Goal: Task Accomplishment & Management: Complete application form

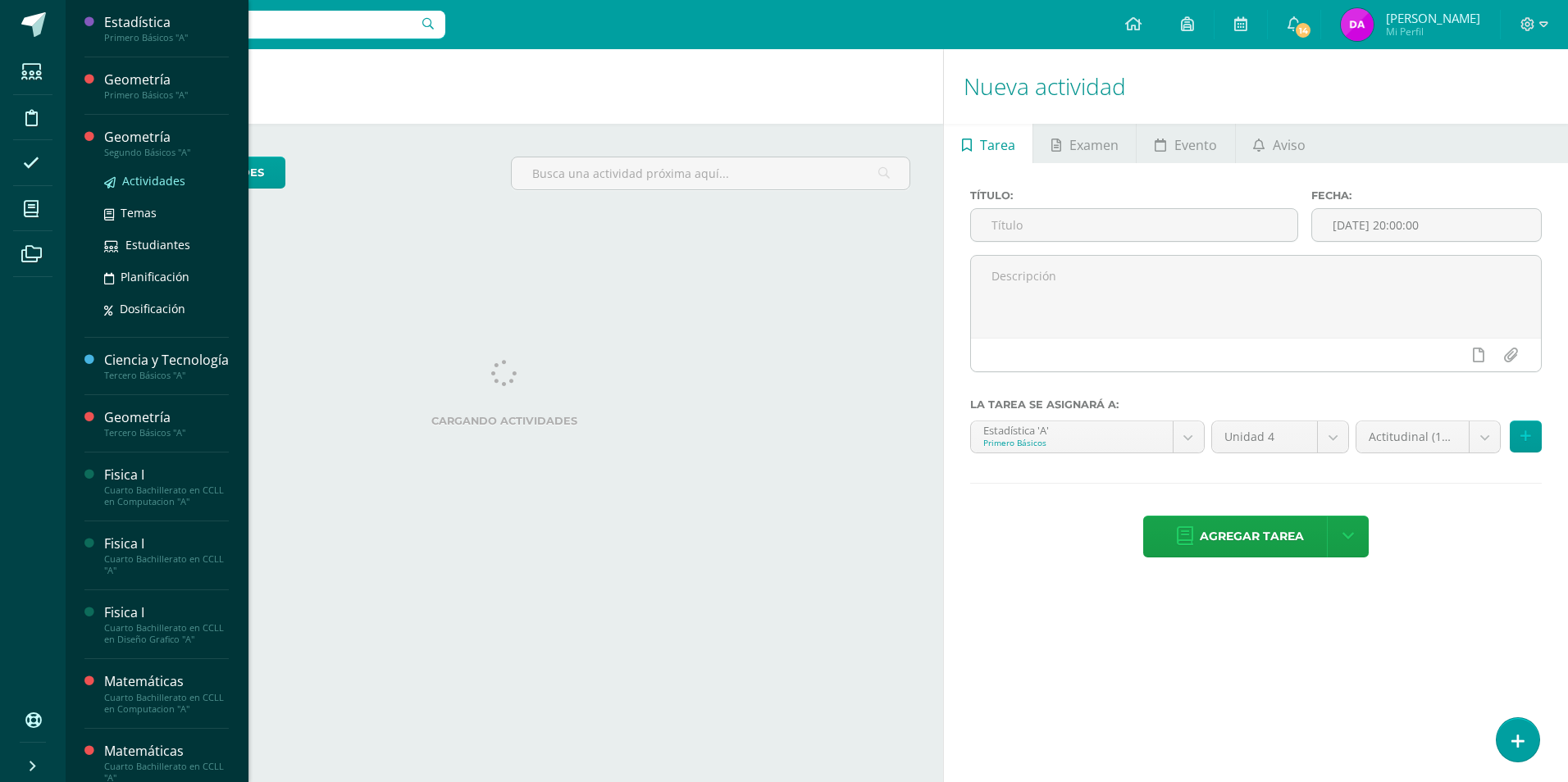
click at [152, 181] on span "Actividades" at bounding box center [154, 180] width 63 height 16
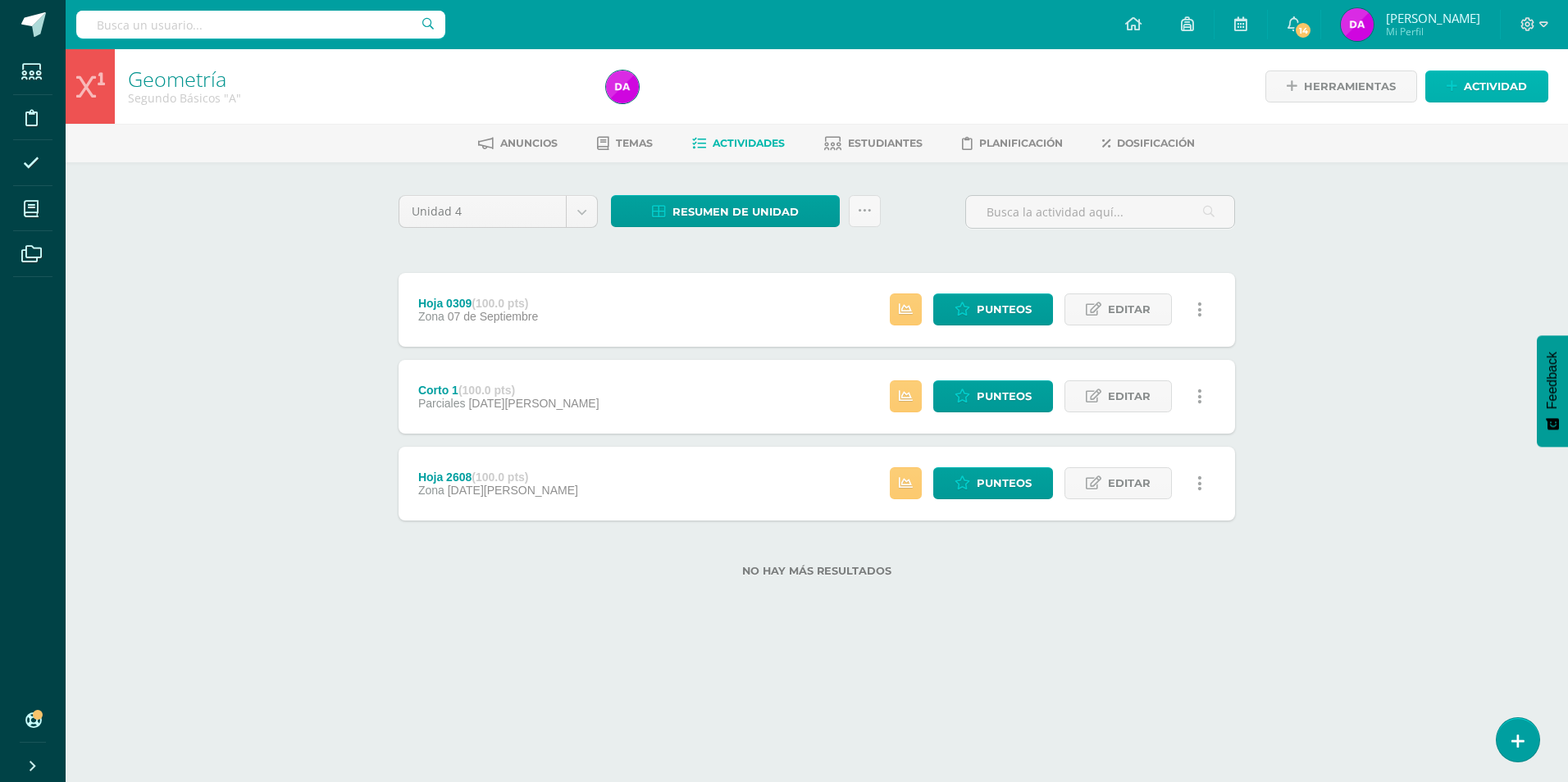
click at [1514, 86] on span "Actividad" at bounding box center [1495, 86] width 63 height 31
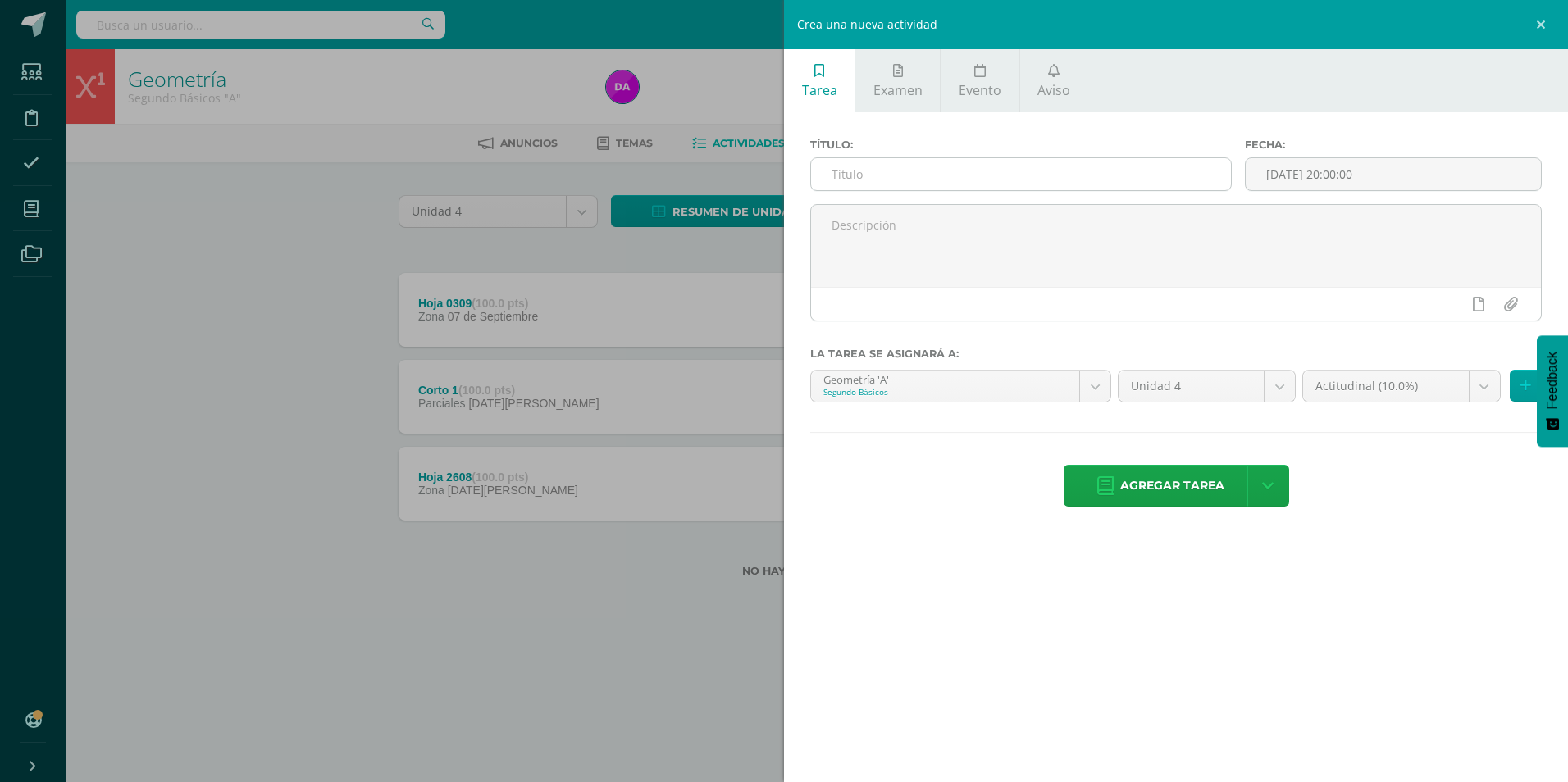
click at [845, 170] on input "text" at bounding box center [1021, 174] width 420 height 32
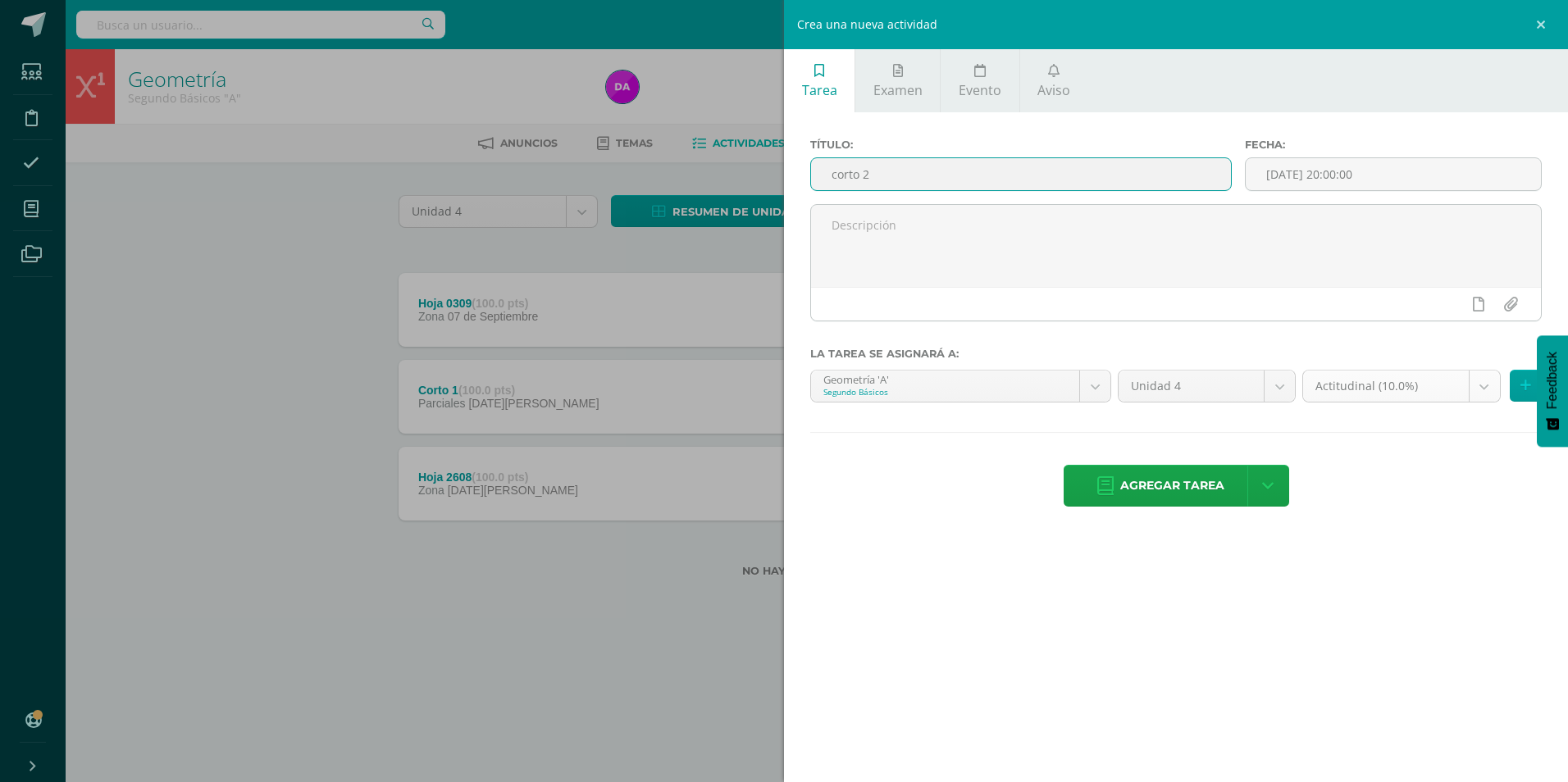
type input "corto 2"
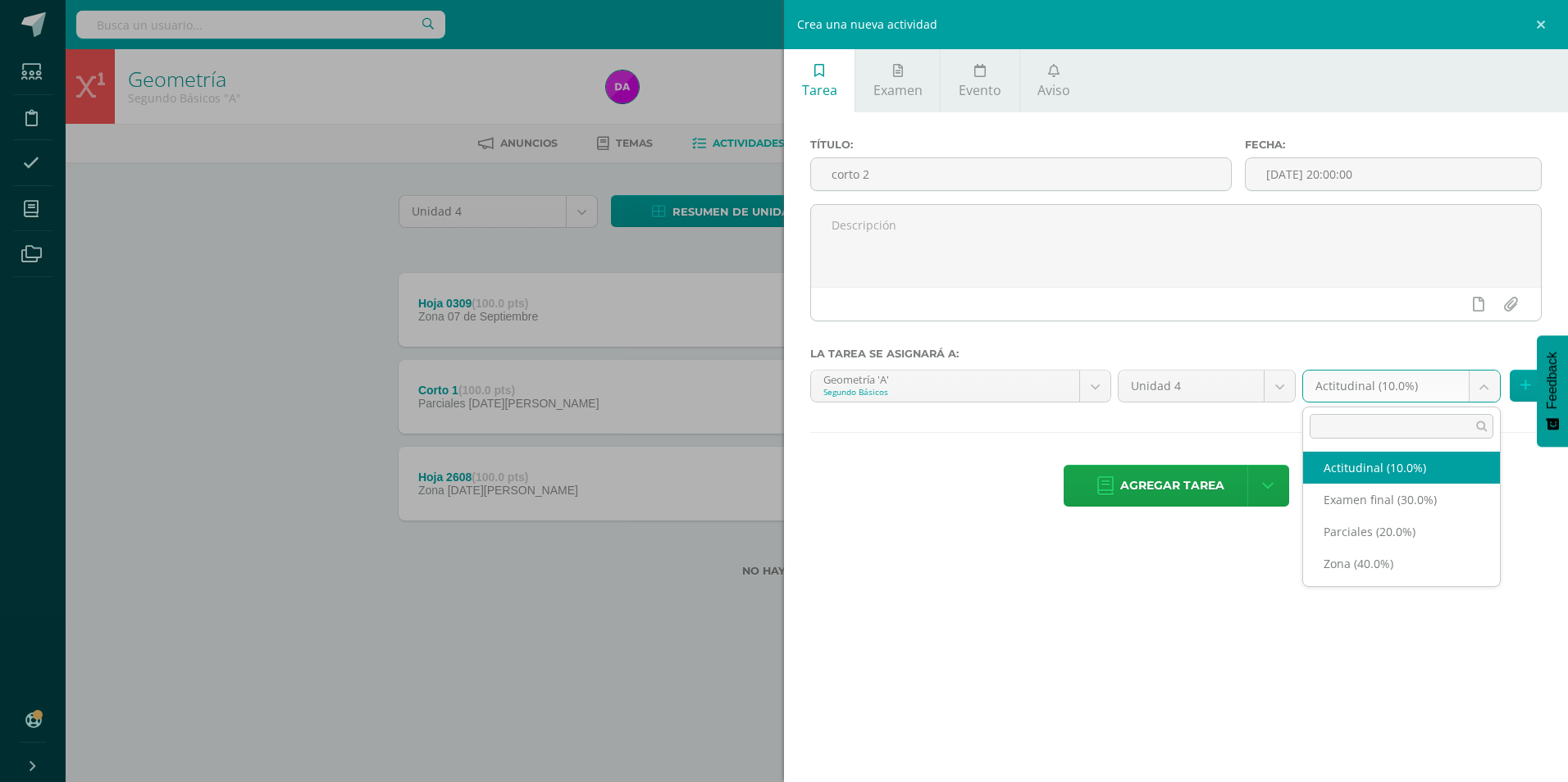
click at [1487, 384] on body "Estudiantes Disciplina Asistencia Mis cursos Archivos Soporte Ayuda Reportar un…" at bounding box center [784, 315] width 1568 height 629
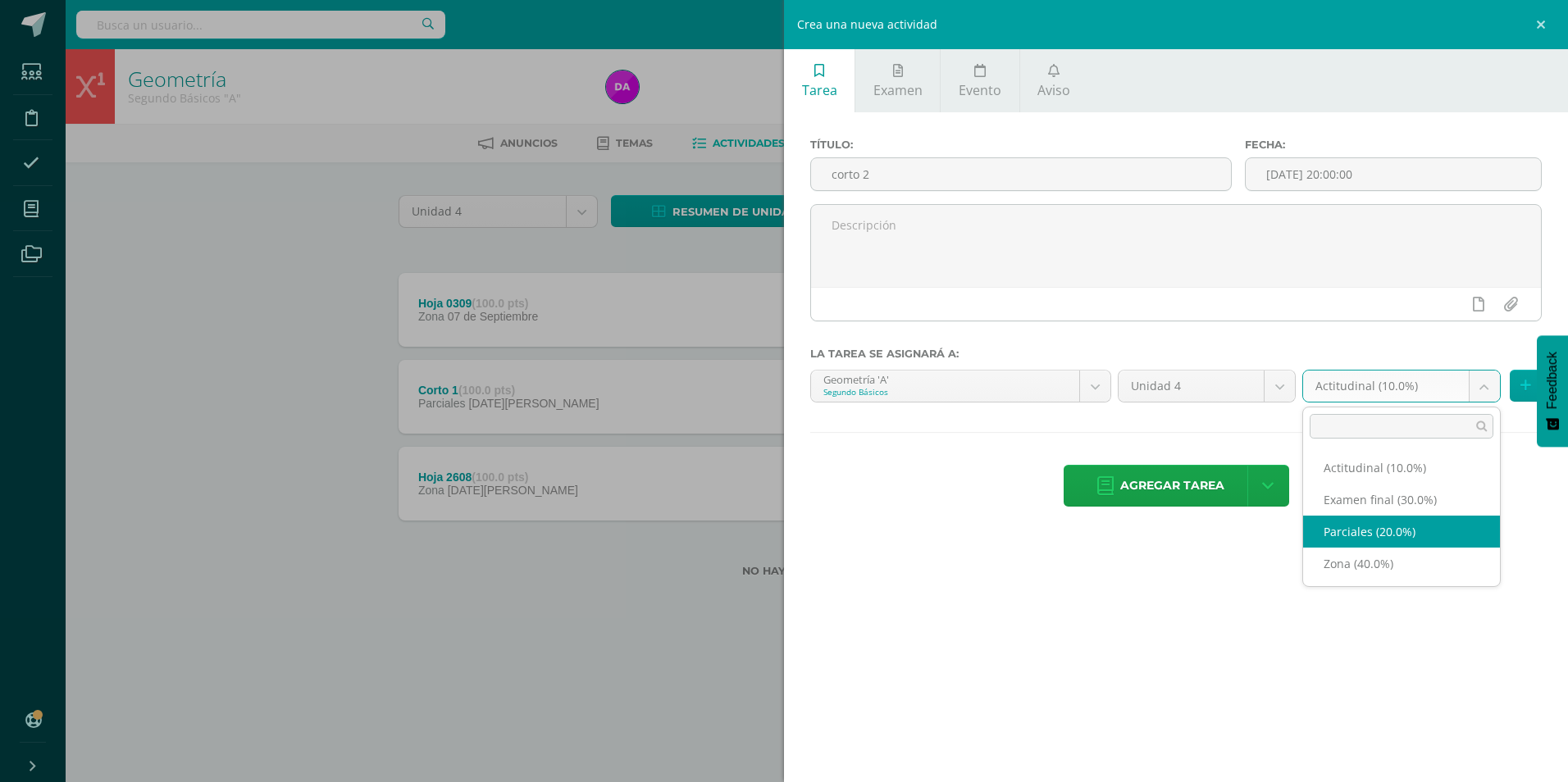
select select "170348"
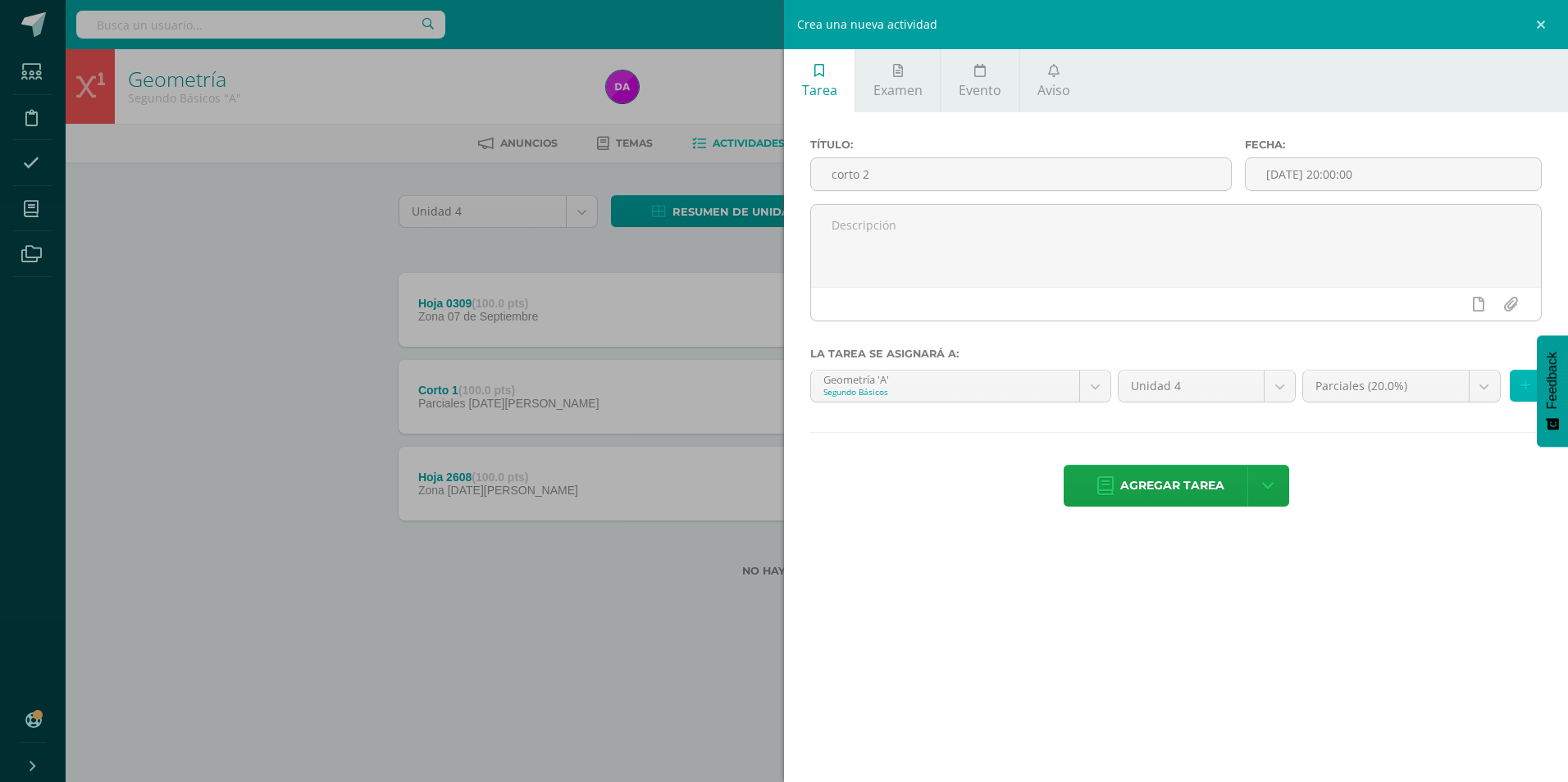
click at [1522, 383] on icon at bounding box center [1525, 385] width 11 height 14
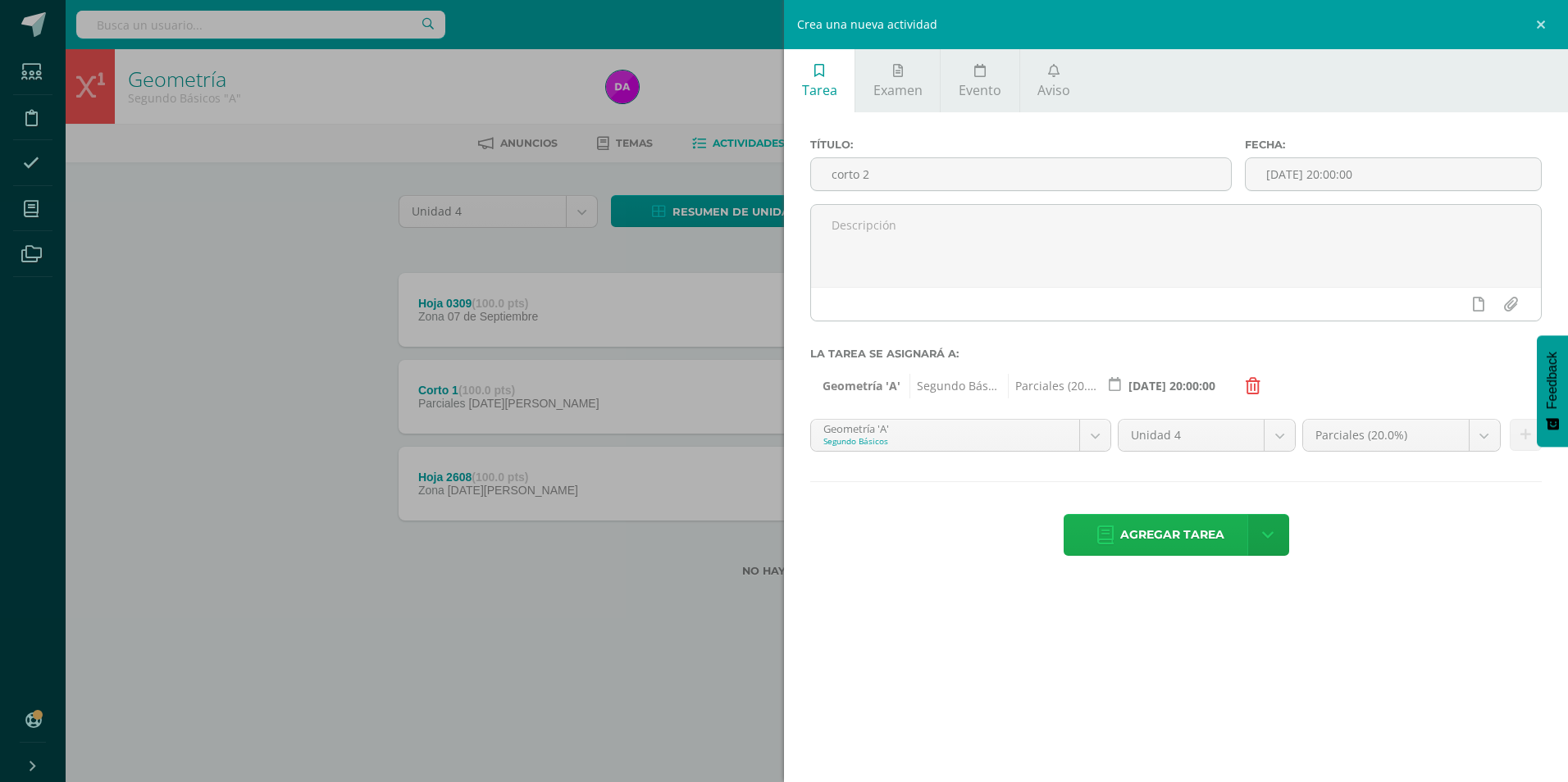
click at [1199, 533] on span "Agregar tarea" at bounding box center [1172, 534] width 104 height 40
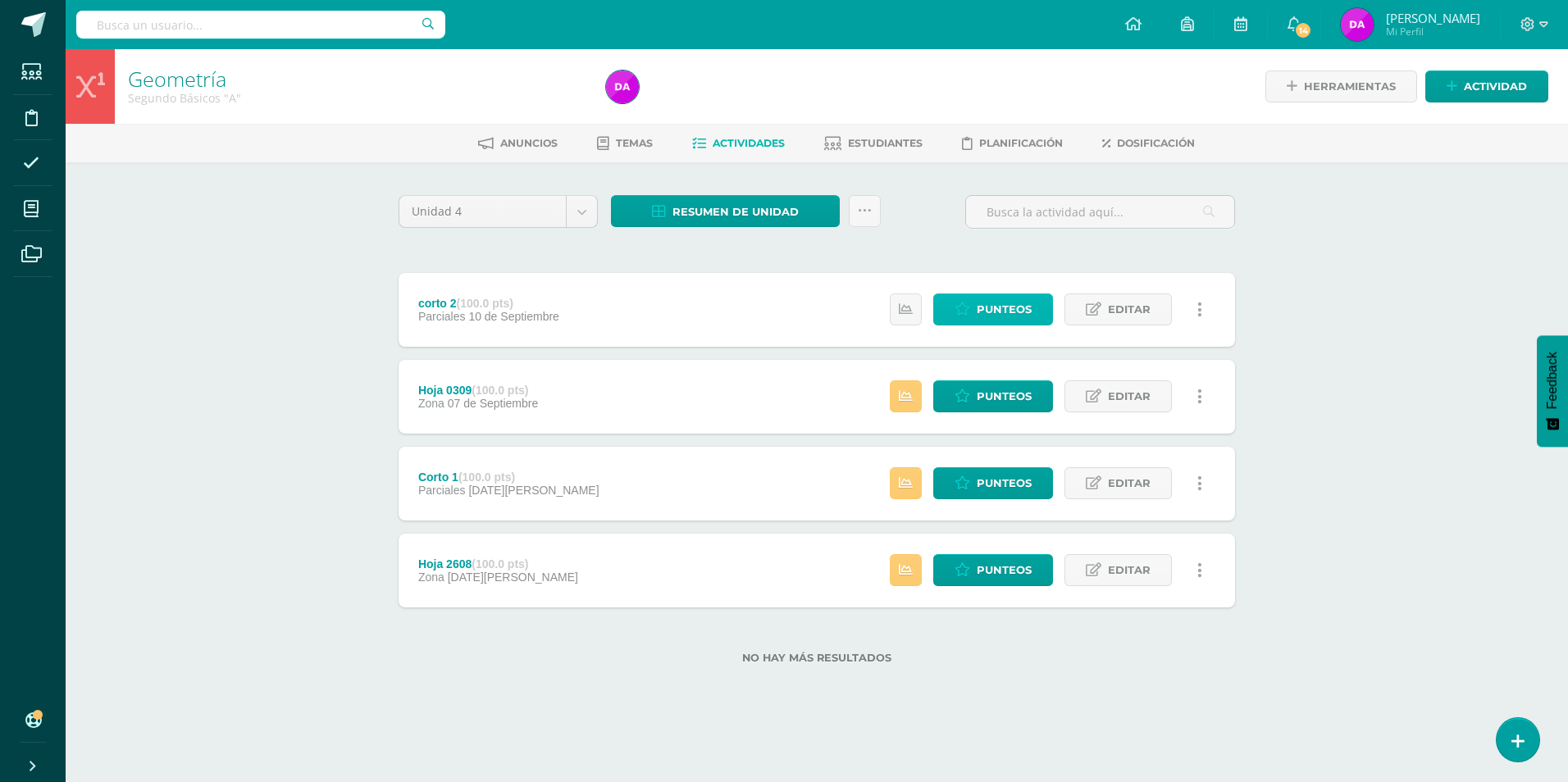
click at [1013, 308] on span "Punteos" at bounding box center [1003, 309] width 55 height 31
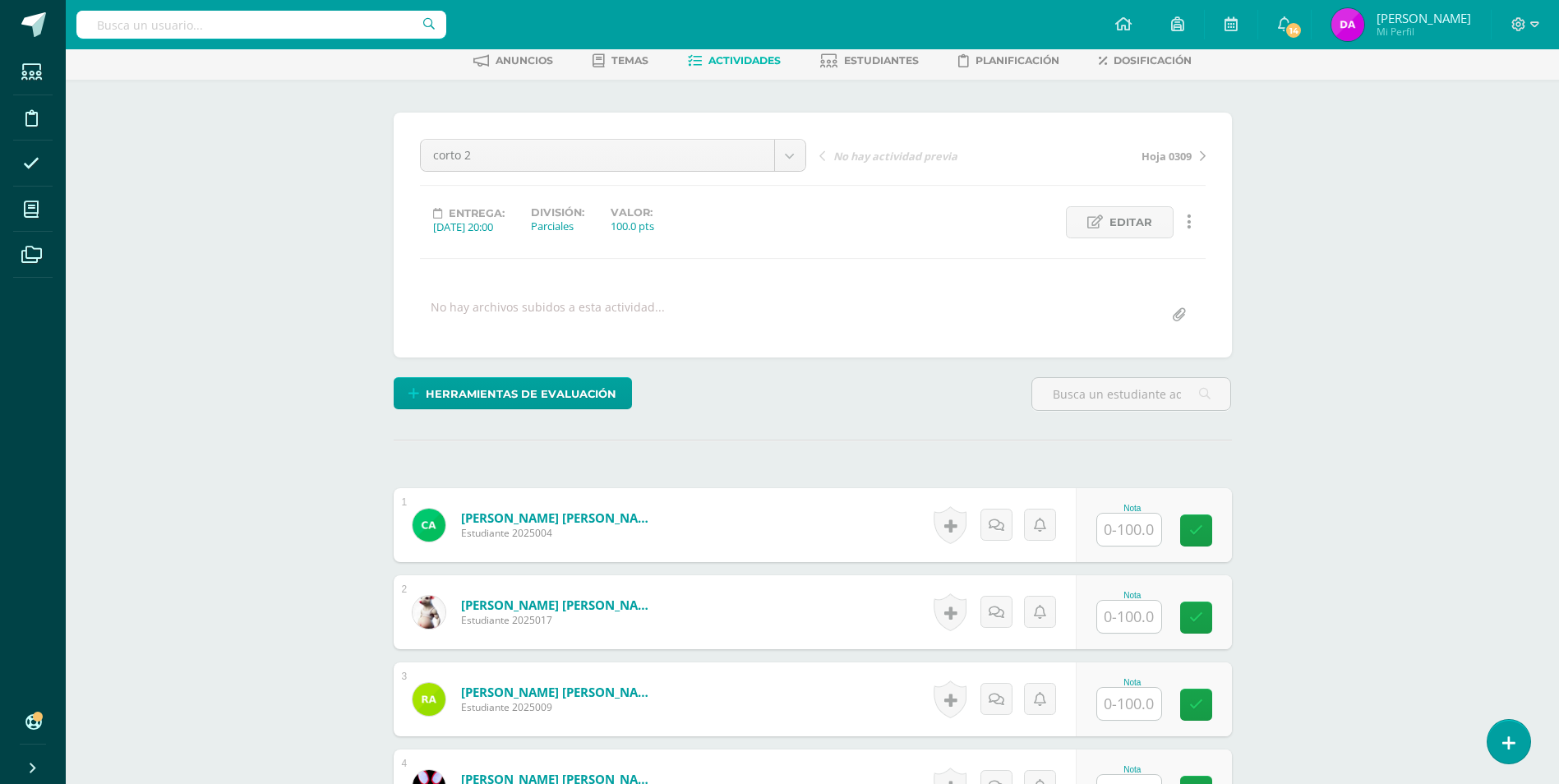
scroll to position [84, 0]
click at [1133, 608] on input "text" at bounding box center [1138, 616] width 66 height 32
type input "0"
type input "70"
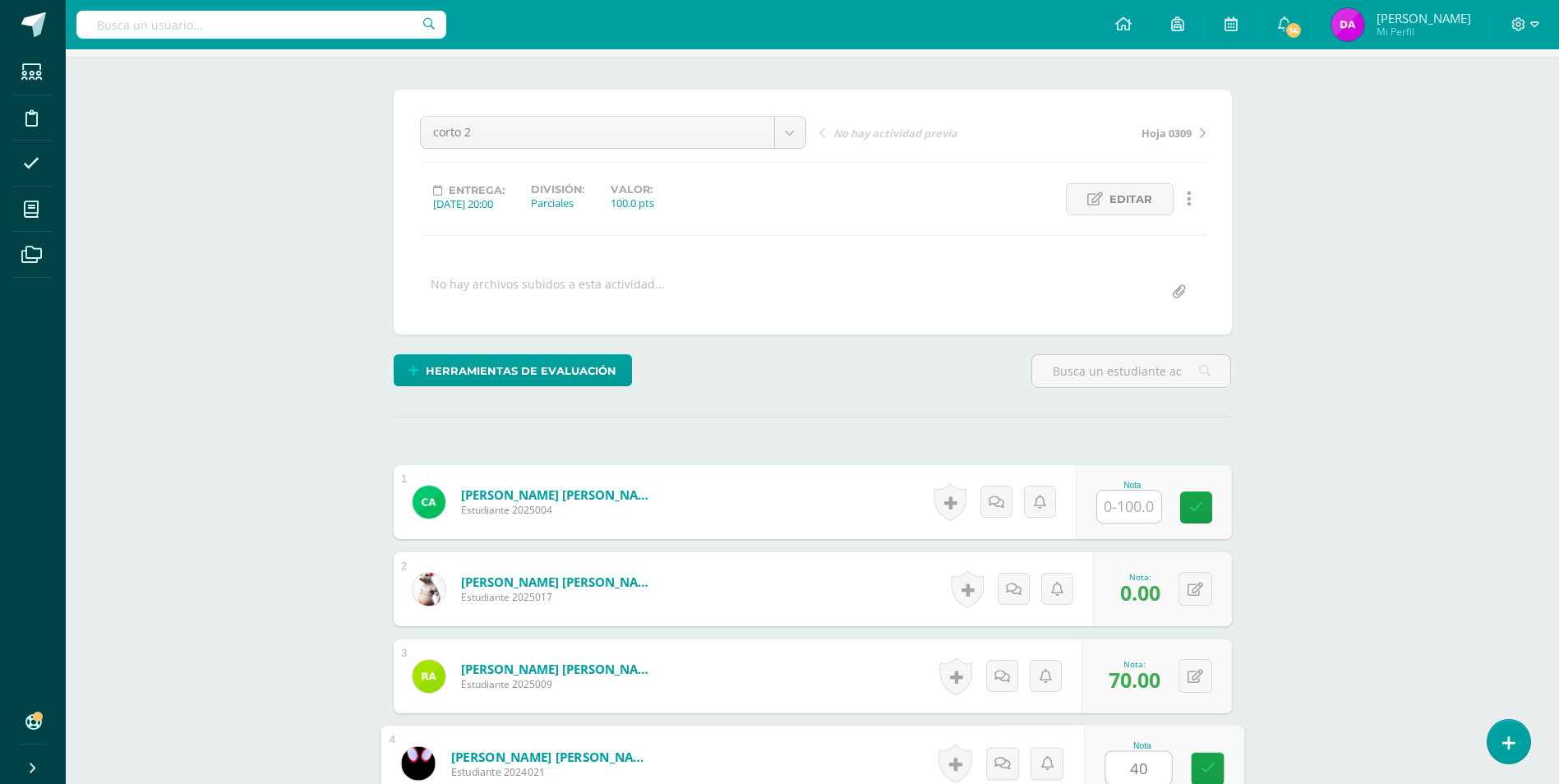
type input "40"
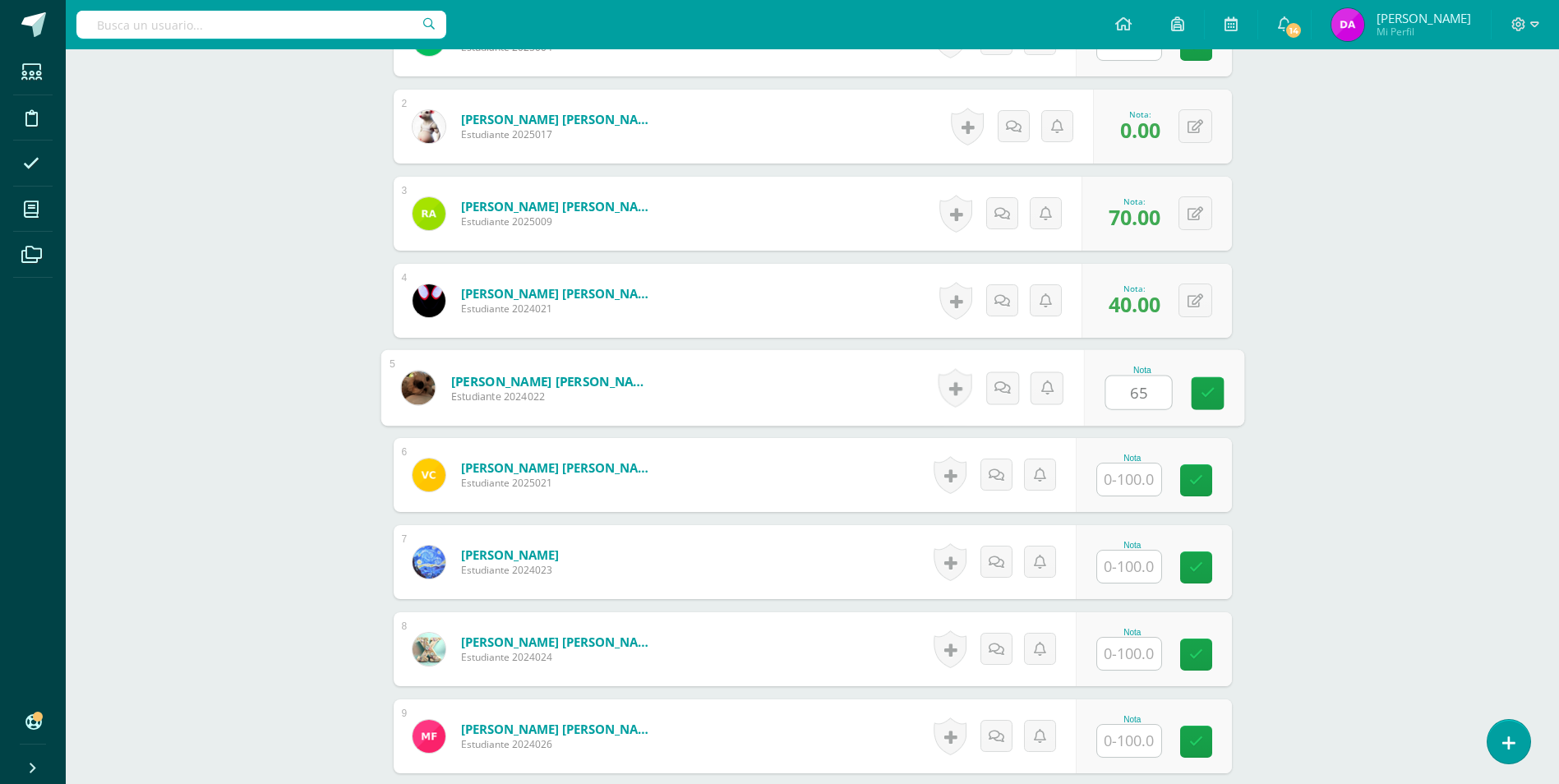
type input "65"
click at [1127, 566] on input "text" at bounding box center [1129, 566] width 64 height 32
type input "0"
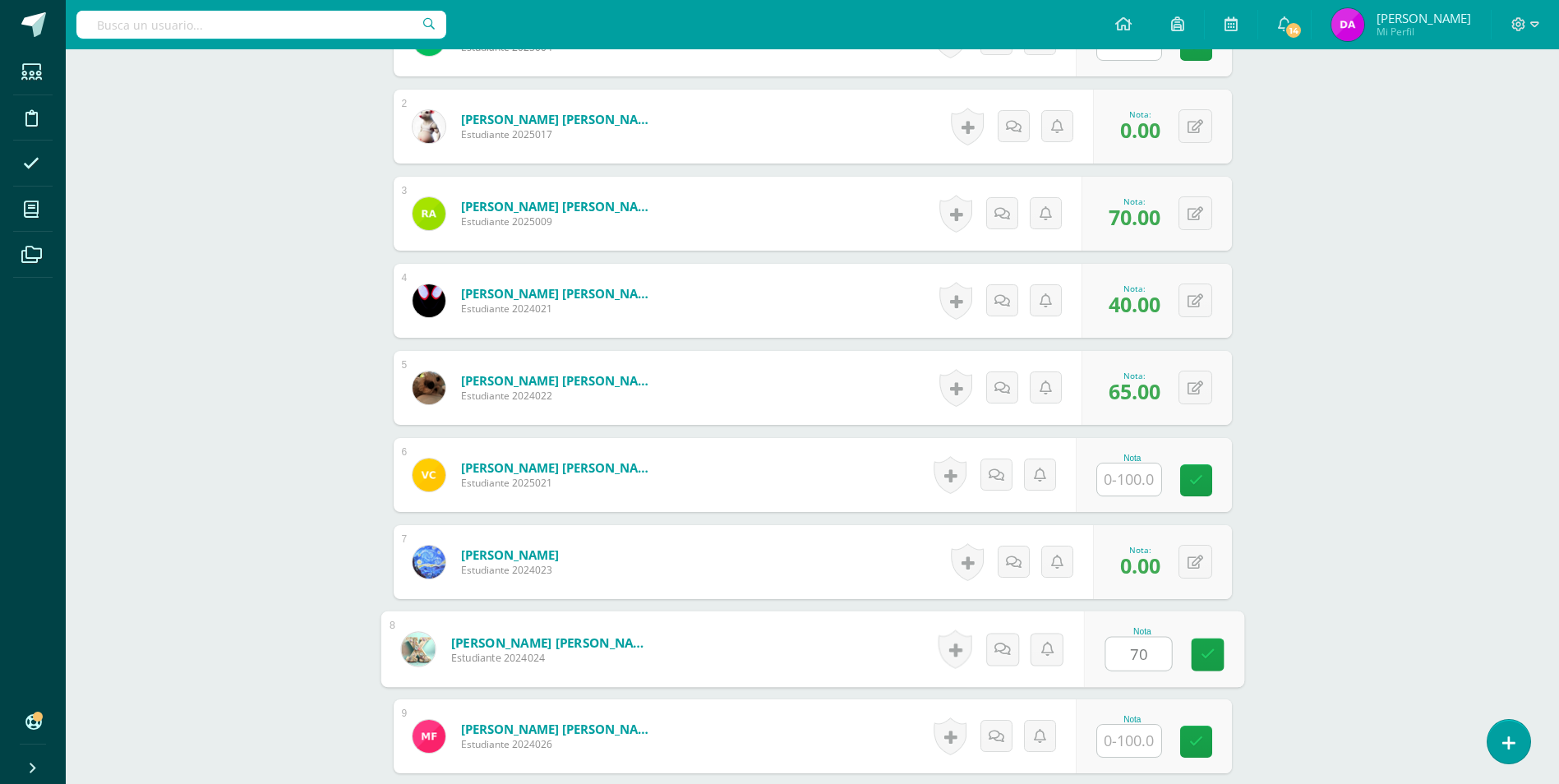
type input "70"
type input "20"
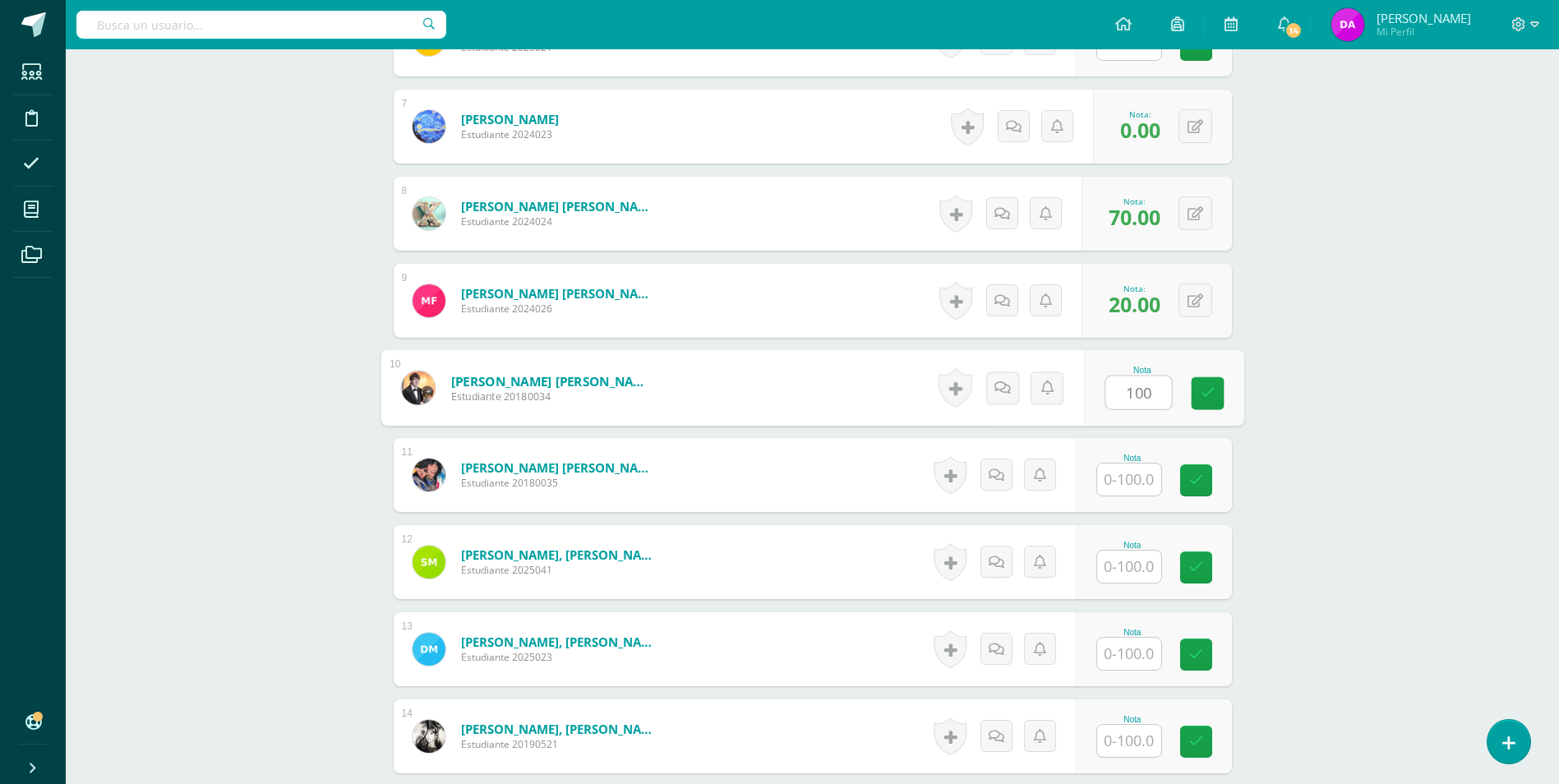
type input "100"
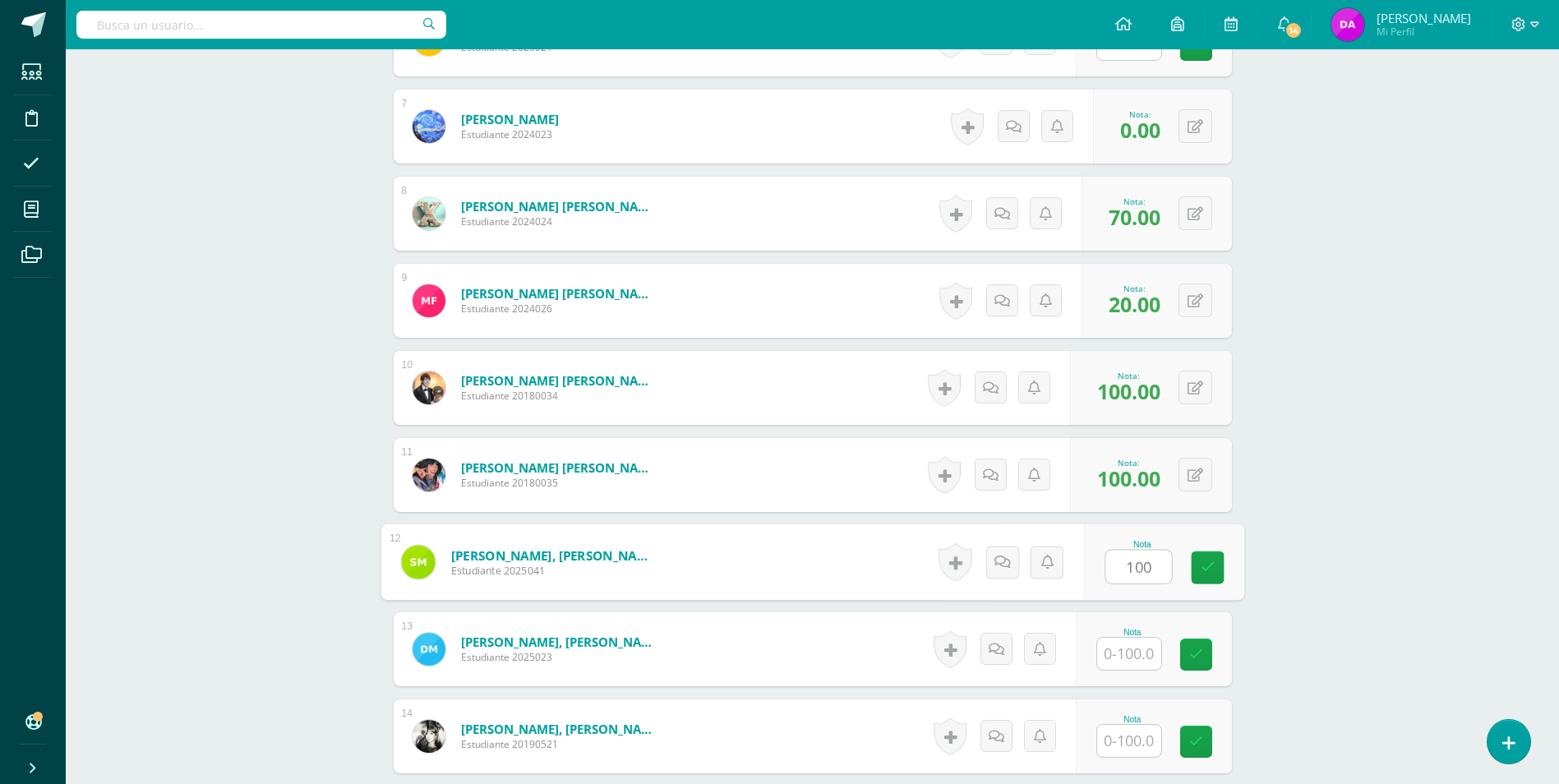
type input "100"
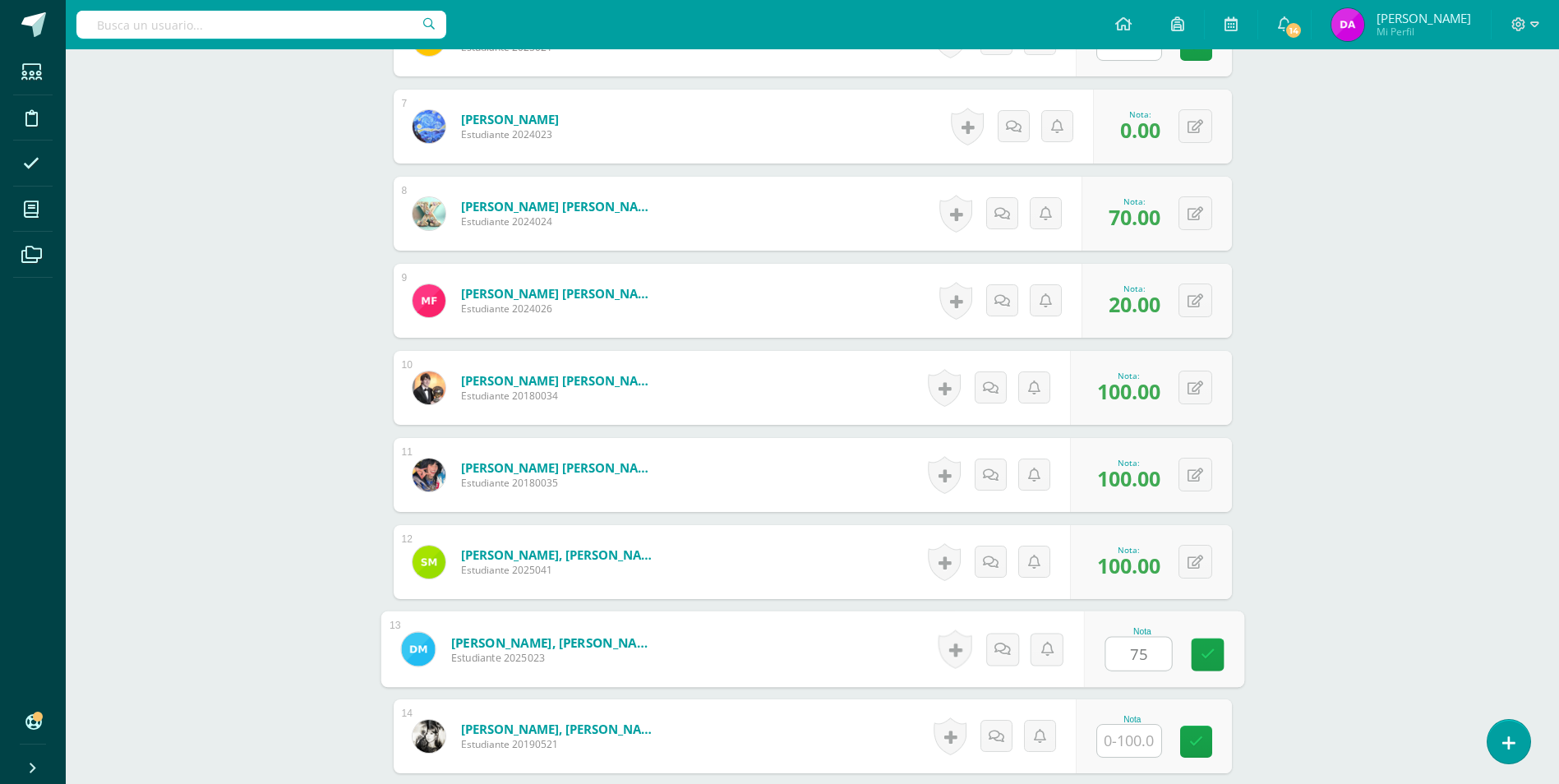
type input "75"
type input "80"
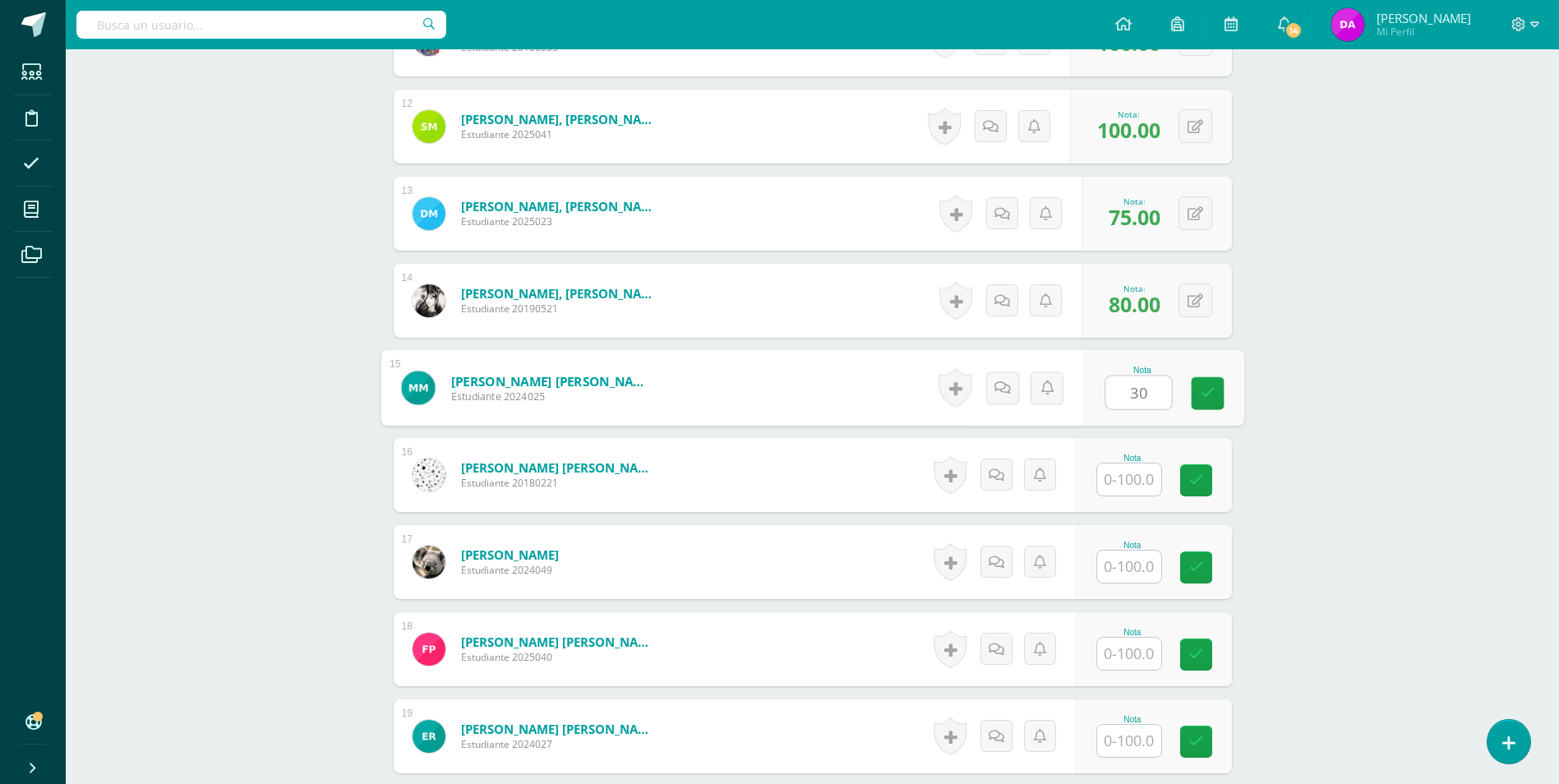
type input "30"
type input "90"
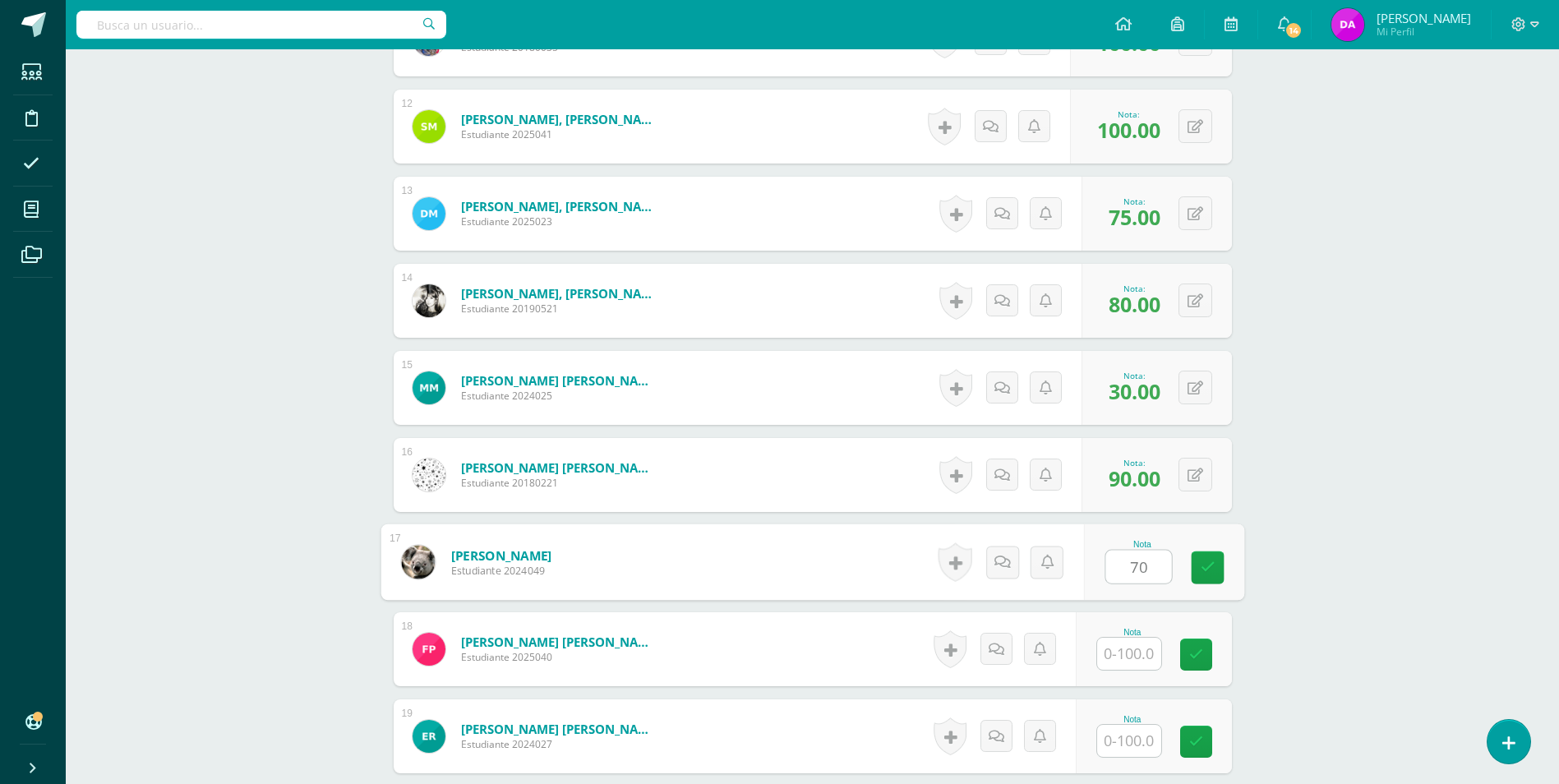
type input "70"
type input "60"
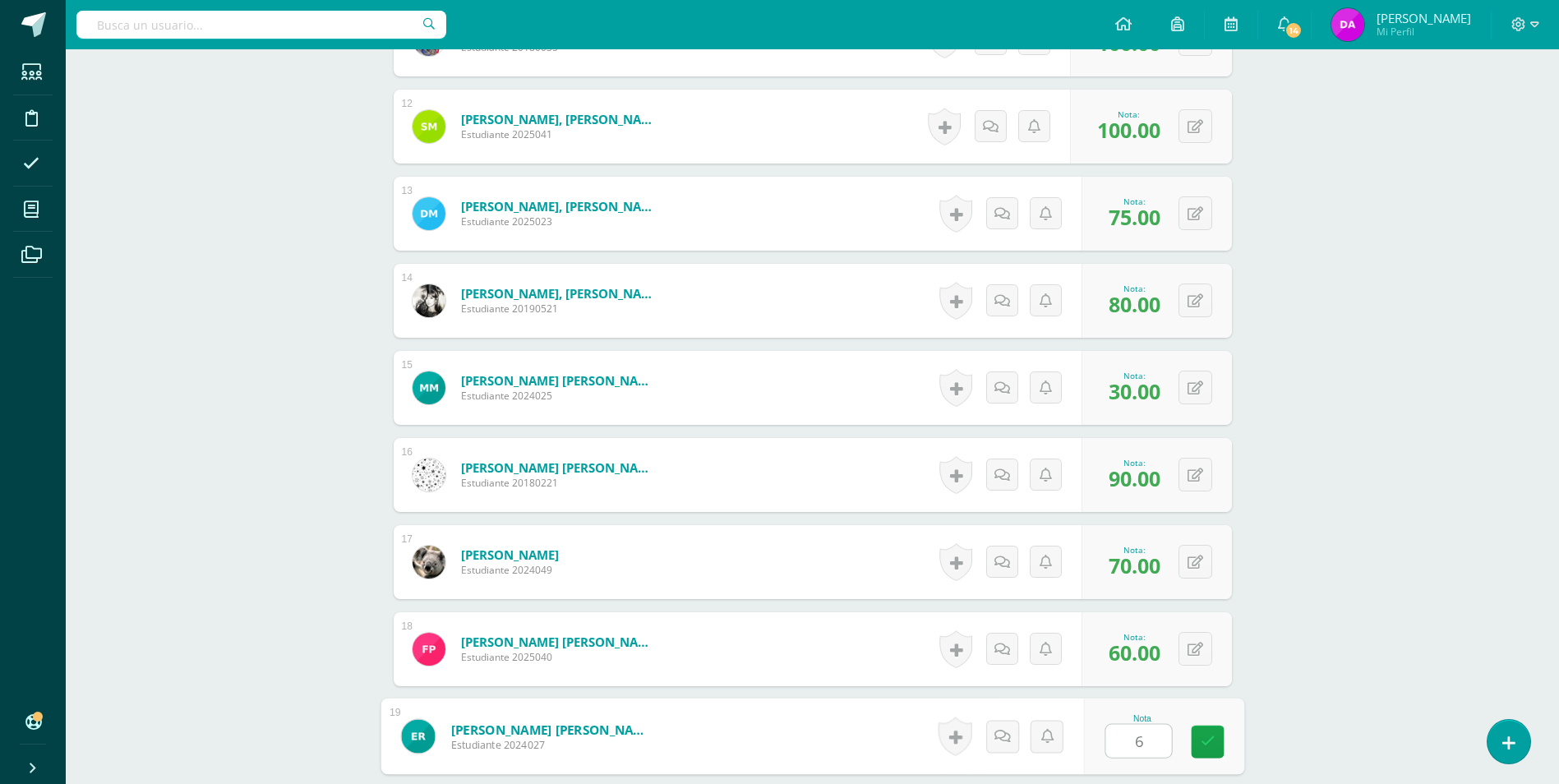
type input "60"
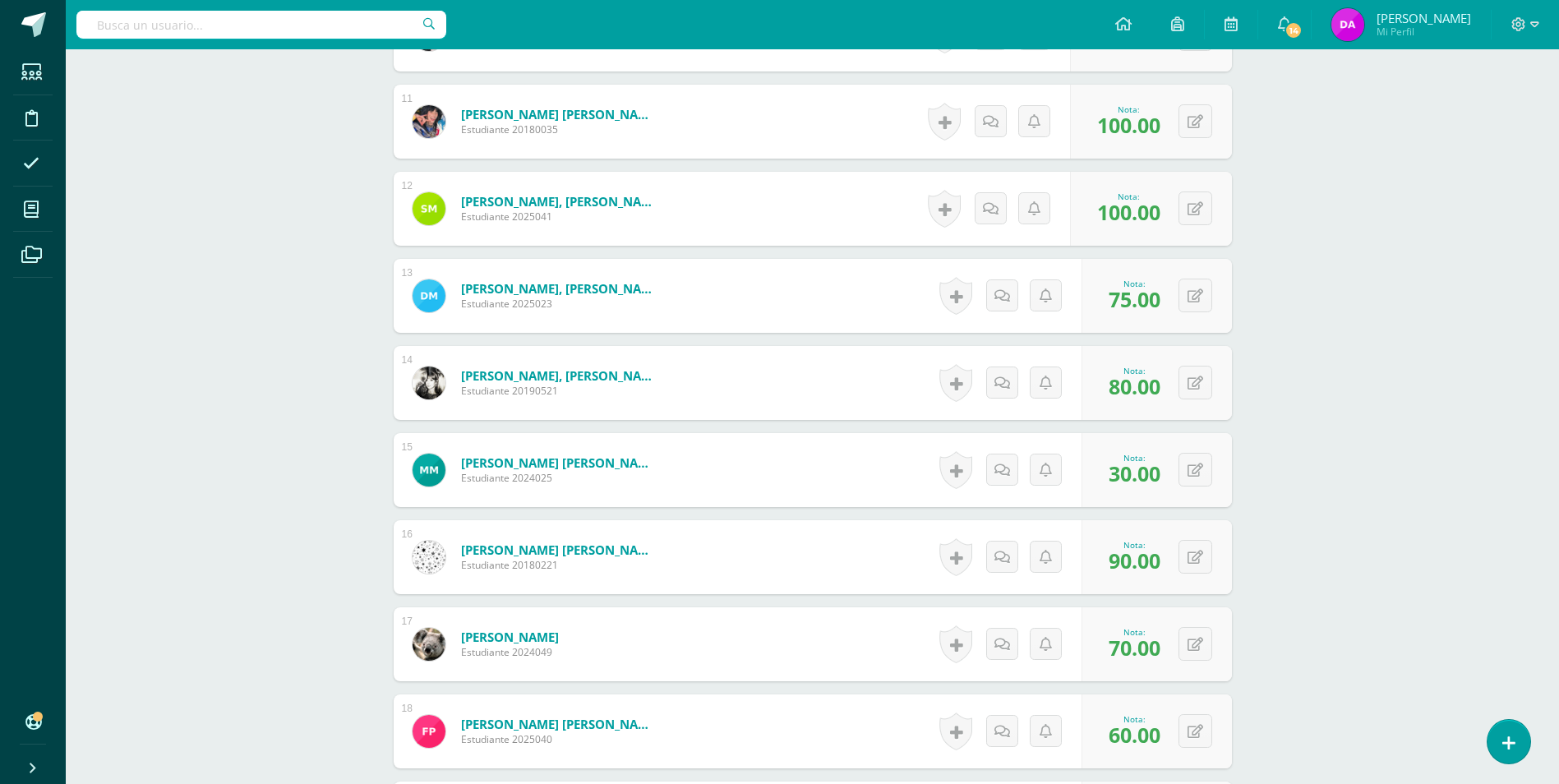
scroll to position [1617, 0]
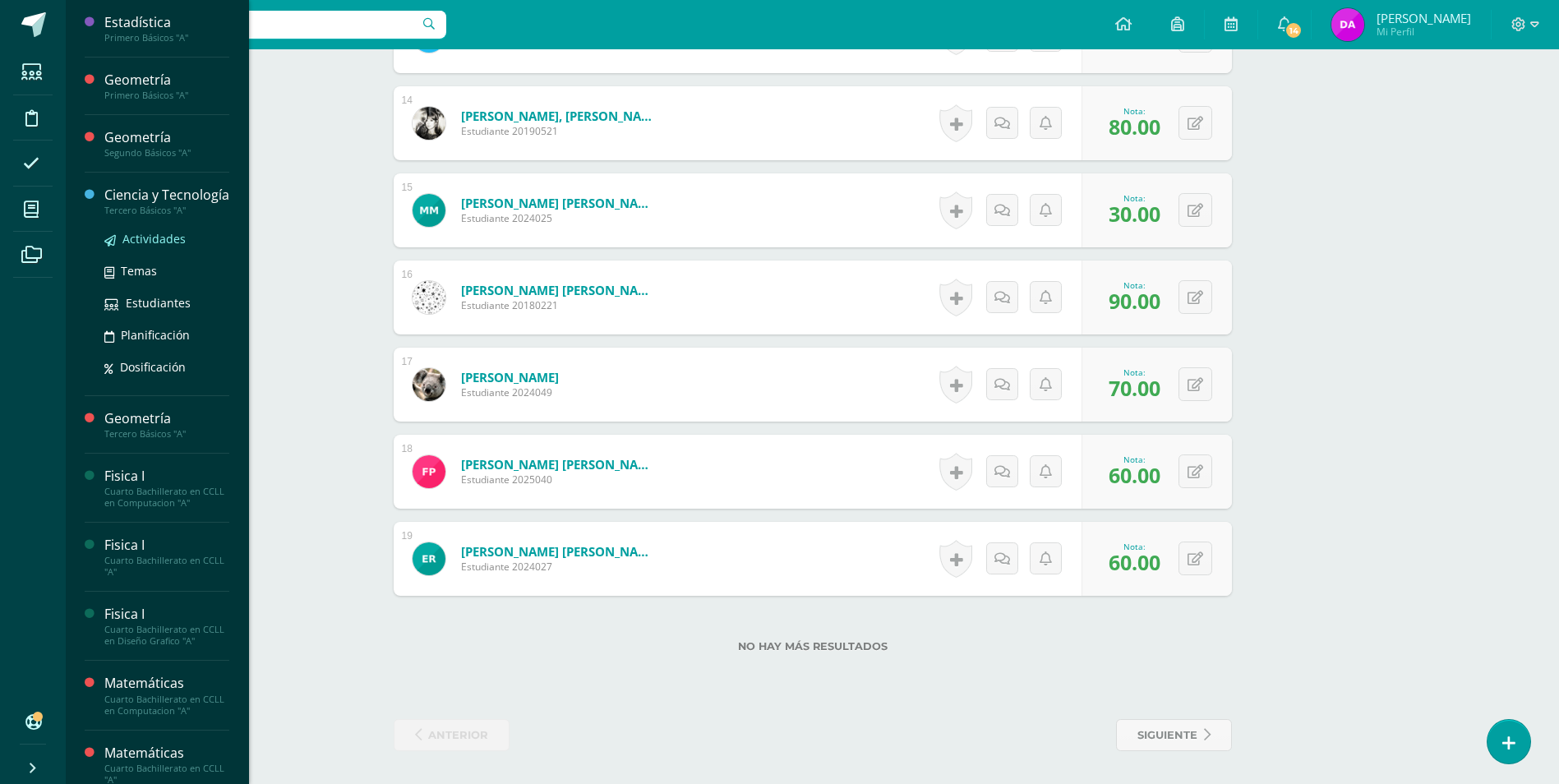
click at [159, 247] on span "Actividades" at bounding box center [154, 238] width 63 height 16
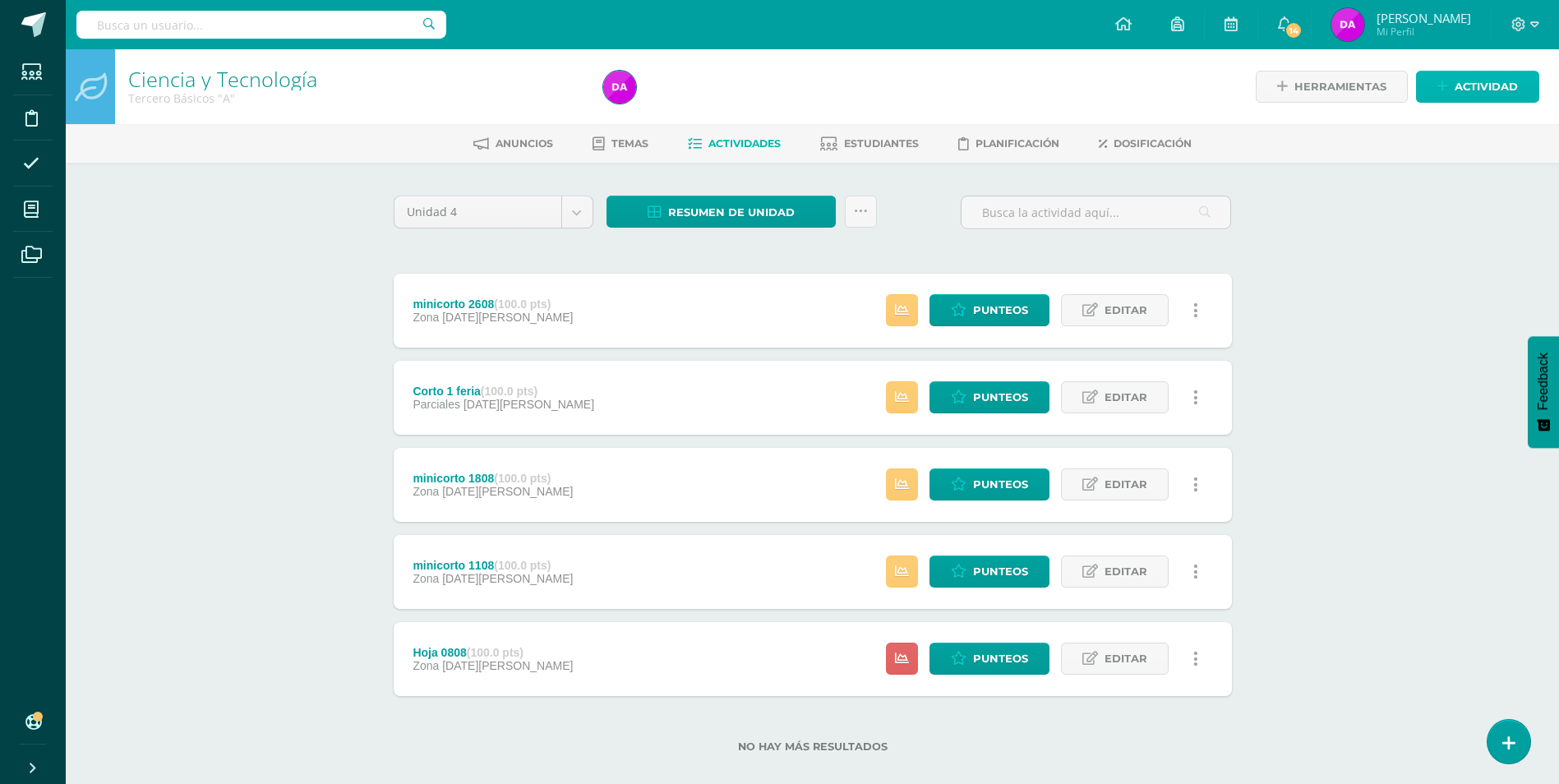
click at [1484, 89] on span "Actividad" at bounding box center [1487, 86] width 63 height 31
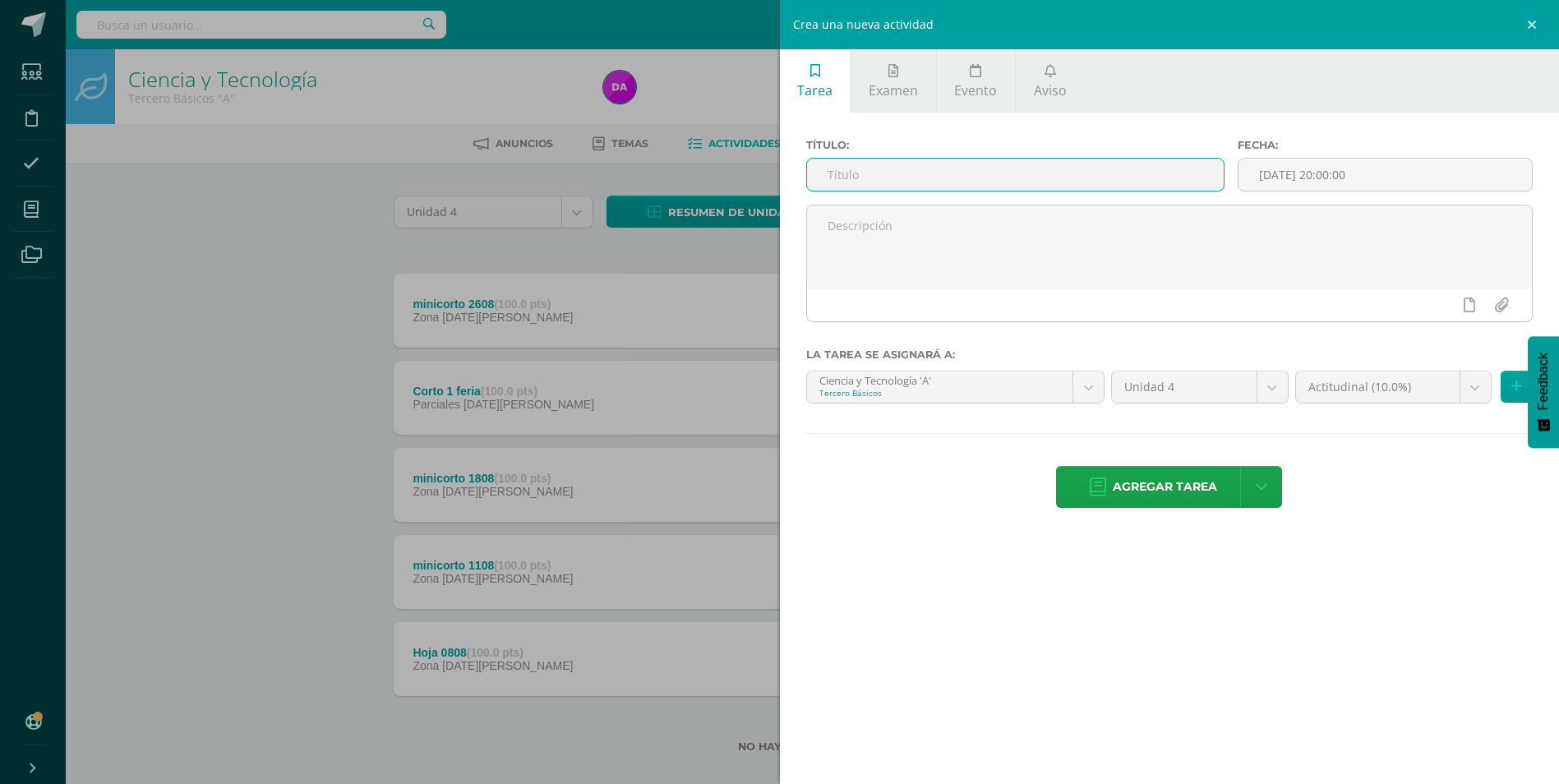
click at [869, 169] on input "text" at bounding box center [1015, 174] width 417 height 32
type input "Hoja 0909"
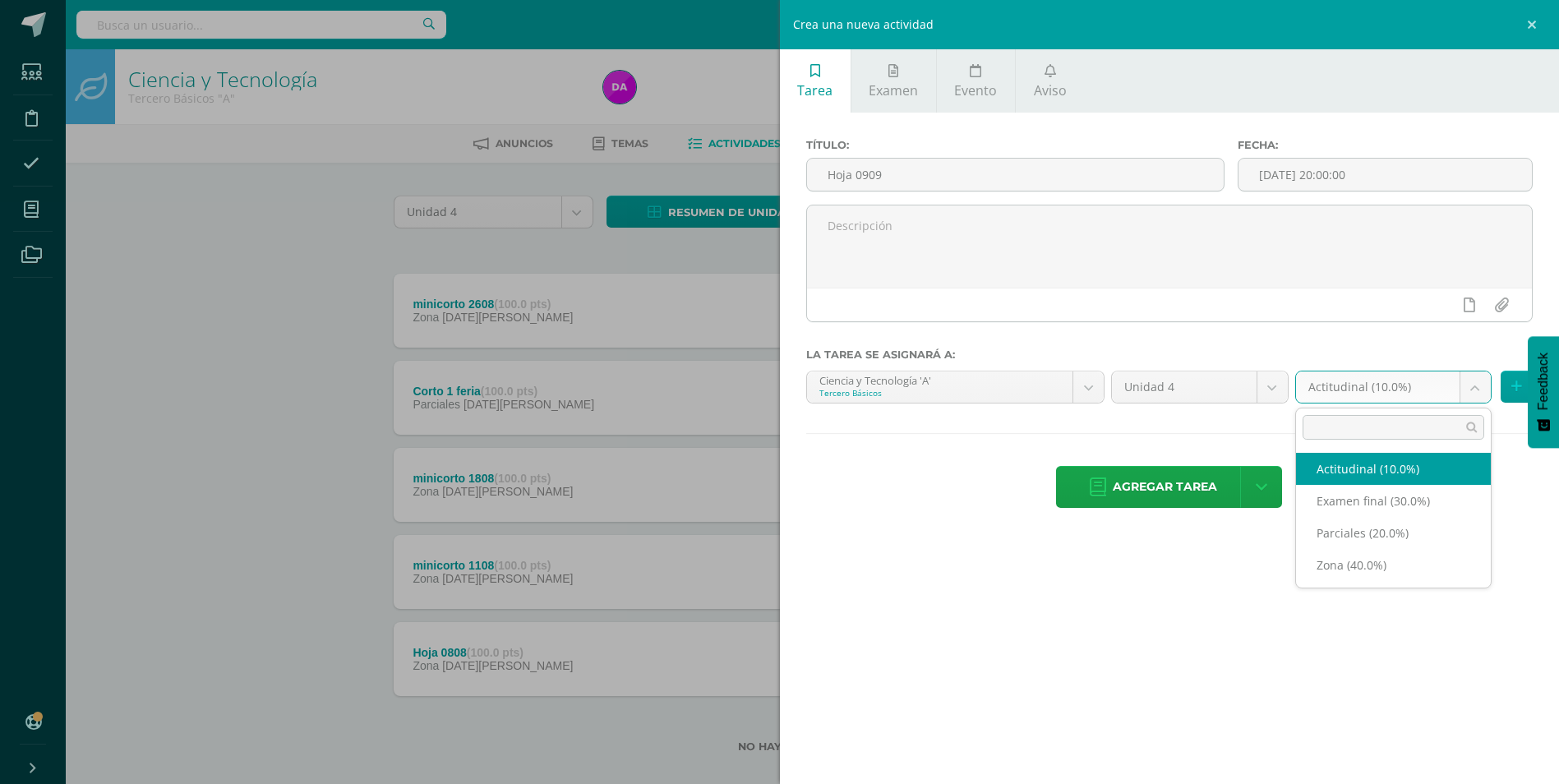
click at [1478, 386] on body "Estudiantes Disciplina Asistencia Mis cursos Archivos Soporte Ayuda Reportar un…" at bounding box center [780, 403] width 1559 height 805
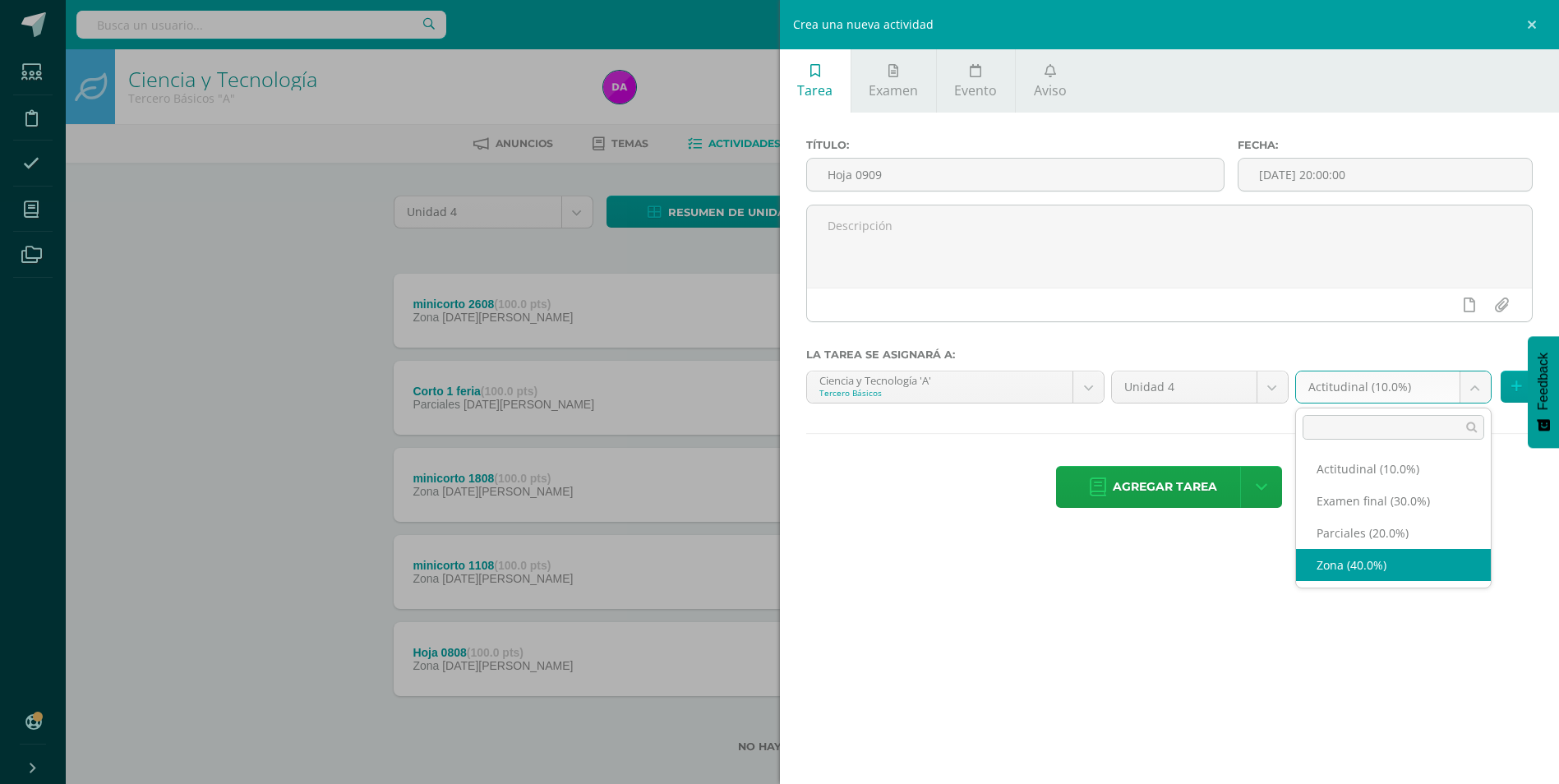
select select "170353"
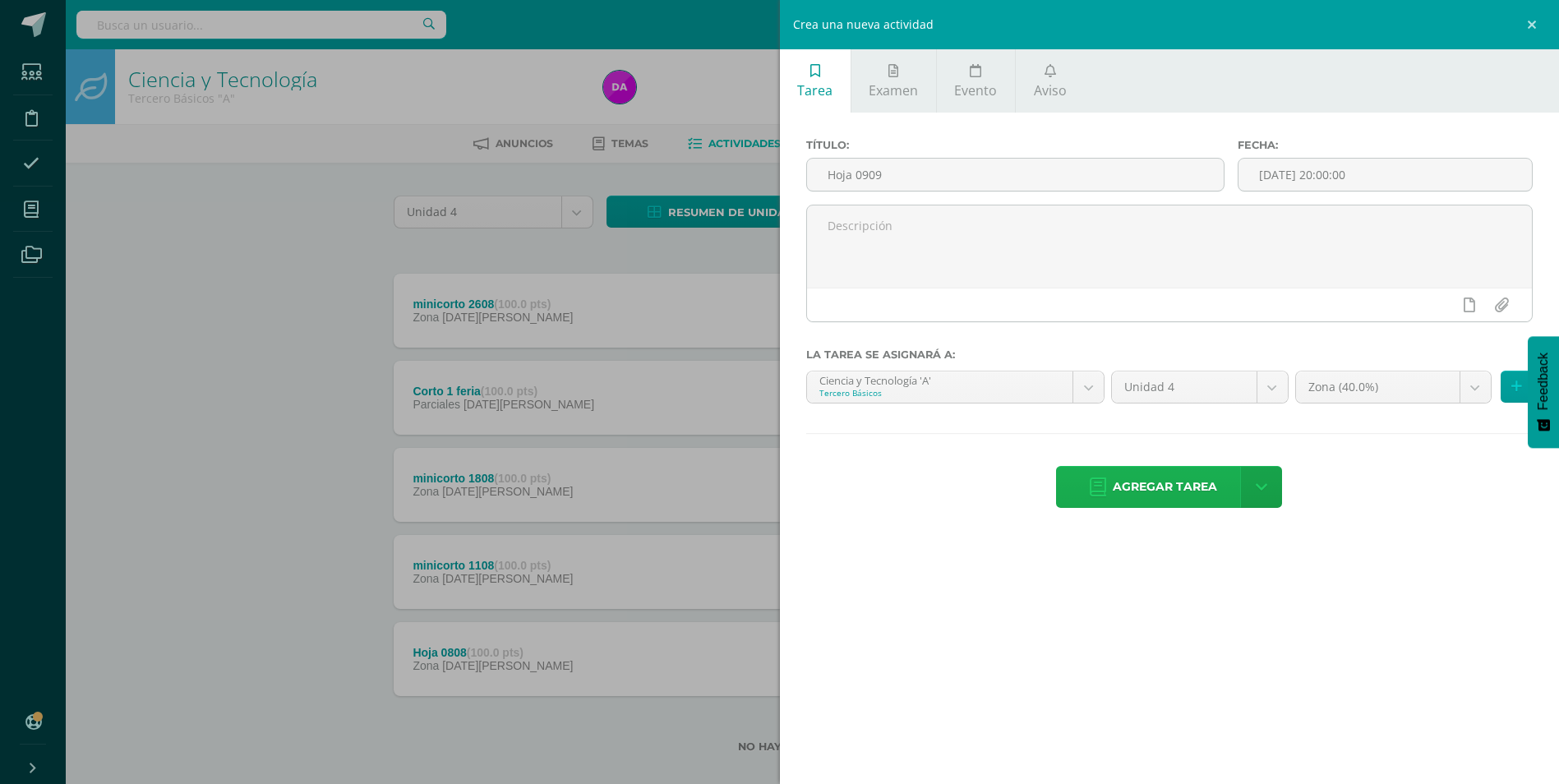
click at [1160, 483] on span "Agregar tarea" at bounding box center [1165, 486] width 104 height 40
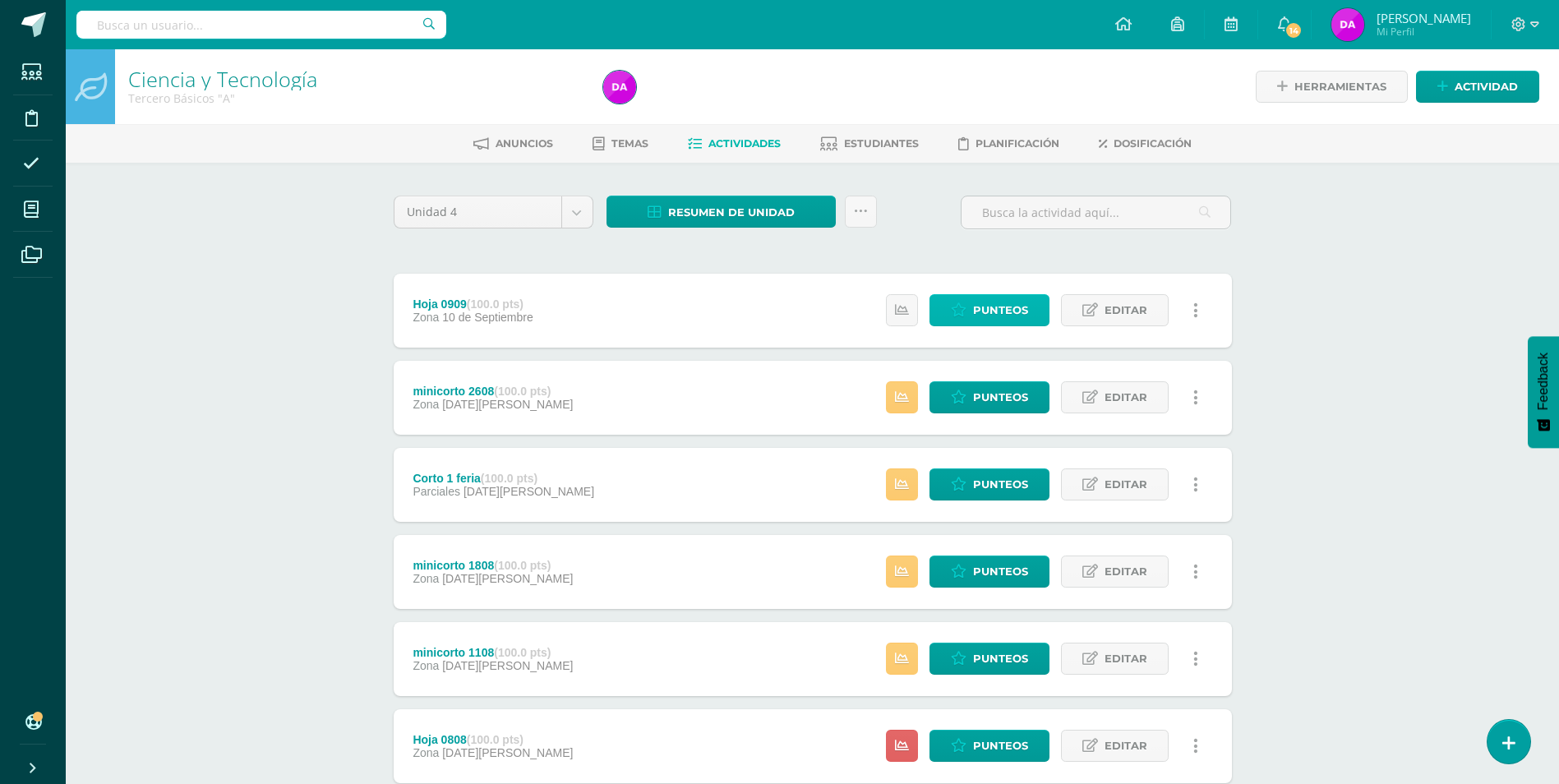
click at [1007, 308] on span "Punteos" at bounding box center [1000, 310] width 55 height 31
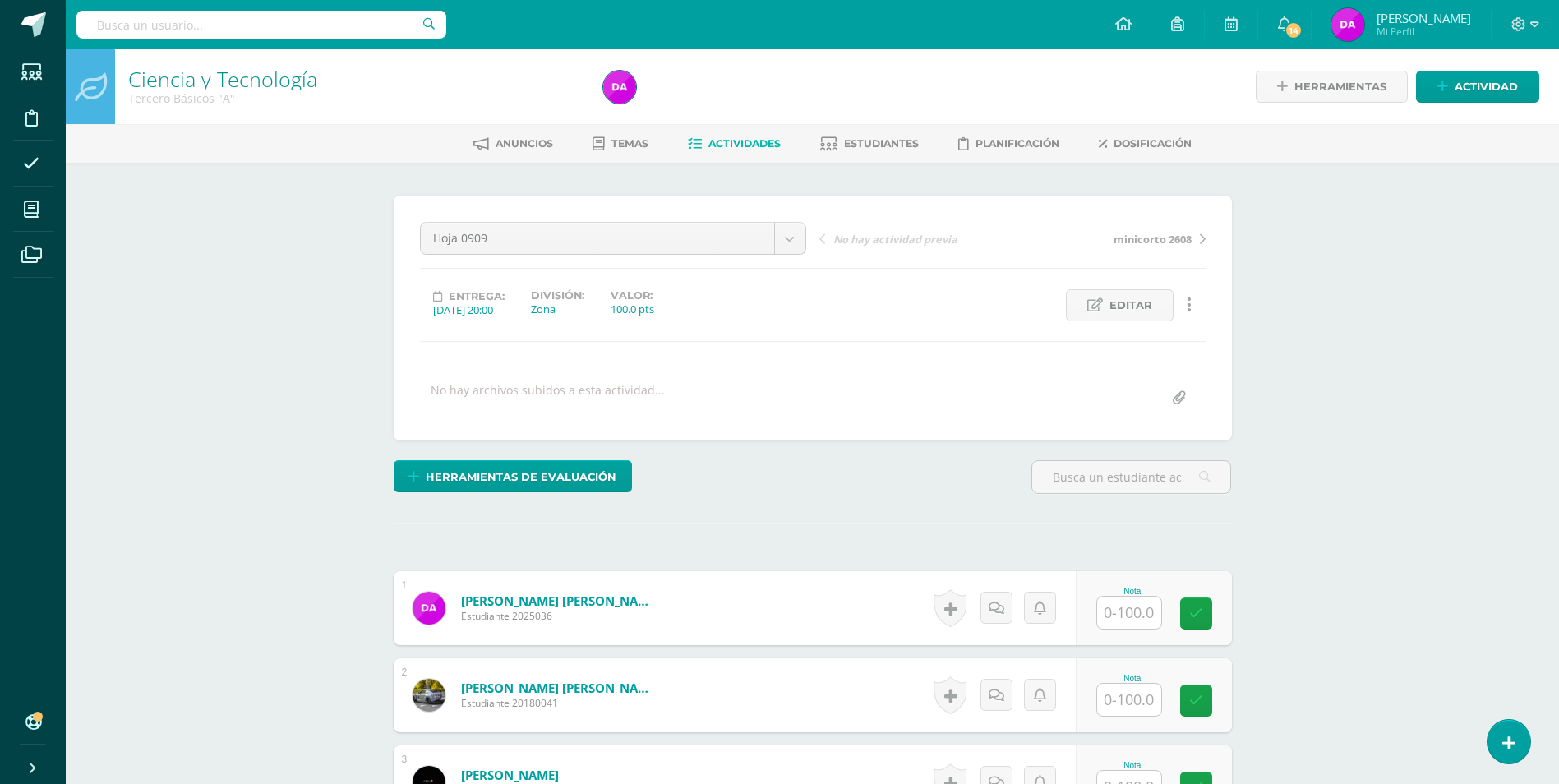
scroll to position [1, 0]
click at [1141, 608] on input "text" at bounding box center [1129, 611] width 64 height 32
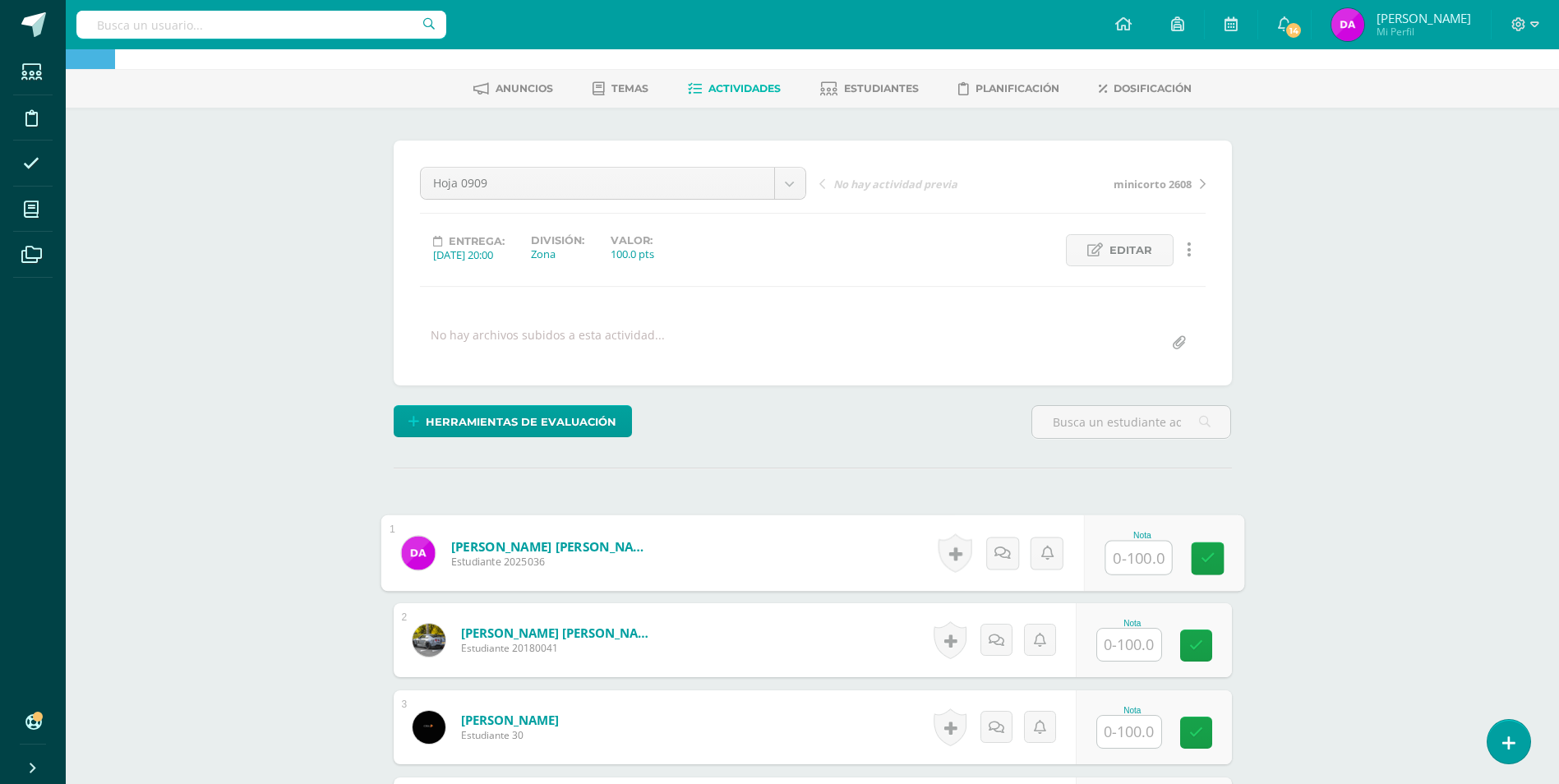
scroll to position [84, 0]
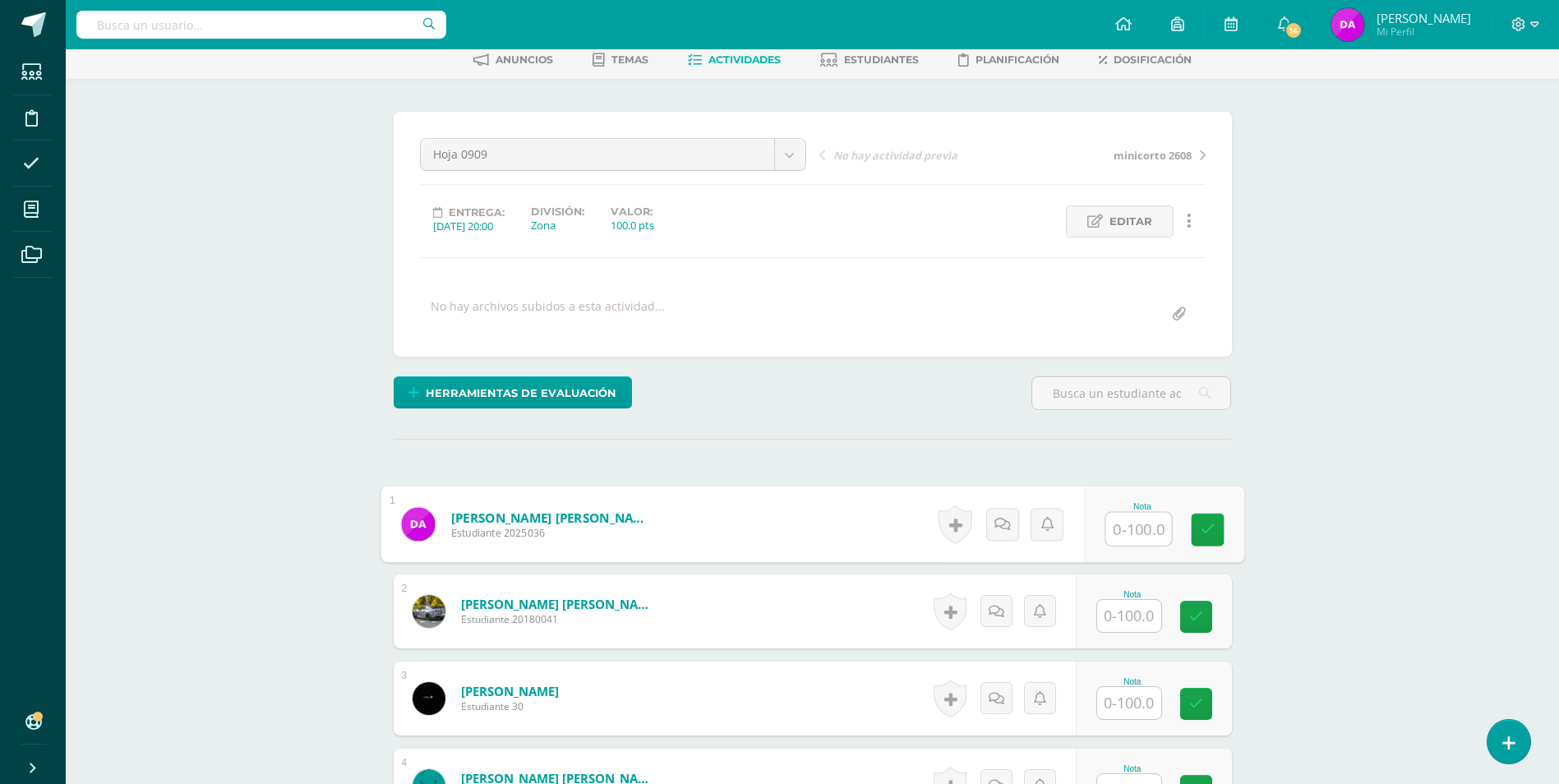
click at [1140, 615] on input "text" at bounding box center [1129, 616] width 64 height 32
type input "50"
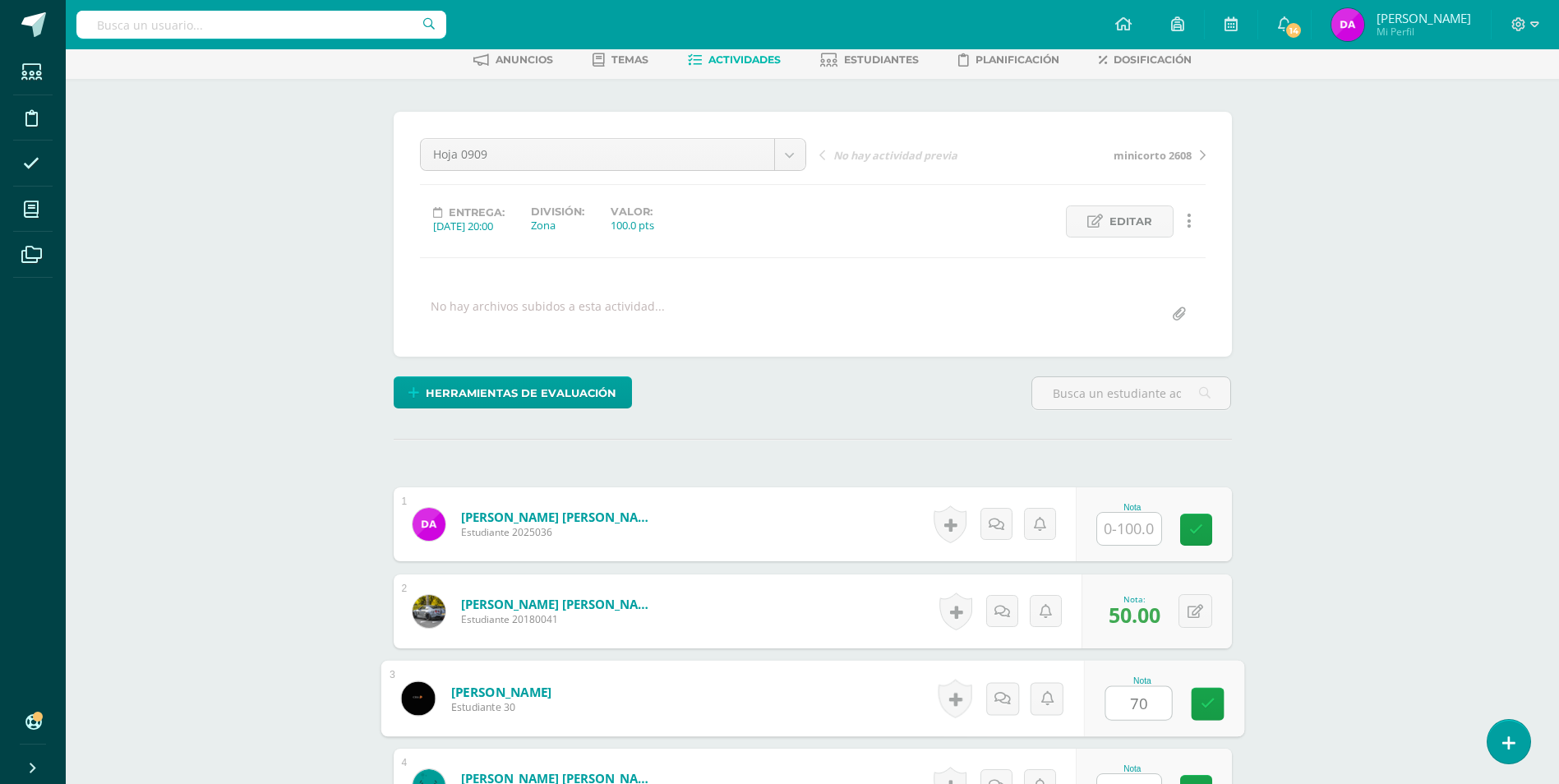
type input "70"
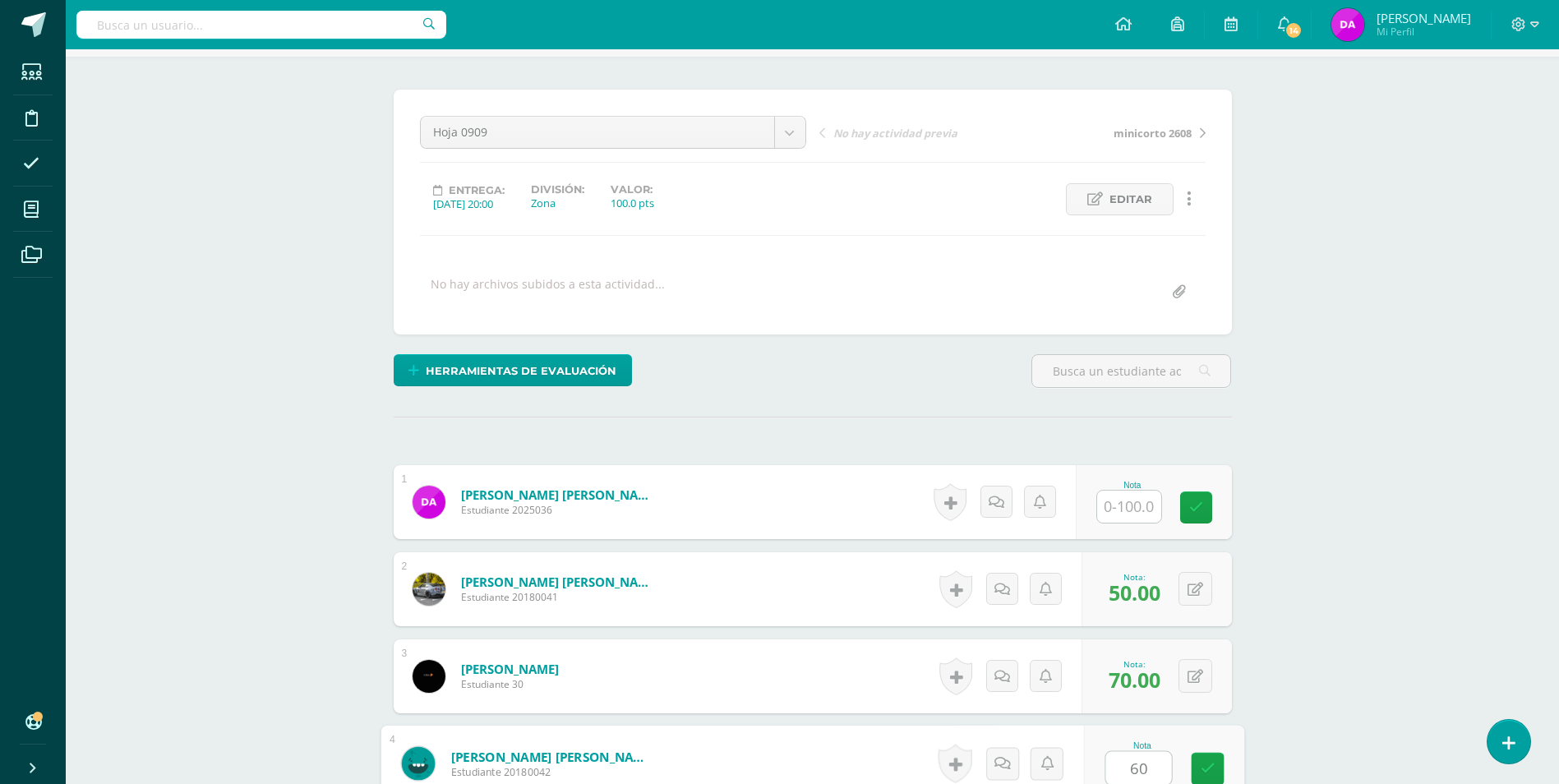
type input "60"
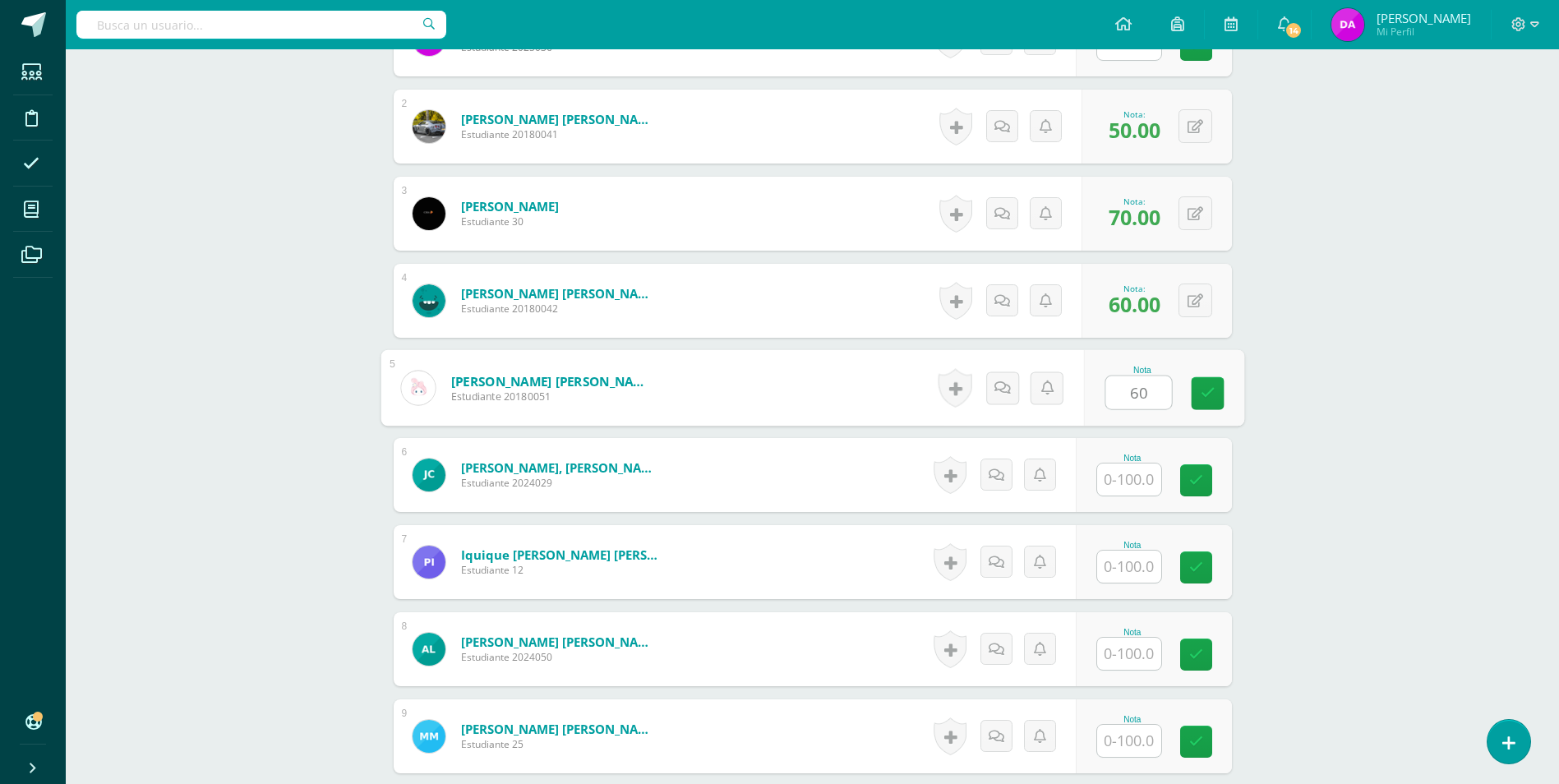
type input "60"
type input "100"
type input "70"
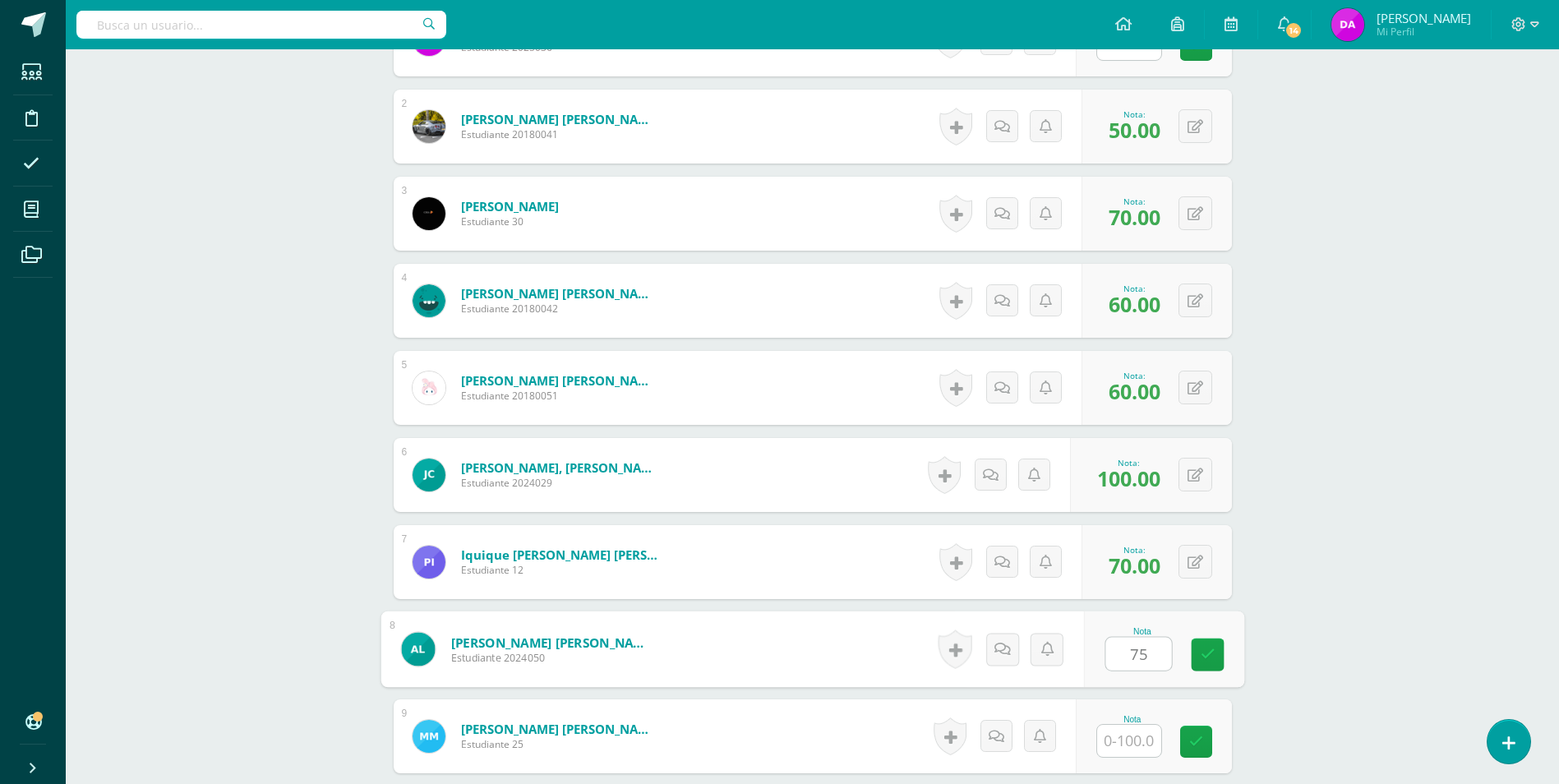
type input "75"
type input "70"
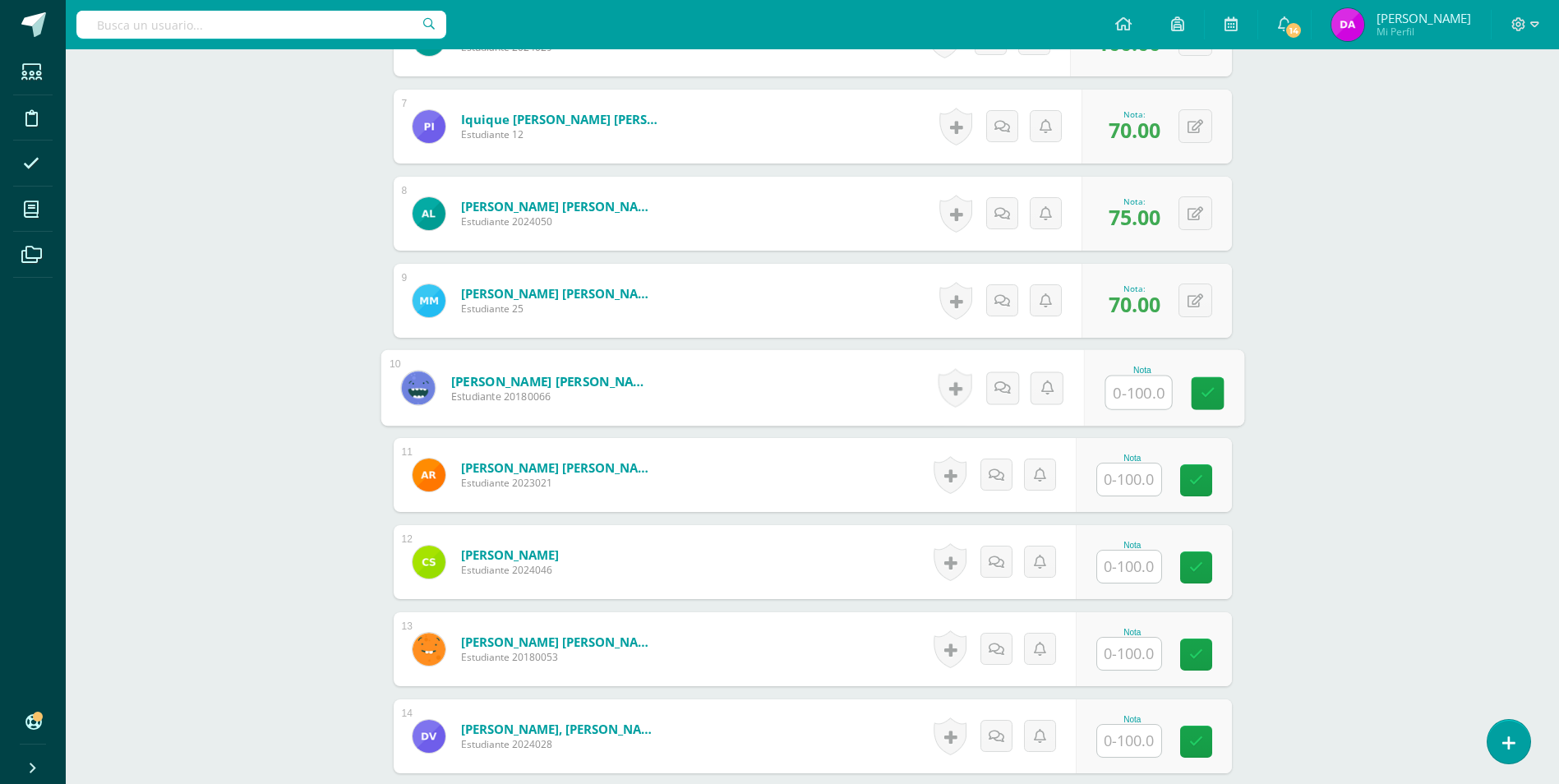
click at [1137, 478] on input "text" at bounding box center [1129, 480] width 64 height 32
type input "75"
click at [1143, 392] on input "text" at bounding box center [1129, 392] width 64 height 32
type input "60"
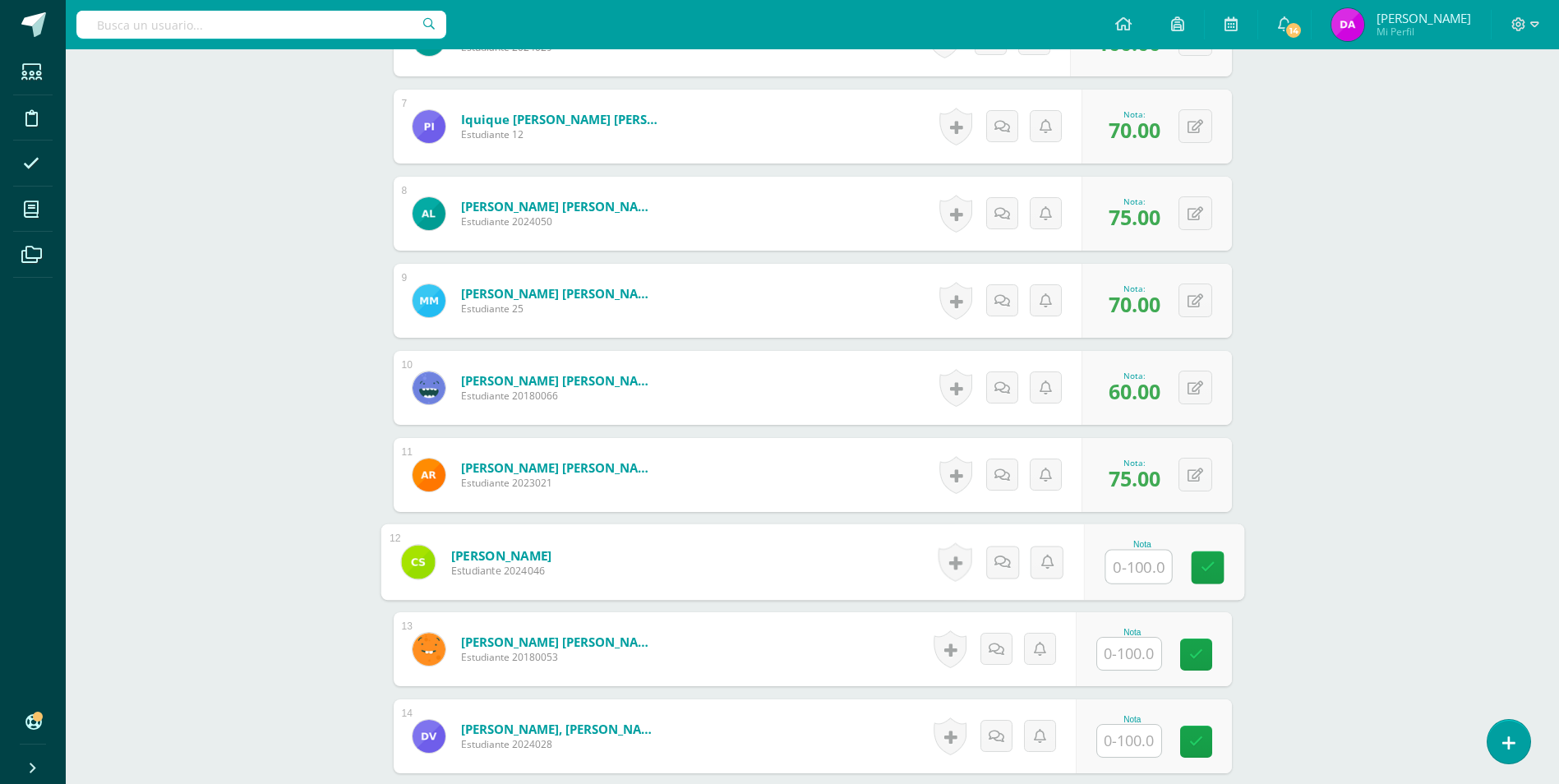
click at [1136, 563] on input "text" at bounding box center [1138, 566] width 66 height 32
type input "100"
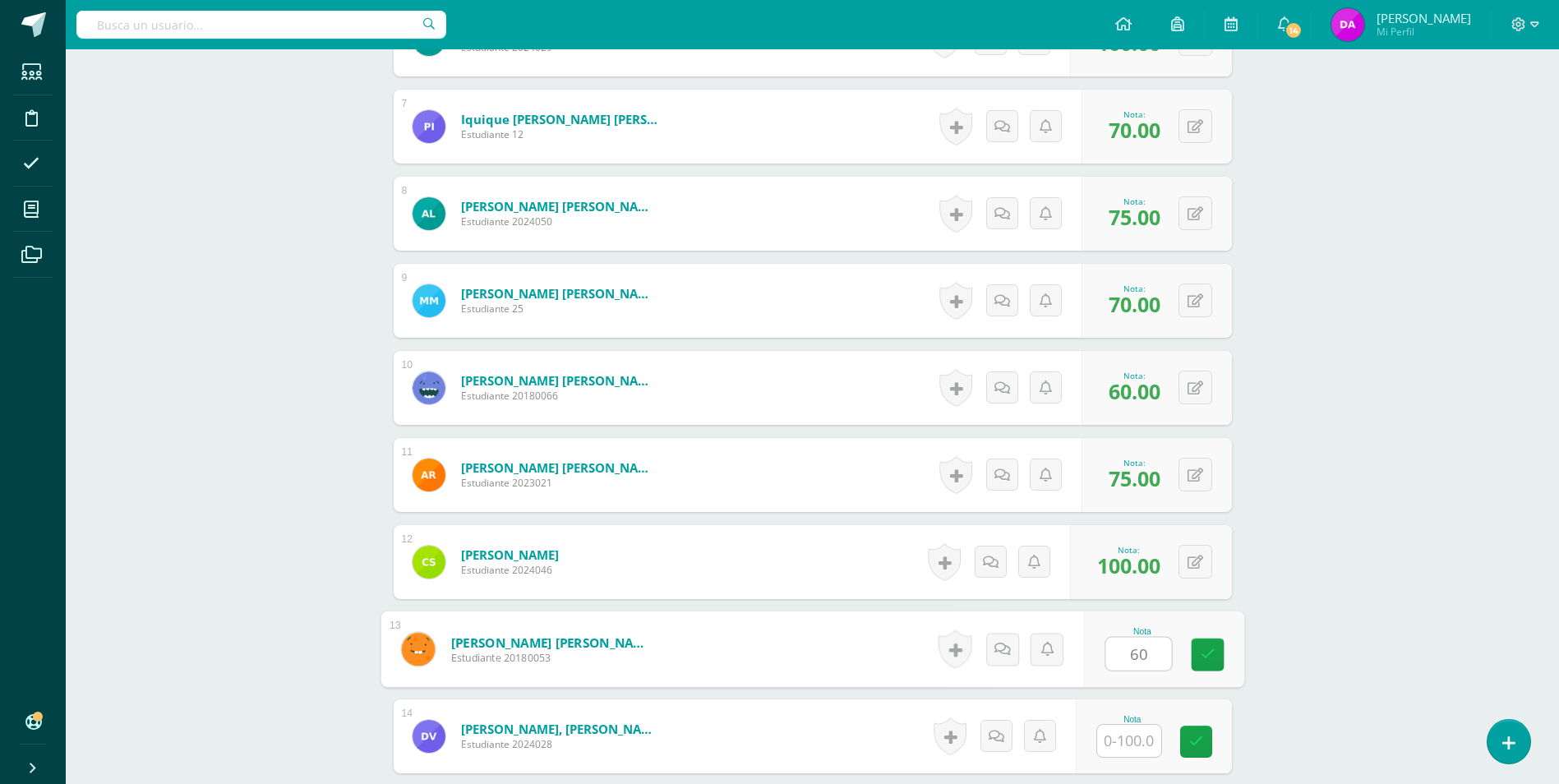
type input "60"
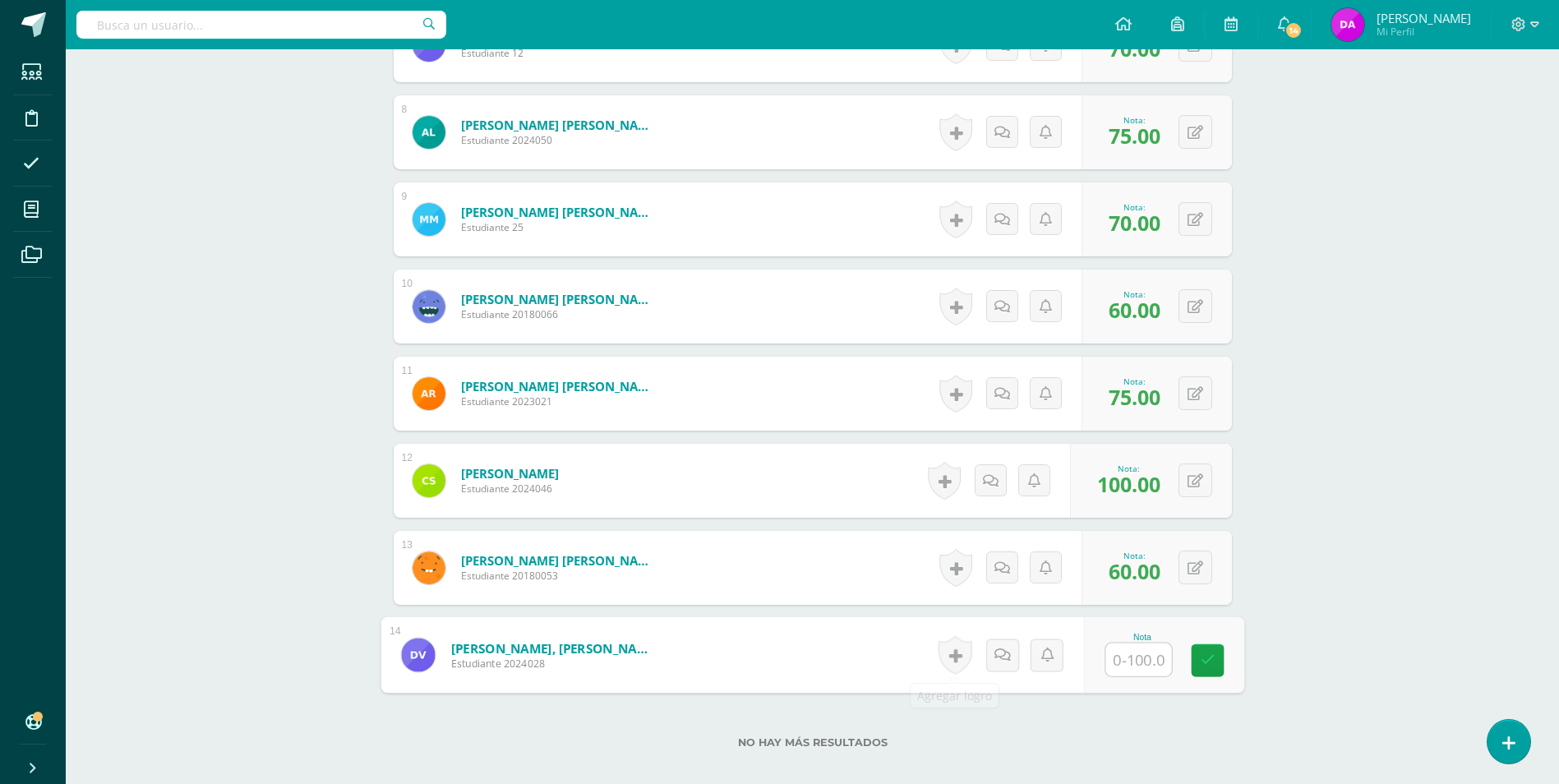
scroll to position [1169, 0]
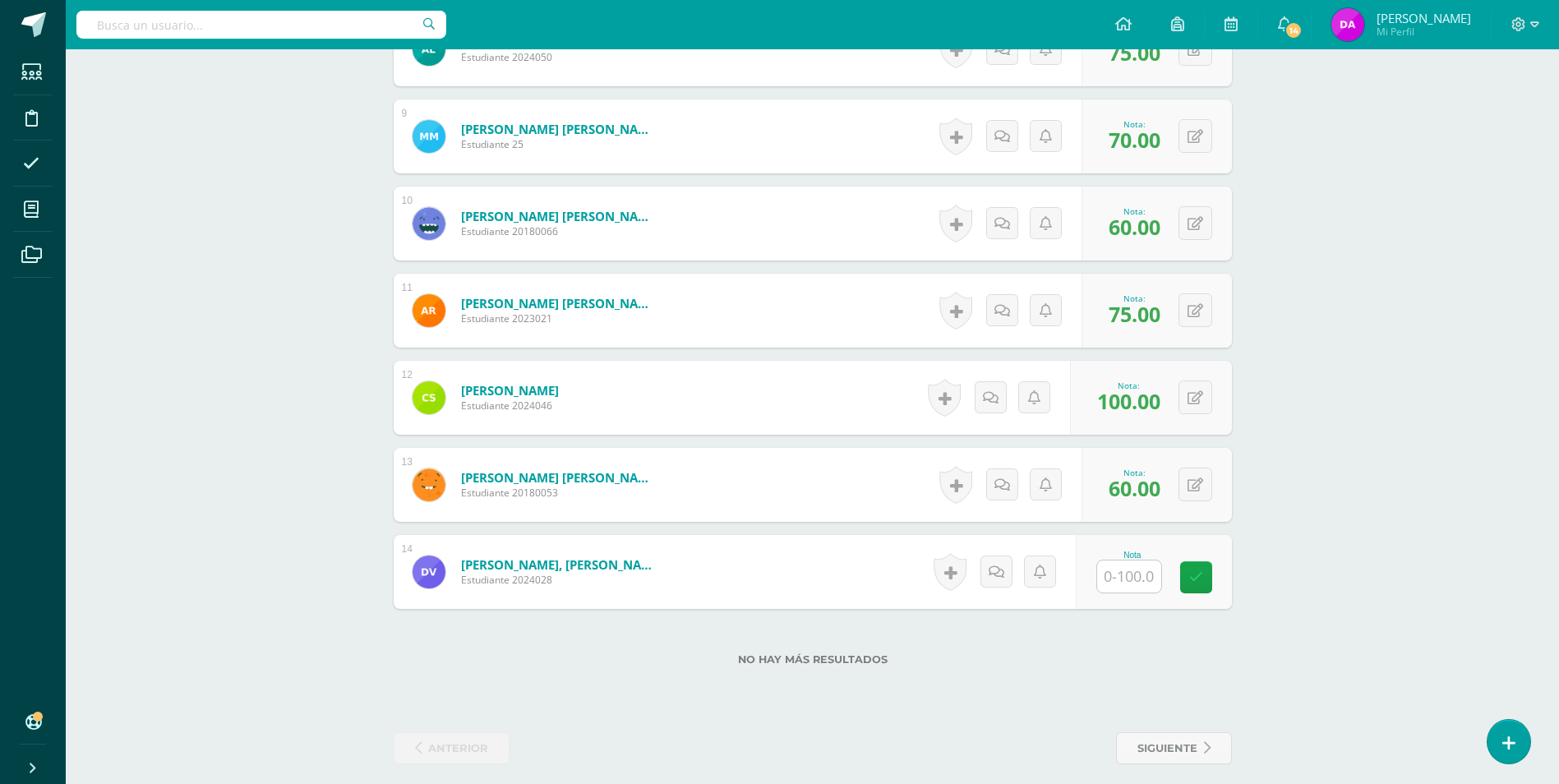
click at [1139, 580] on input "text" at bounding box center [1138, 576] width 66 height 32
drag, startPoint x: 1509, startPoint y: 357, endPoint x: 1522, endPoint y: 356, distance: 13.0
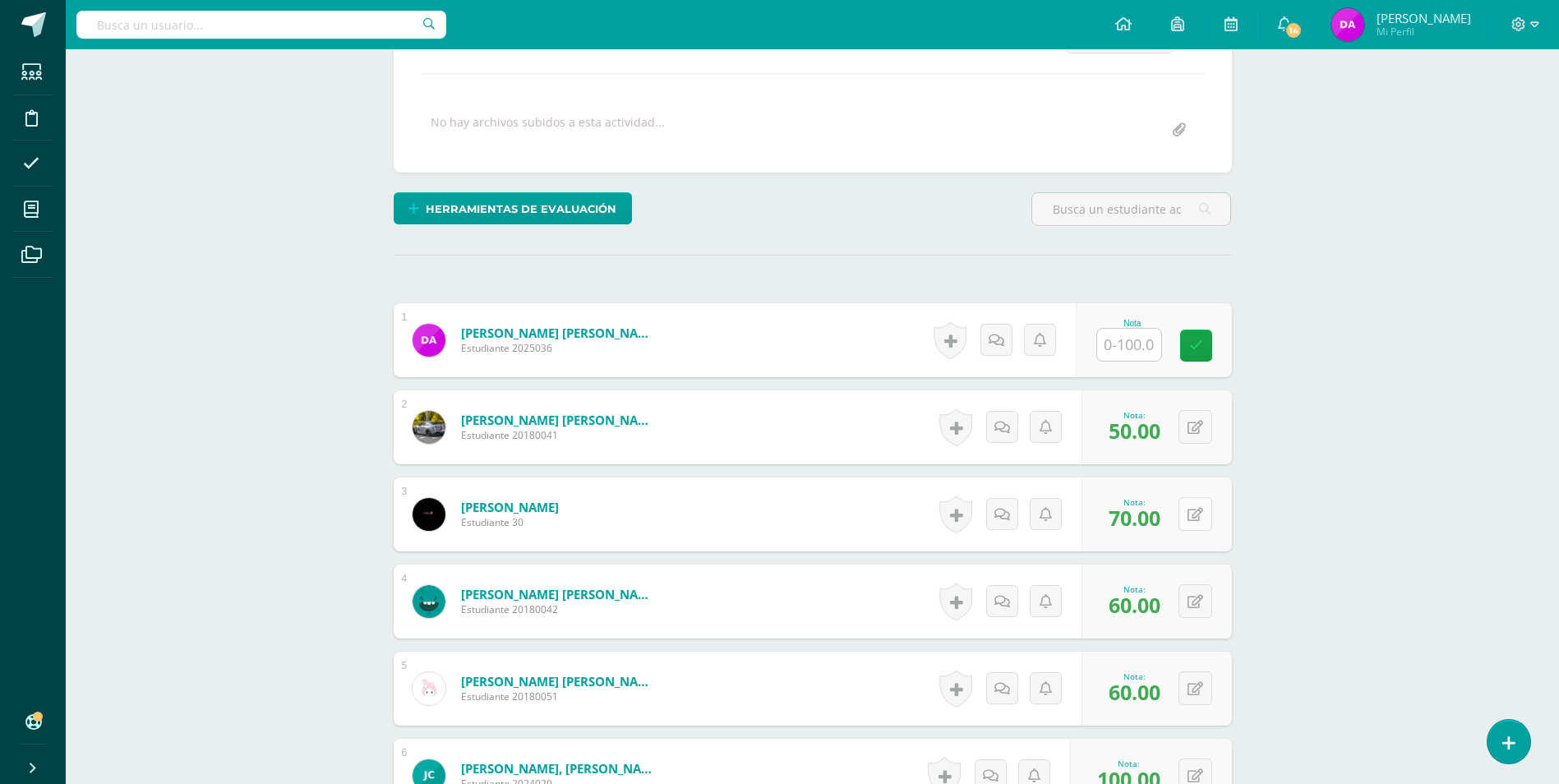
scroll to position [183, 0]
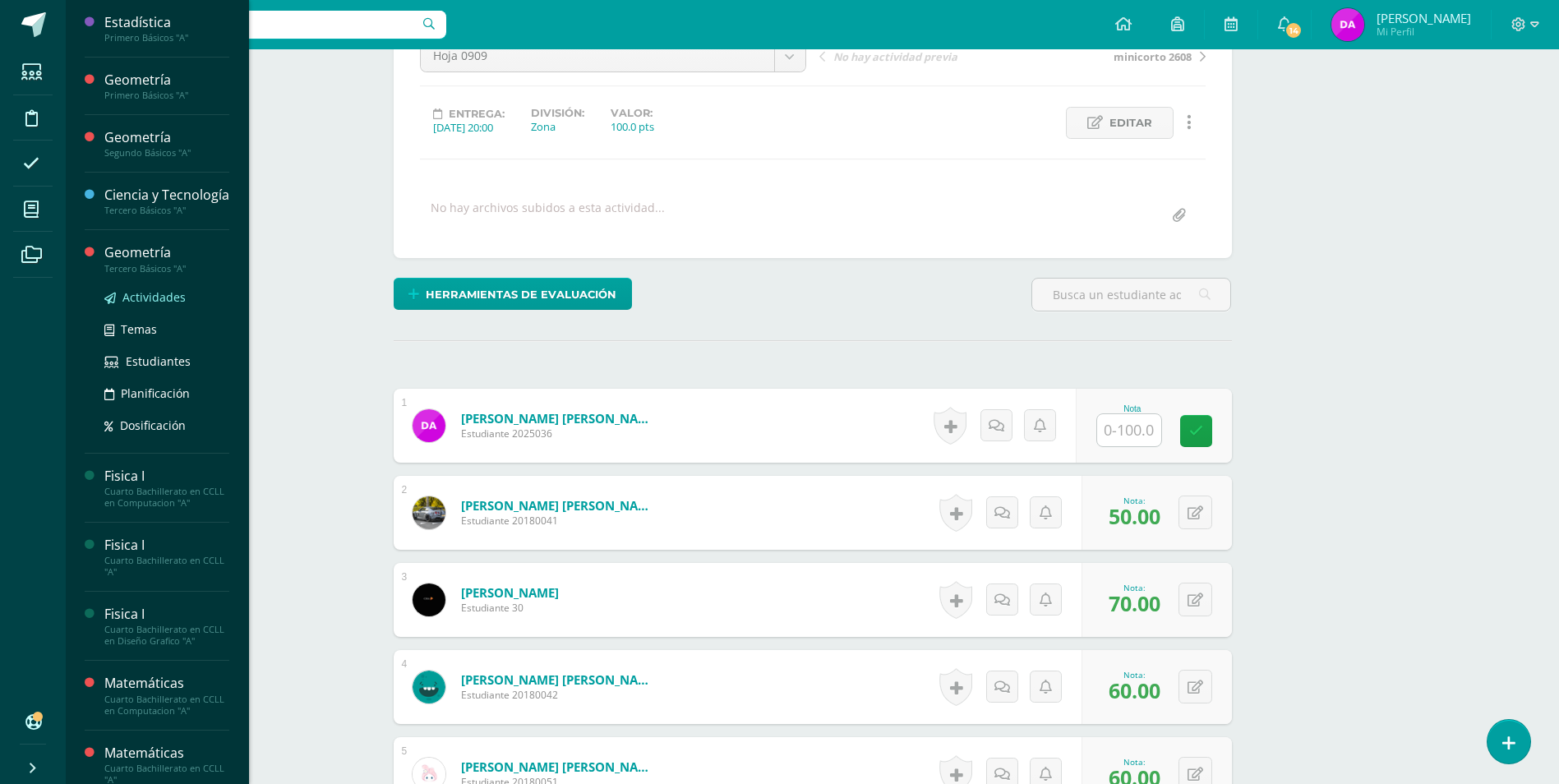
click at [167, 305] on span "Actividades" at bounding box center [154, 297] width 63 height 16
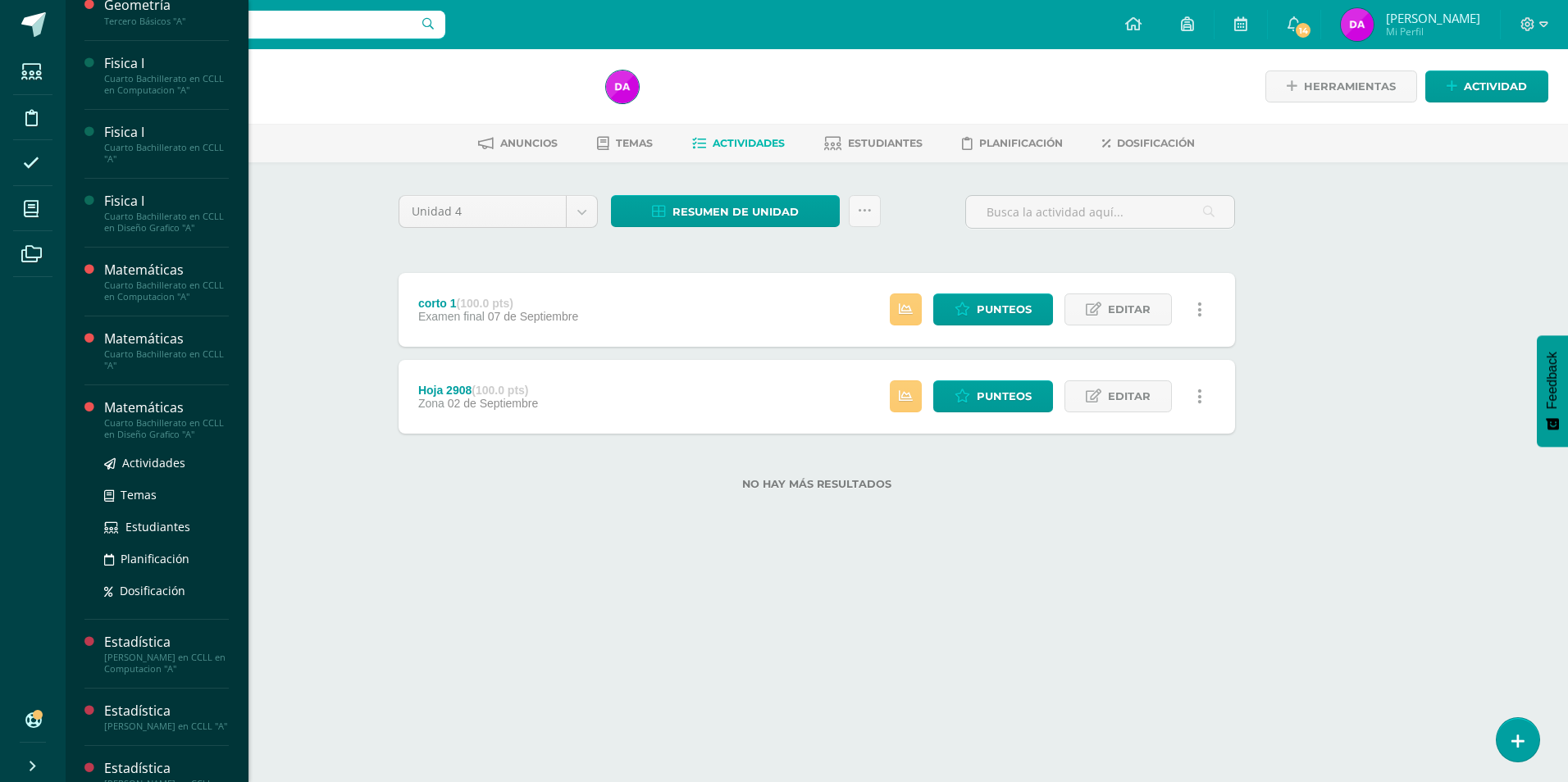
scroll to position [246, 0]
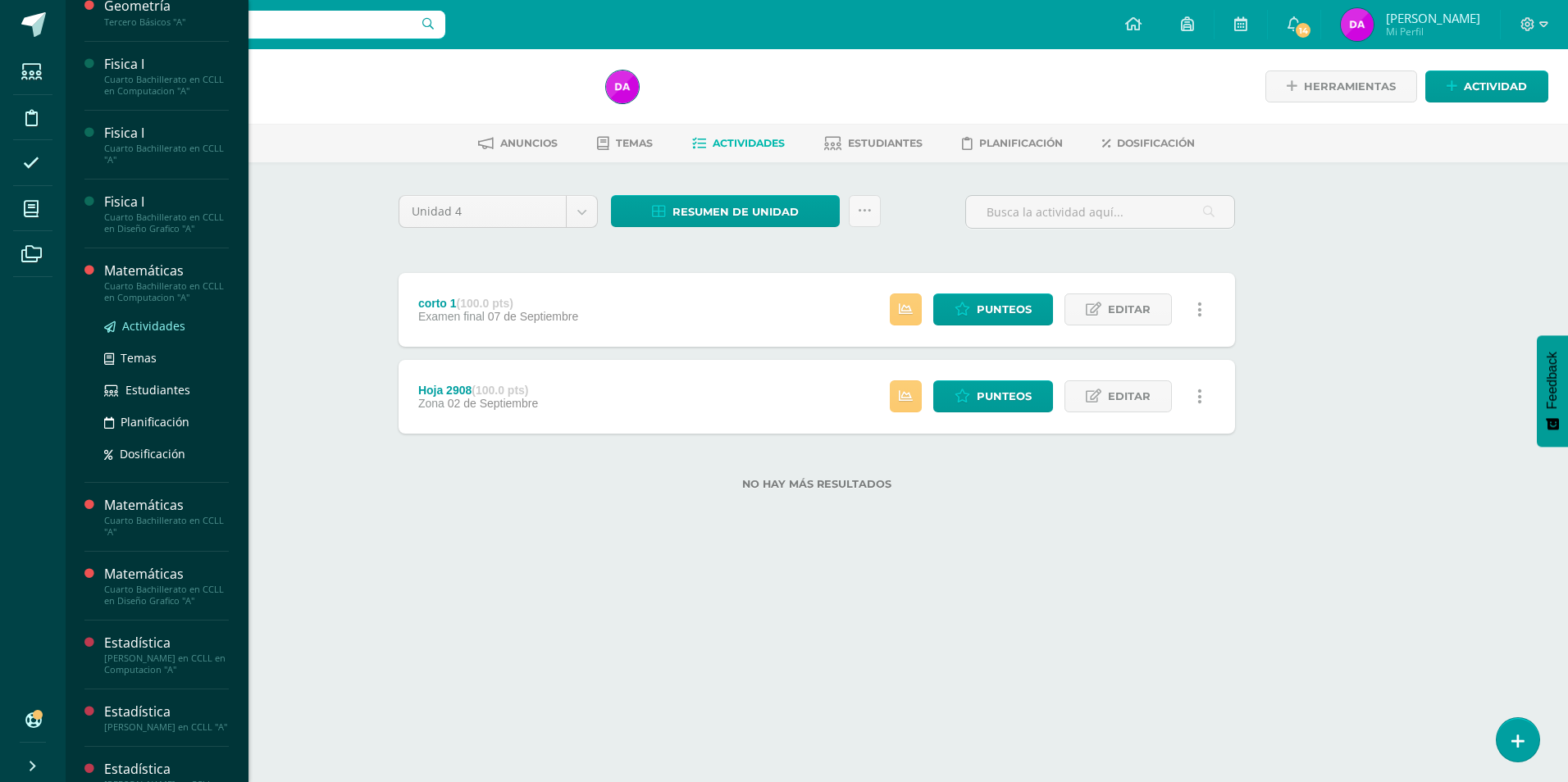
click at [163, 334] on span "Actividades" at bounding box center [154, 326] width 63 height 16
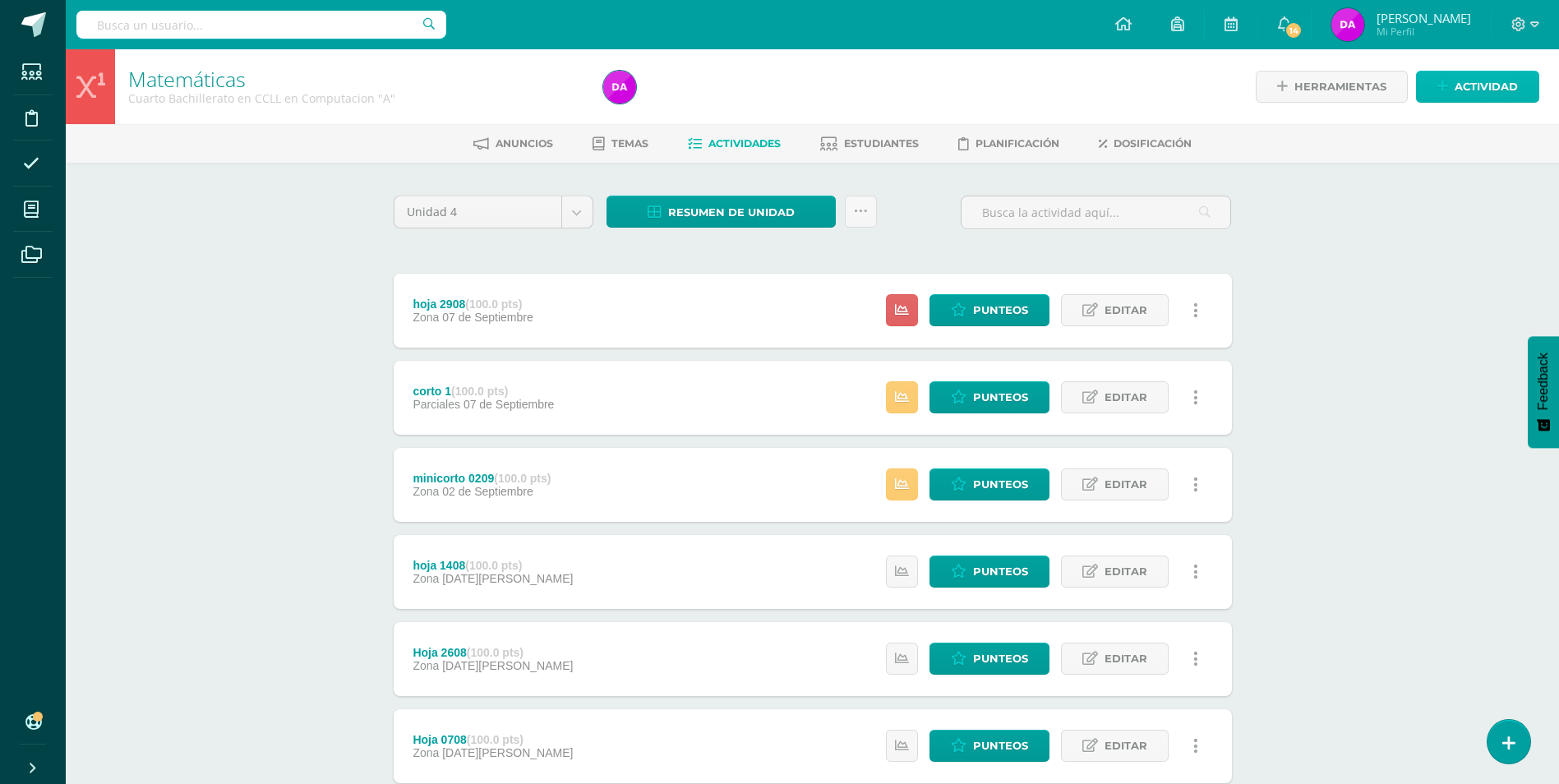
click at [1482, 86] on span "Actividad" at bounding box center [1487, 86] width 63 height 31
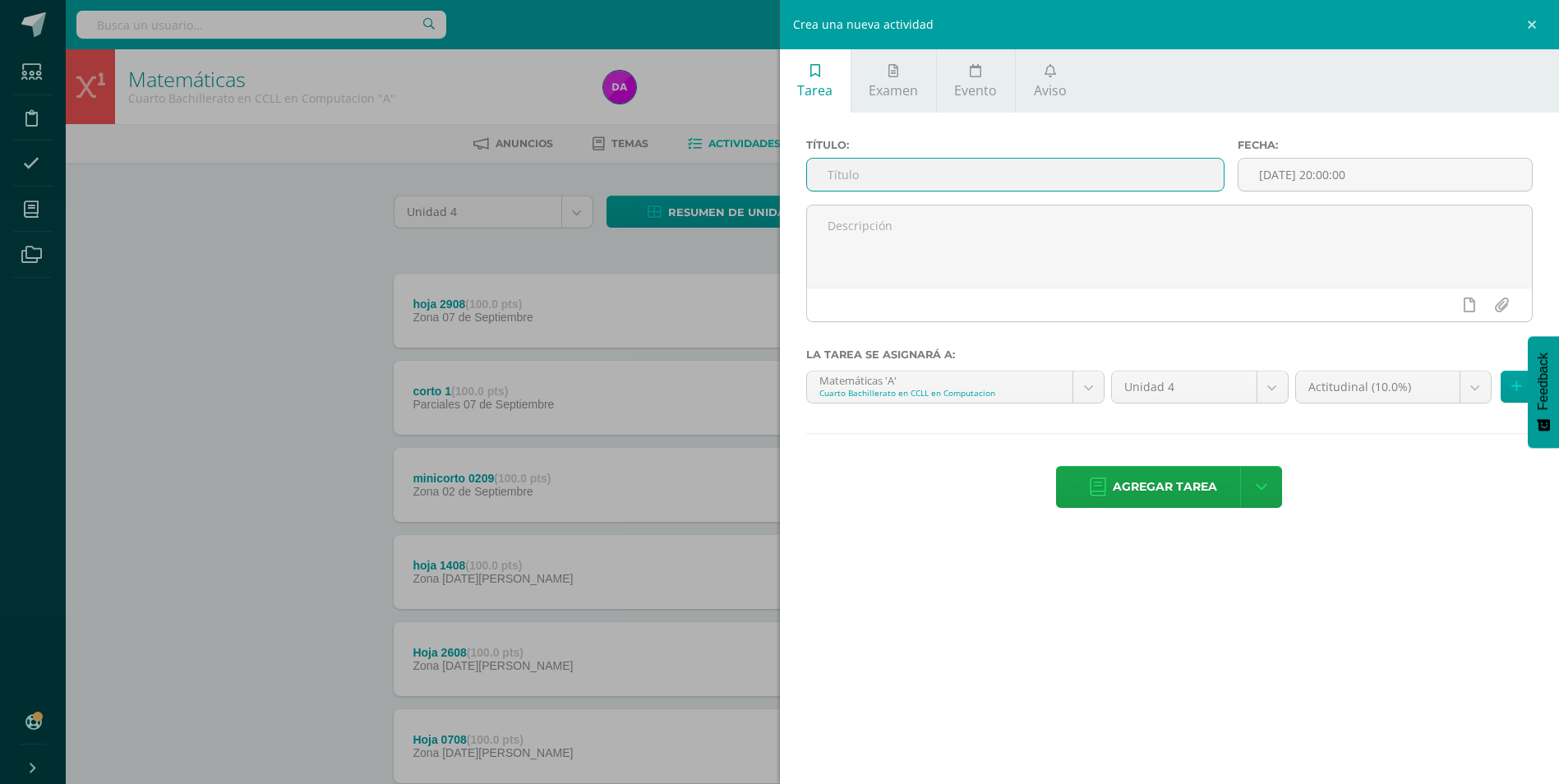
click at [880, 169] on input "text" at bounding box center [1015, 174] width 417 height 32
drag, startPoint x: 825, startPoint y: 176, endPoint x: 917, endPoint y: 174, distance: 92.0
click at [917, 175] on input "minicorto 1009" at bounding box center [1015, 174] width 417 height 32
type input "corto 2"
click at [1477, 389] on body "Estudiantes Disciplina Asistencia Mis cursos Archivos Soporte Ayuda Reportar un…" at bounding box center [780, 446] width 1559 height 893
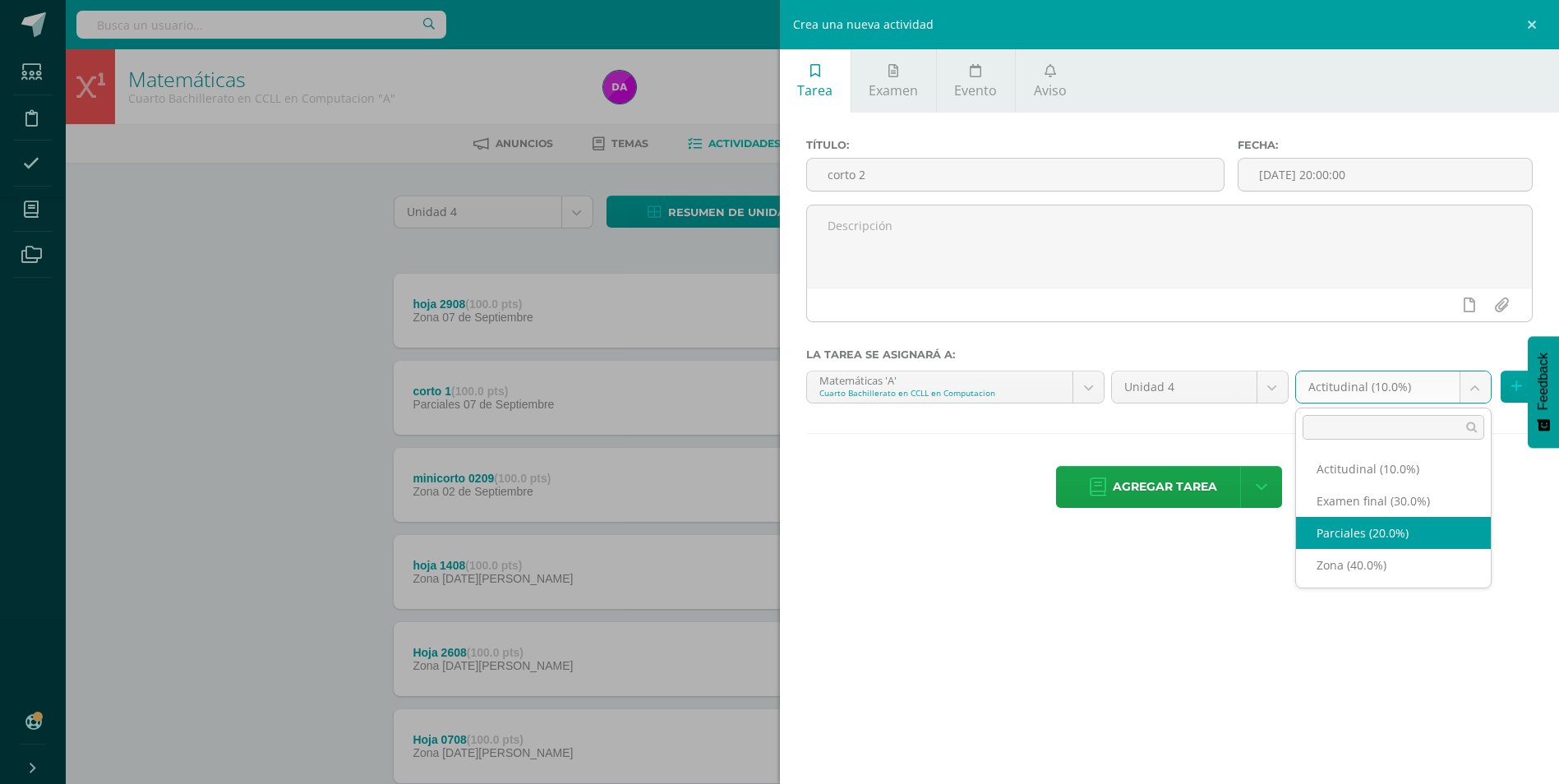
select select "170377"
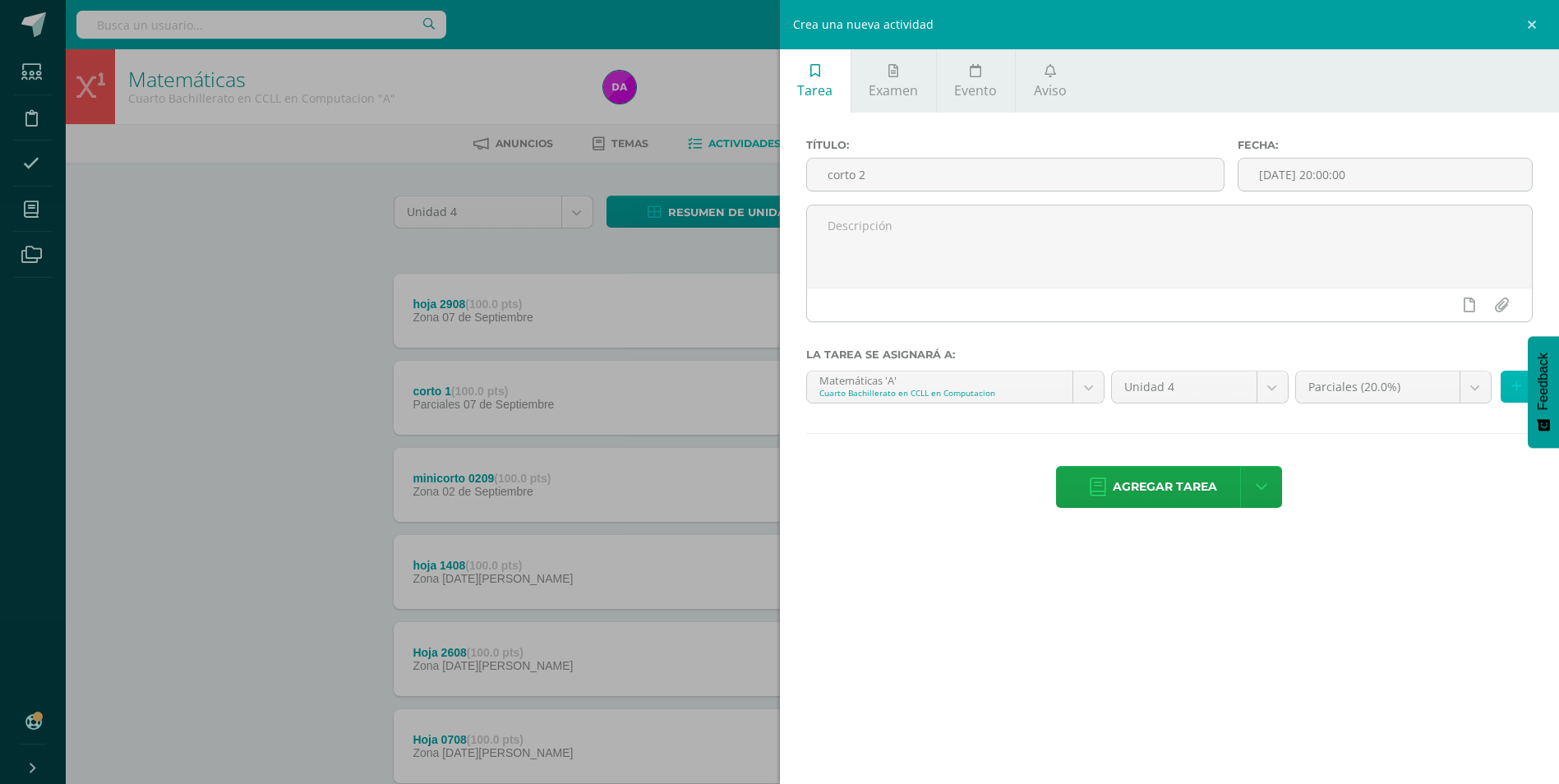
drag, startPoint x: 1521, startPoint y: 382, endPoint x: 1036, endPoint y: 534, distance: 508.3
click at [1520, 383] on icon at bounding box center [1517, 386] width 11 height 14
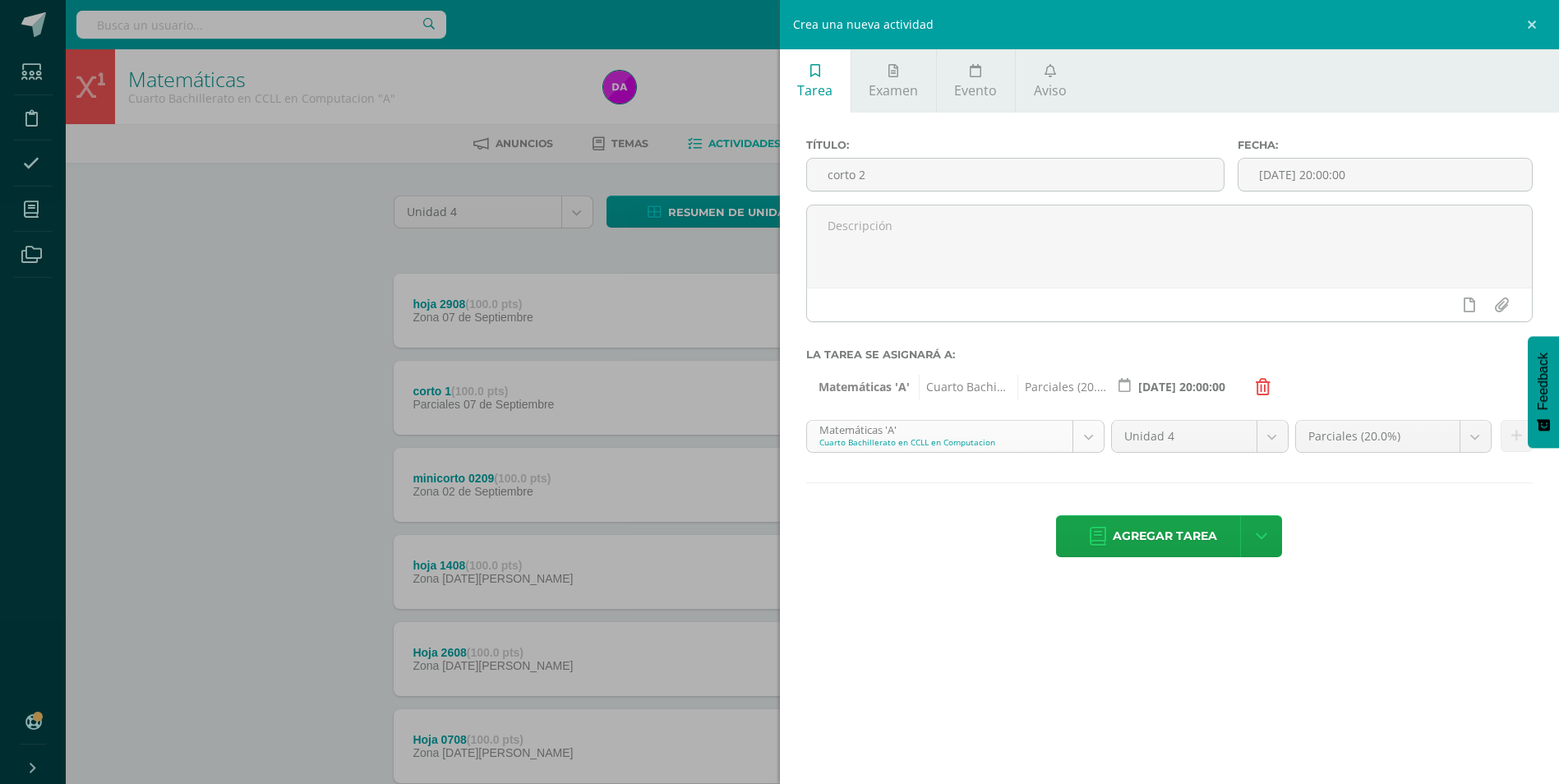
click at [1089, 431] on body "Estudiantes Disciplina Asistencia Mis cursos Archivos Soporte Ayuda Reportar un…" at bounding box center [780, 446] width 1559 height 893
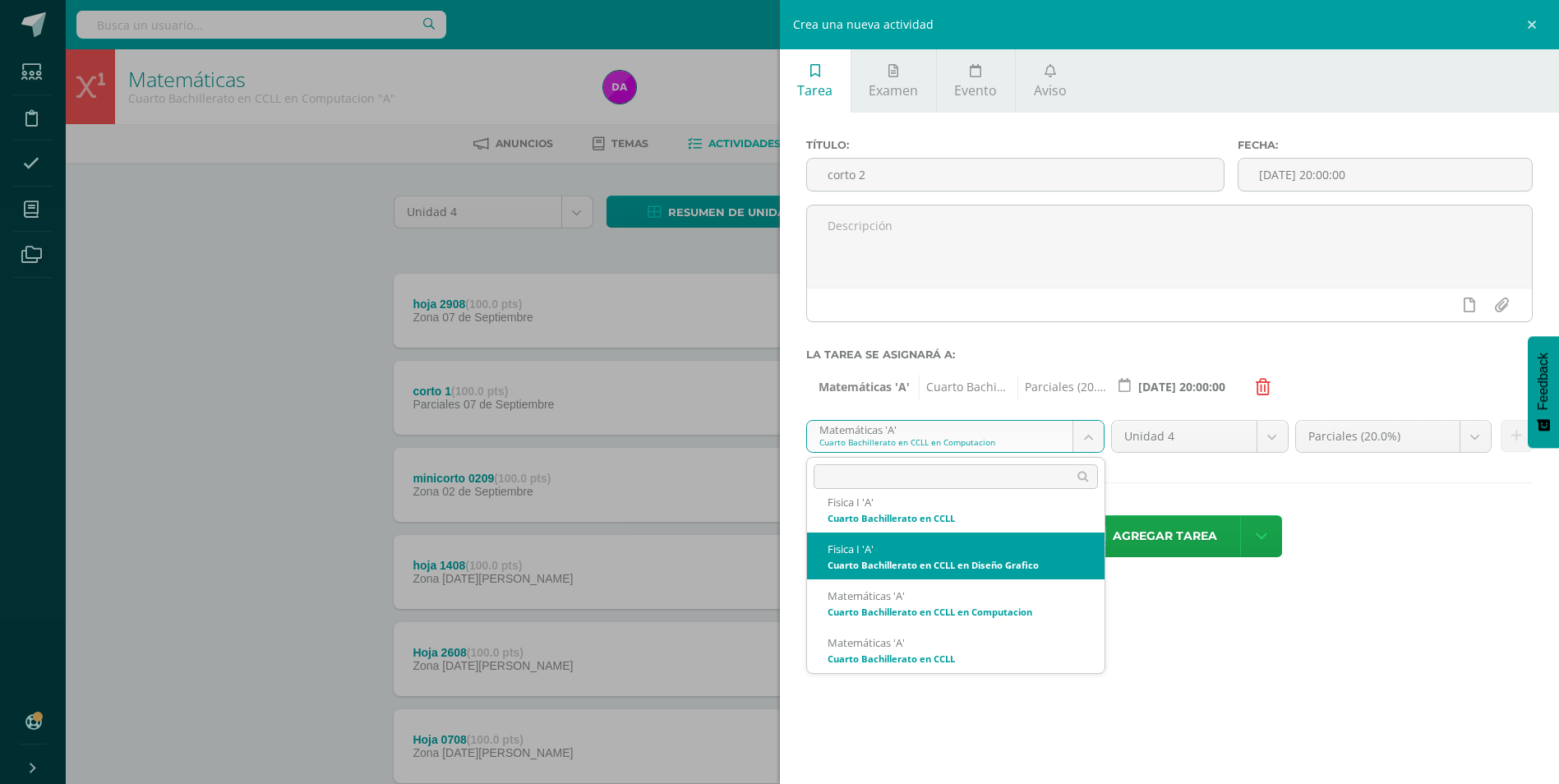
scroll to position [324, 0]
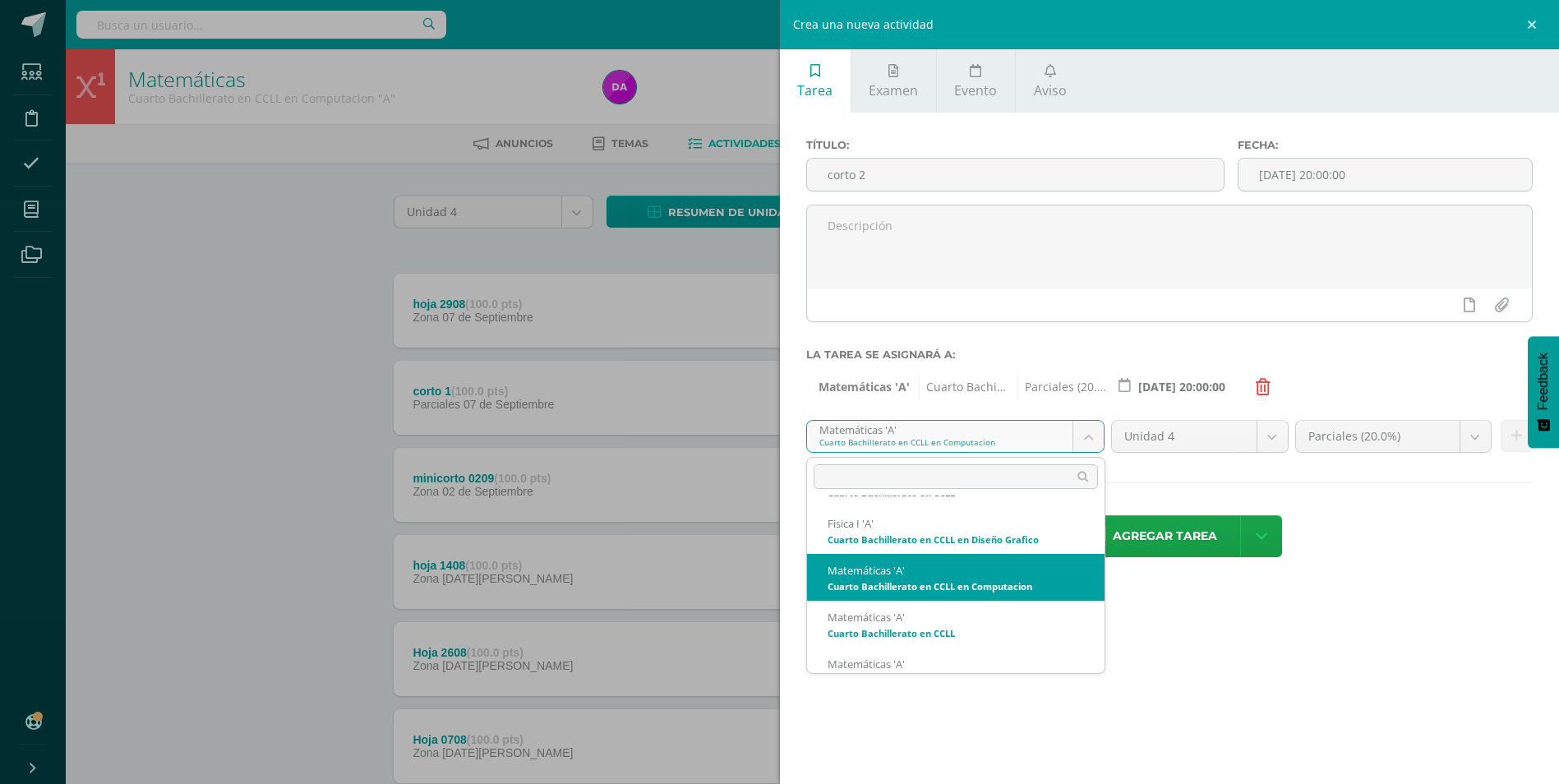
click at [1092, 439] on body "Estudiantes Disciplina Asistencia Mis cursos Archivos Soporte Ayuda Reportar un…" at bounding box center [780, 446] width 1559 height 893
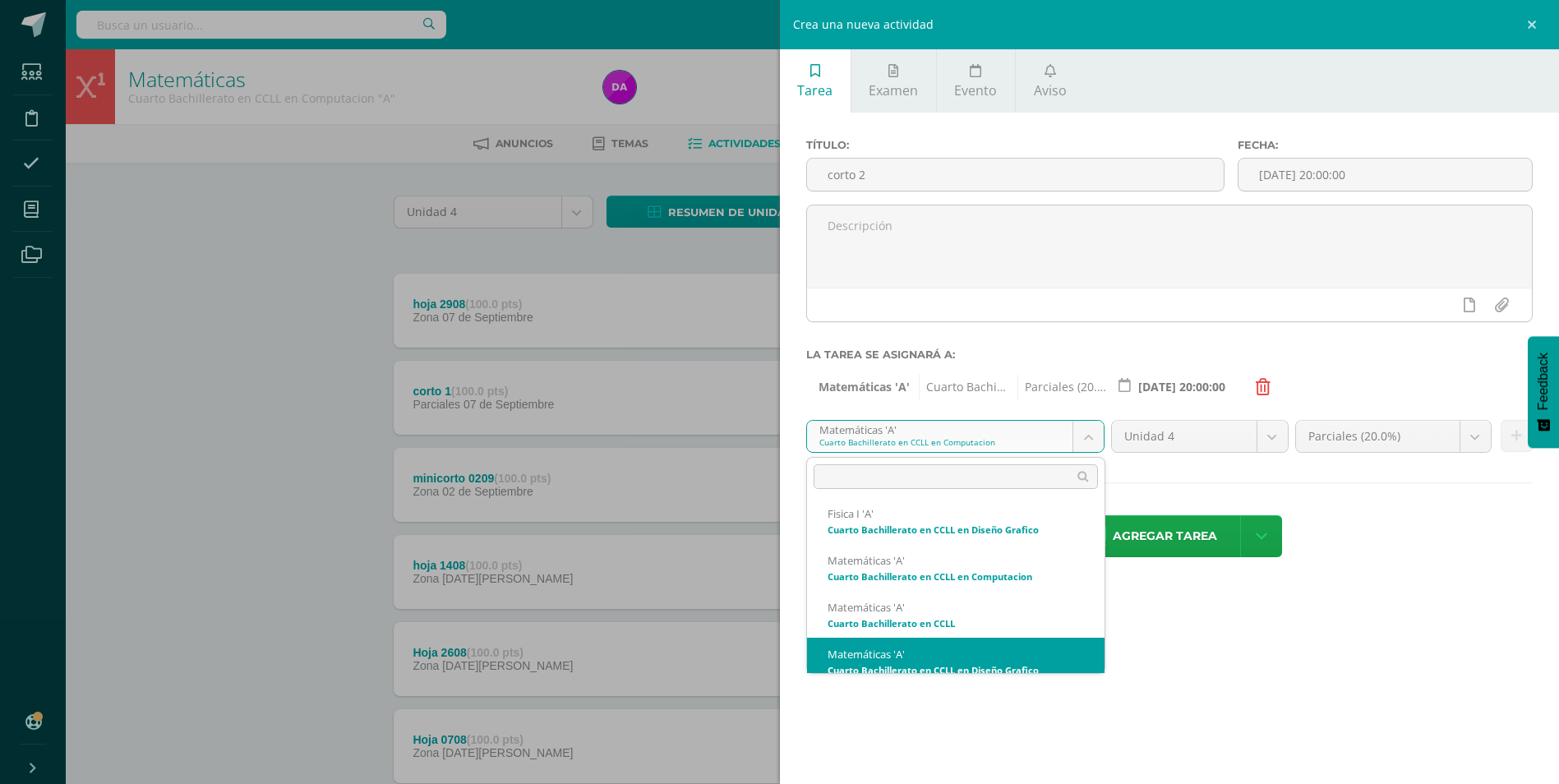
scroll to position [345, 0]
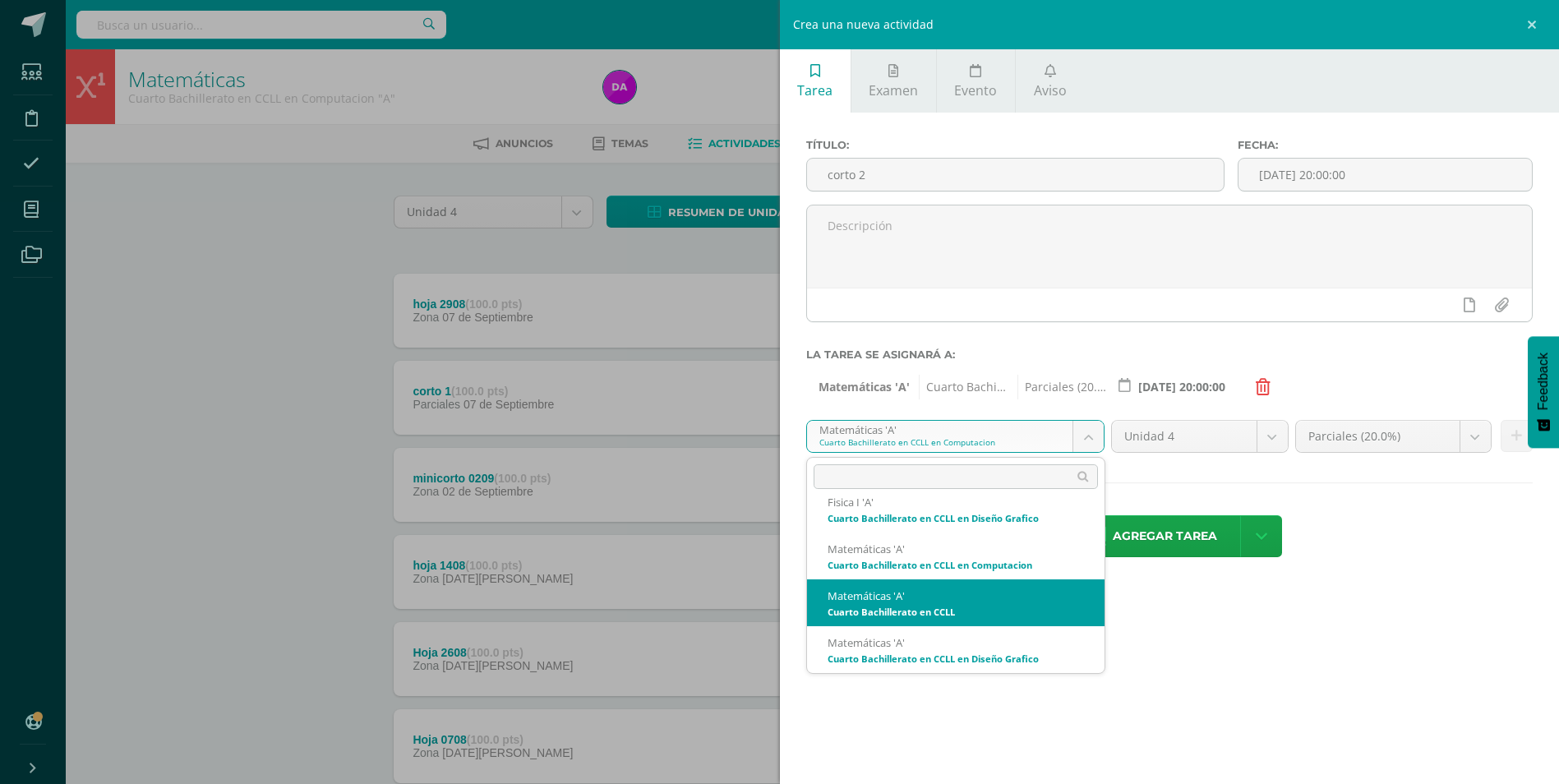
select select "158013"
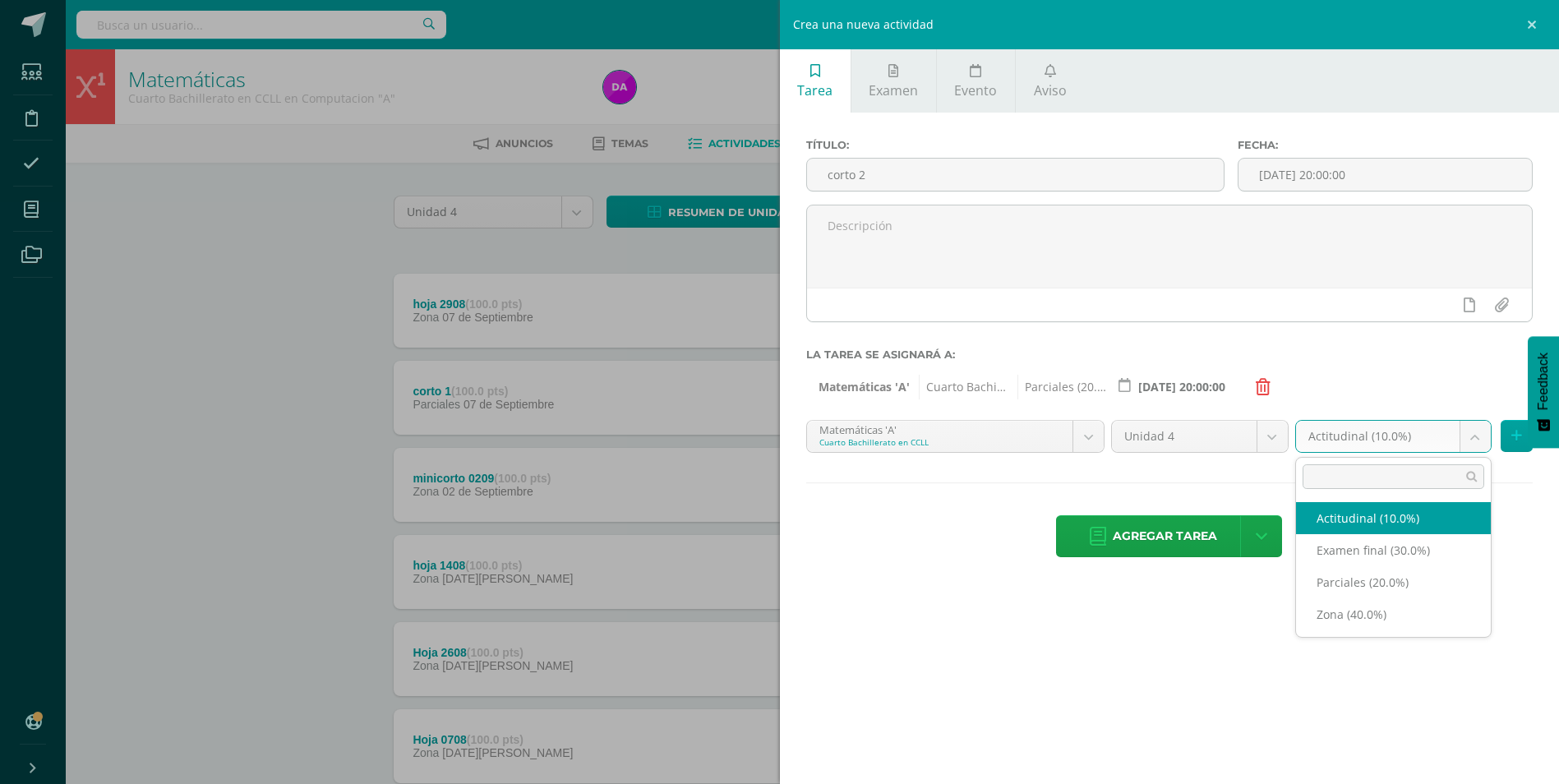
click at [1477, 438] on body "Estudiantes Disciplina Asistencia Mis cursos Archivos Soporte Ayuda Reportar un…" at bounding box center [780, 446] width 1559 height 893
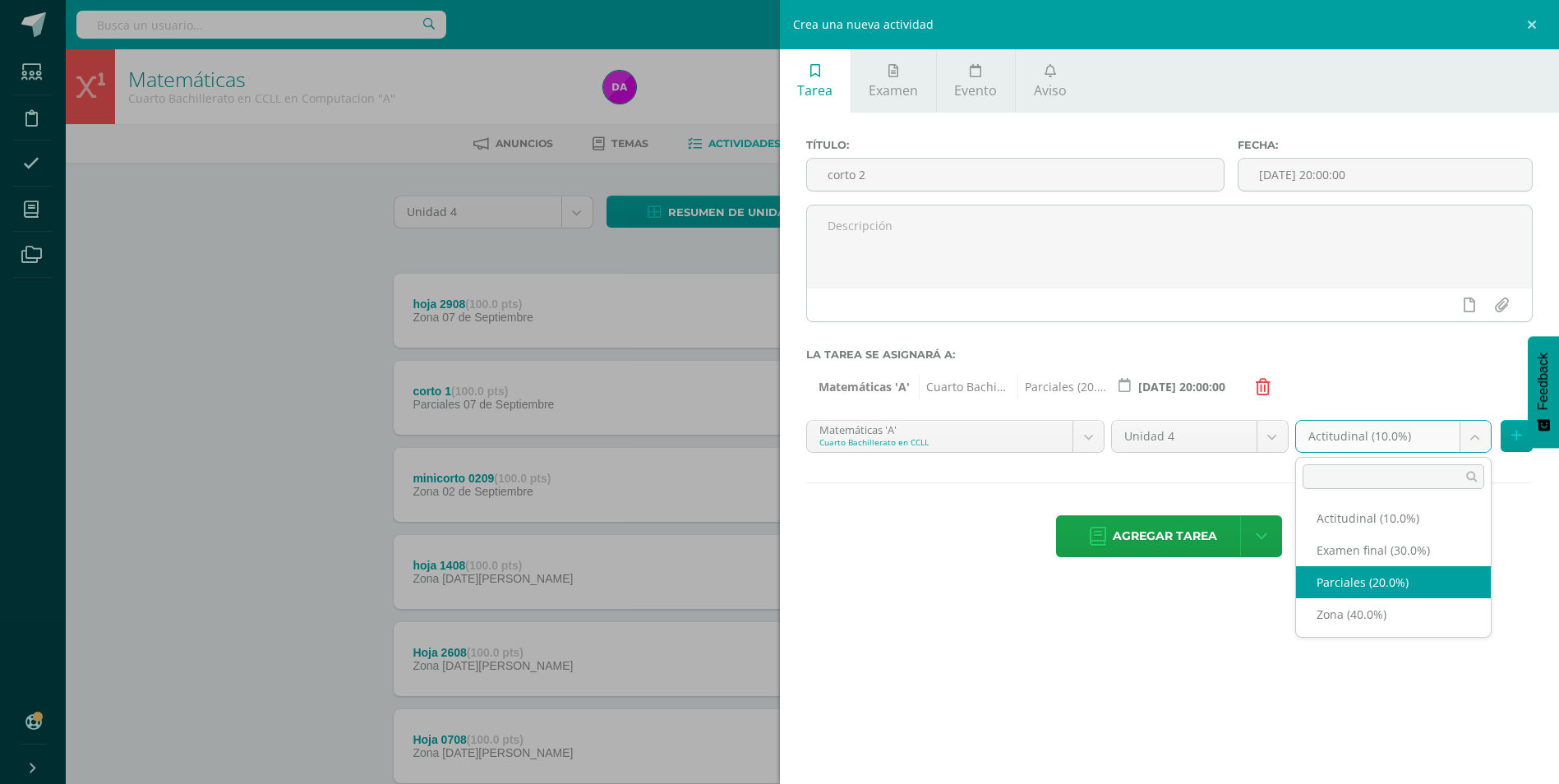
select select "170381"
click at [1520, 434] on icon at bounding box center [1517, 435] width 11 height 14
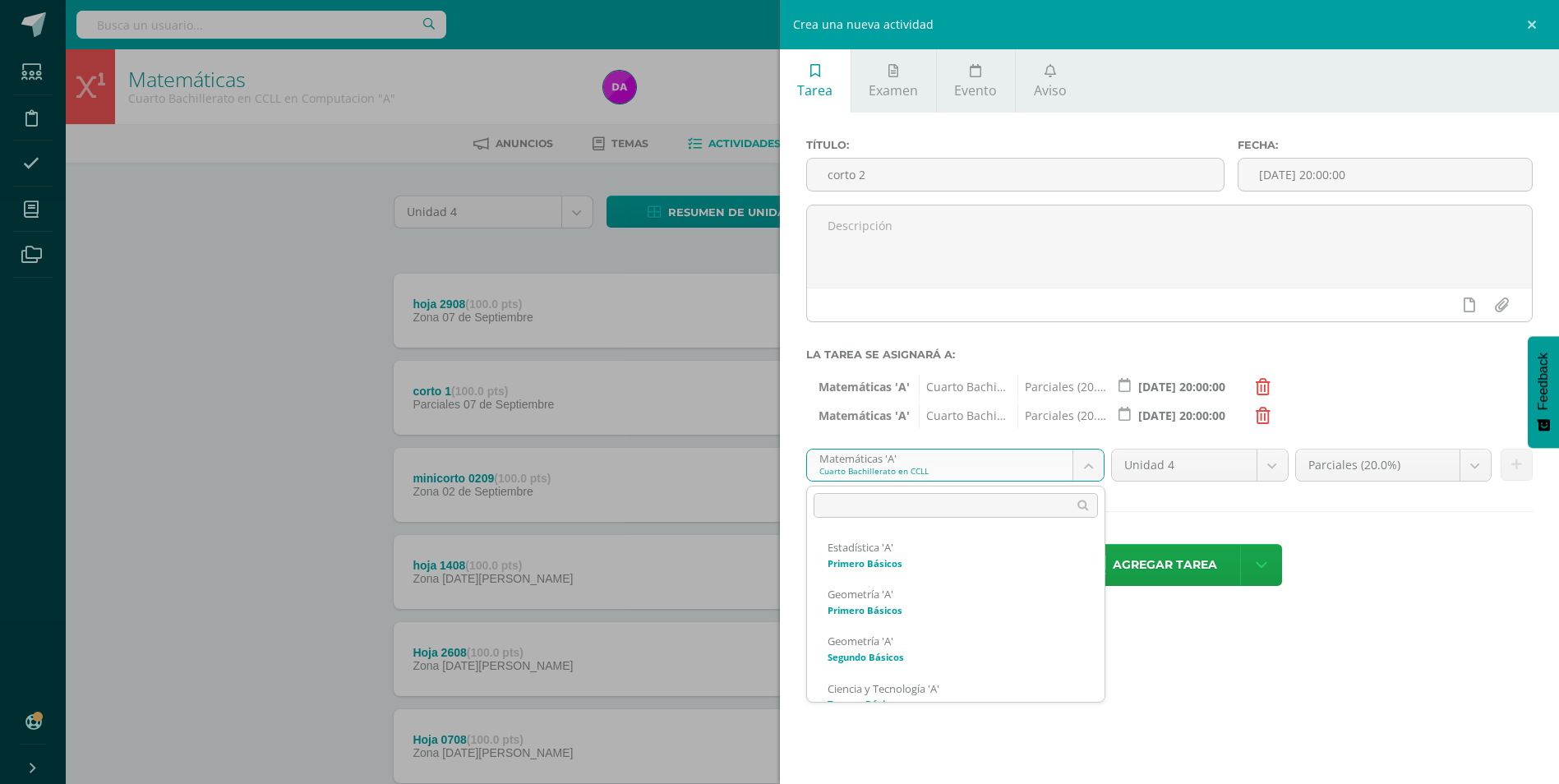
click at [1092, 463] on body "Estudiantes Disciplina Asistencia Mis cursos Archivos Soporte Ayuda Reportar un…" at bounding box center [780, 446] width 1559 height 893
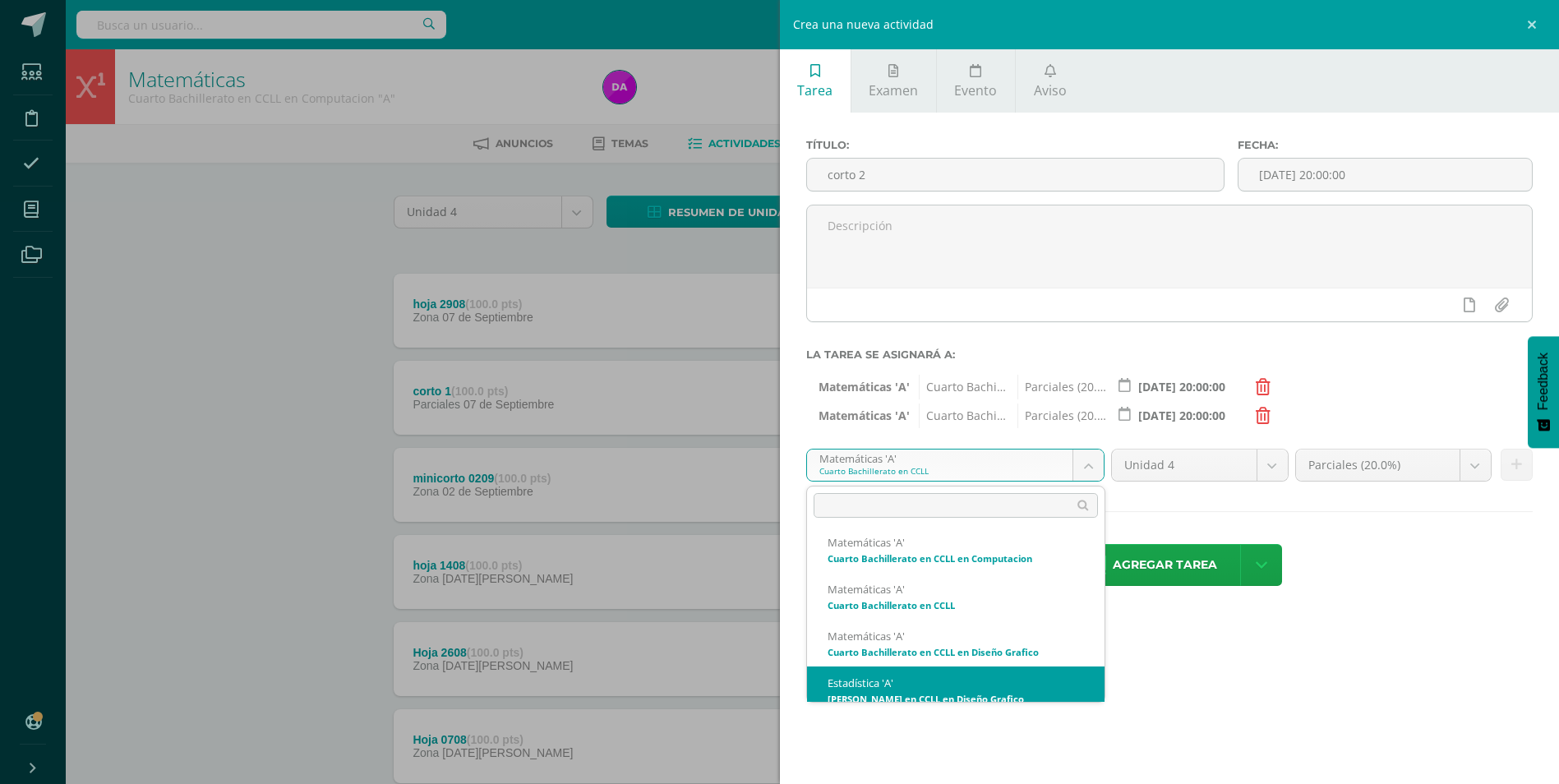
scroll to position [392, 0]
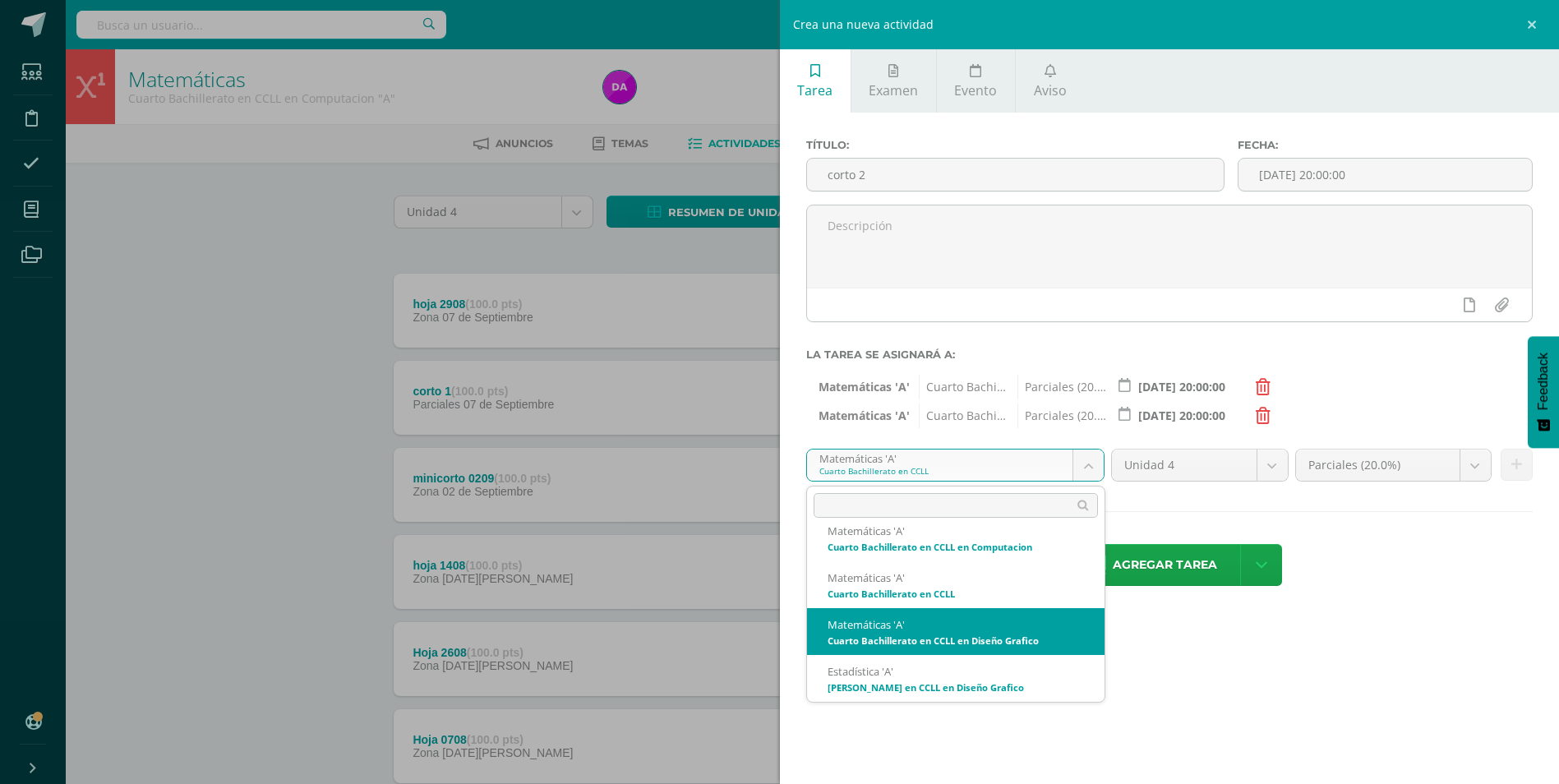
select select "158221"
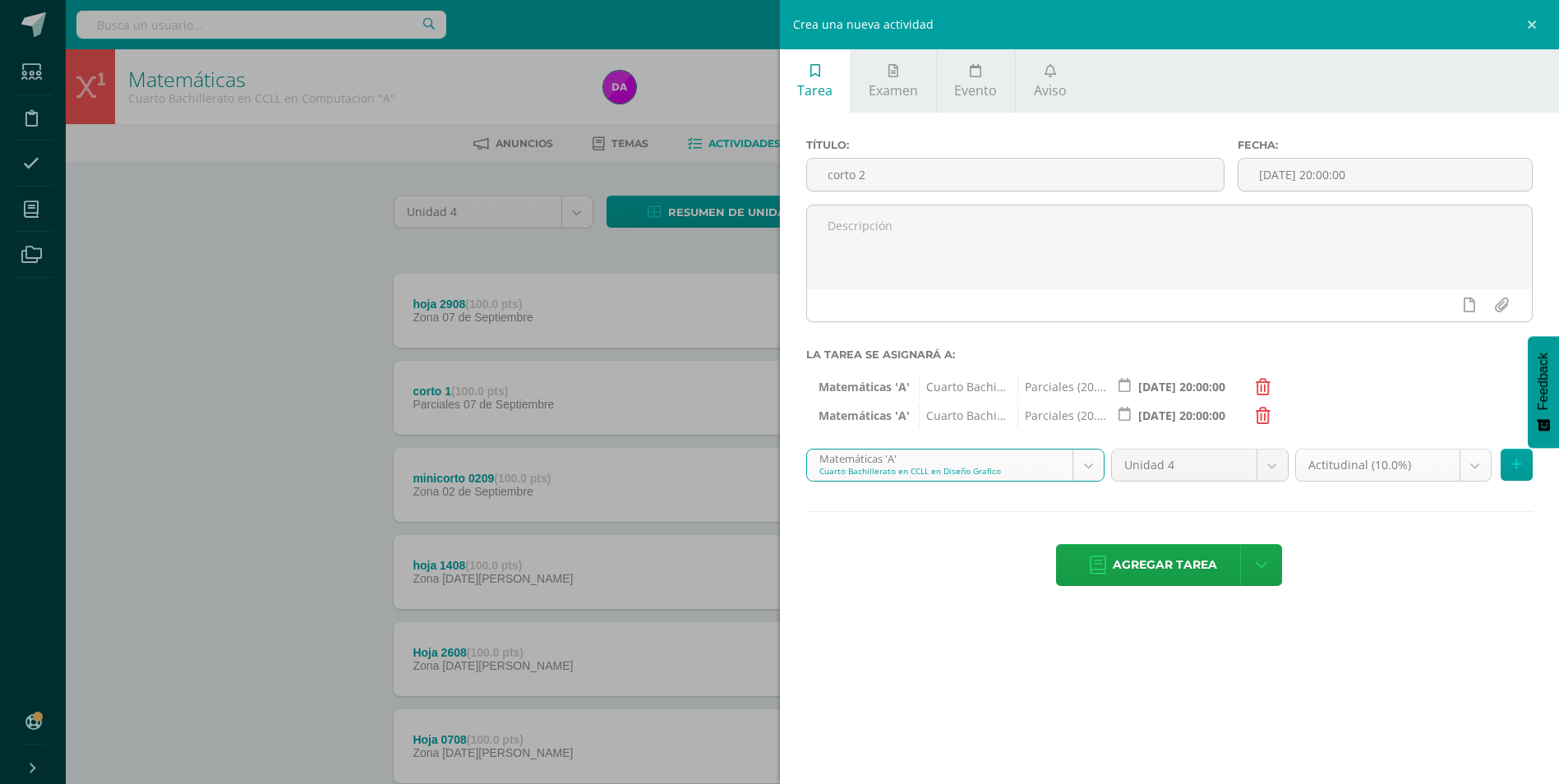
click at [1479, 463] on body "Estudiantes Disciplina Asistencia Mis cursos Archivos Soporte Ayuda Reportar un…" at bounding box center [780, 446] width 1559 height 893
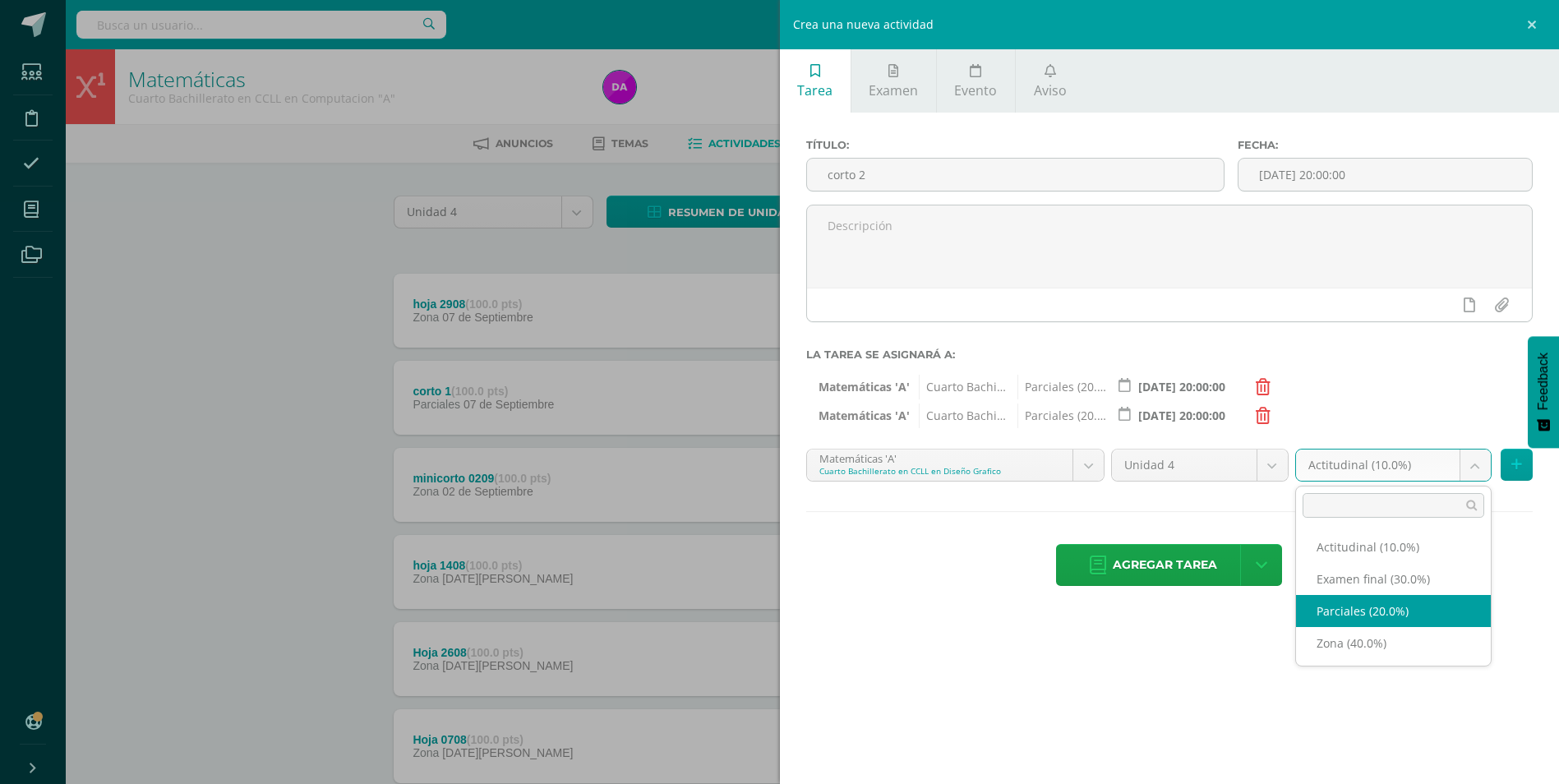
select select "170386"
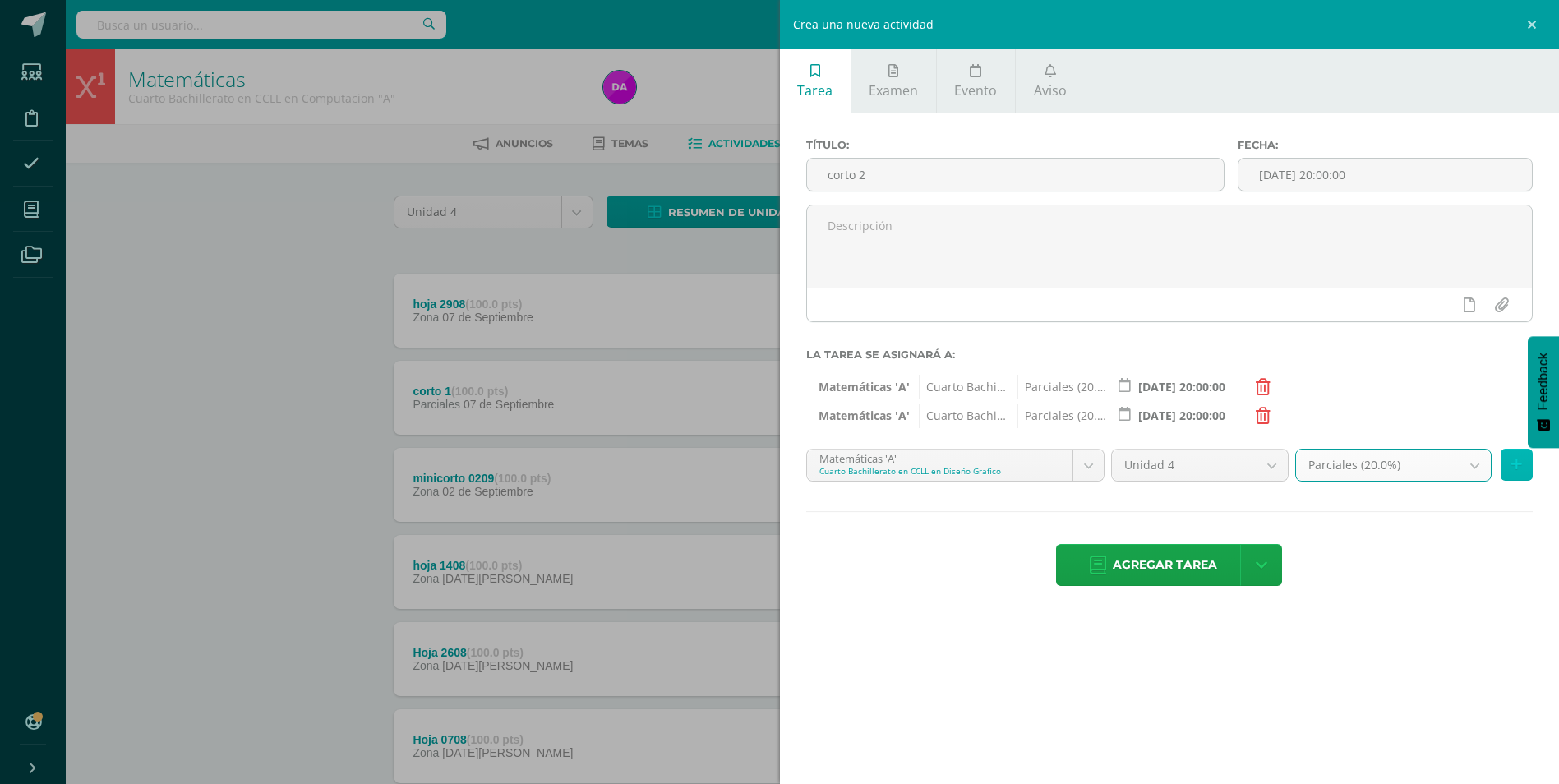
click at [1517, 465] on icon at bounding box center [1517, 464] width 11 height 14
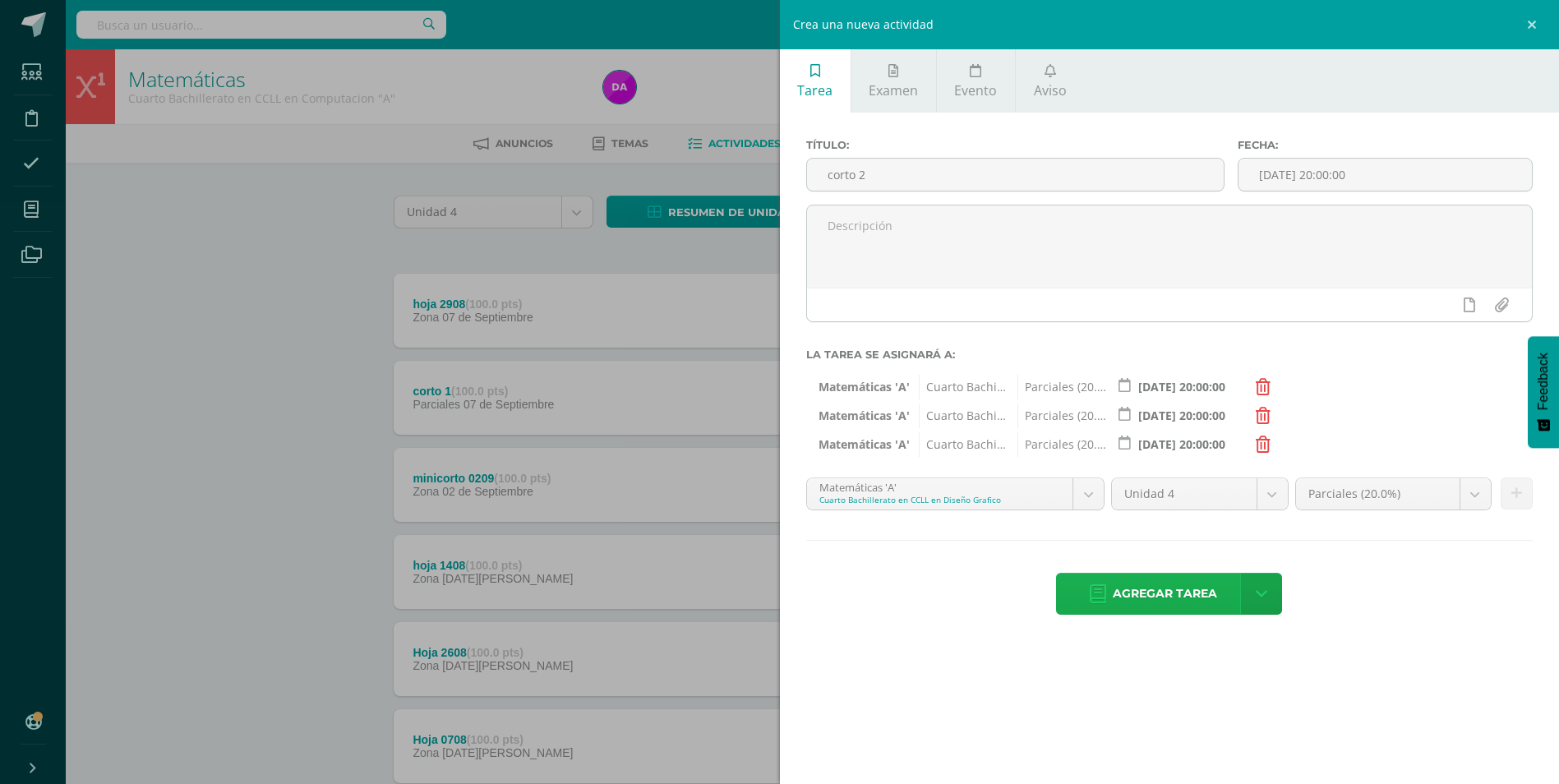
click at [1168, 590] on span "Agregar tarea" at bounding box center [1165, 593] width 104 height 40
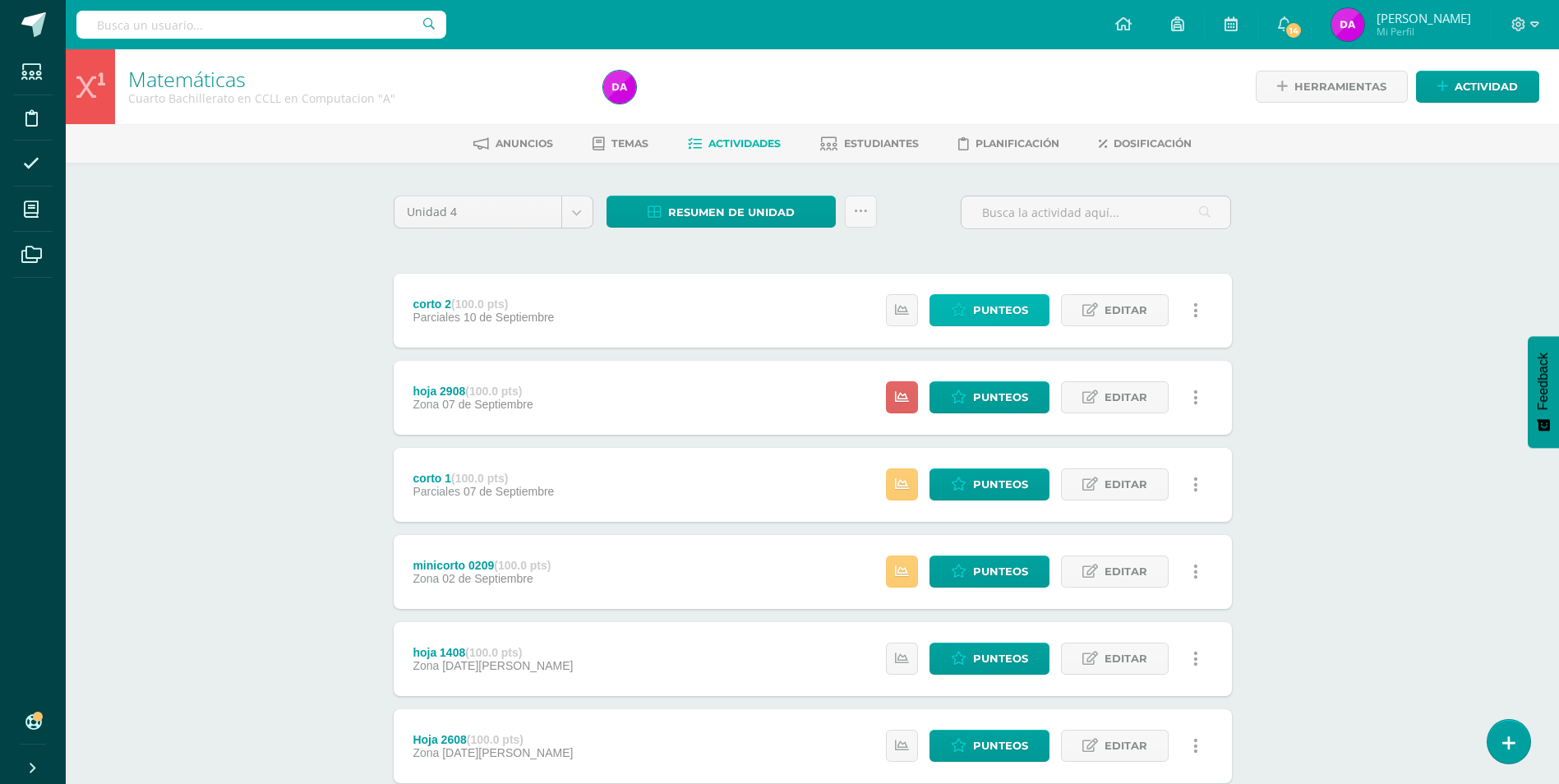
drag, startPoint x: 1027, startPoint y: 314, endPoint x: 925, endPoint y: 381, distance: 122.0
click at [1027, 315] on span "Punteos" at bounding box center [1000, 310] width 55 height 31
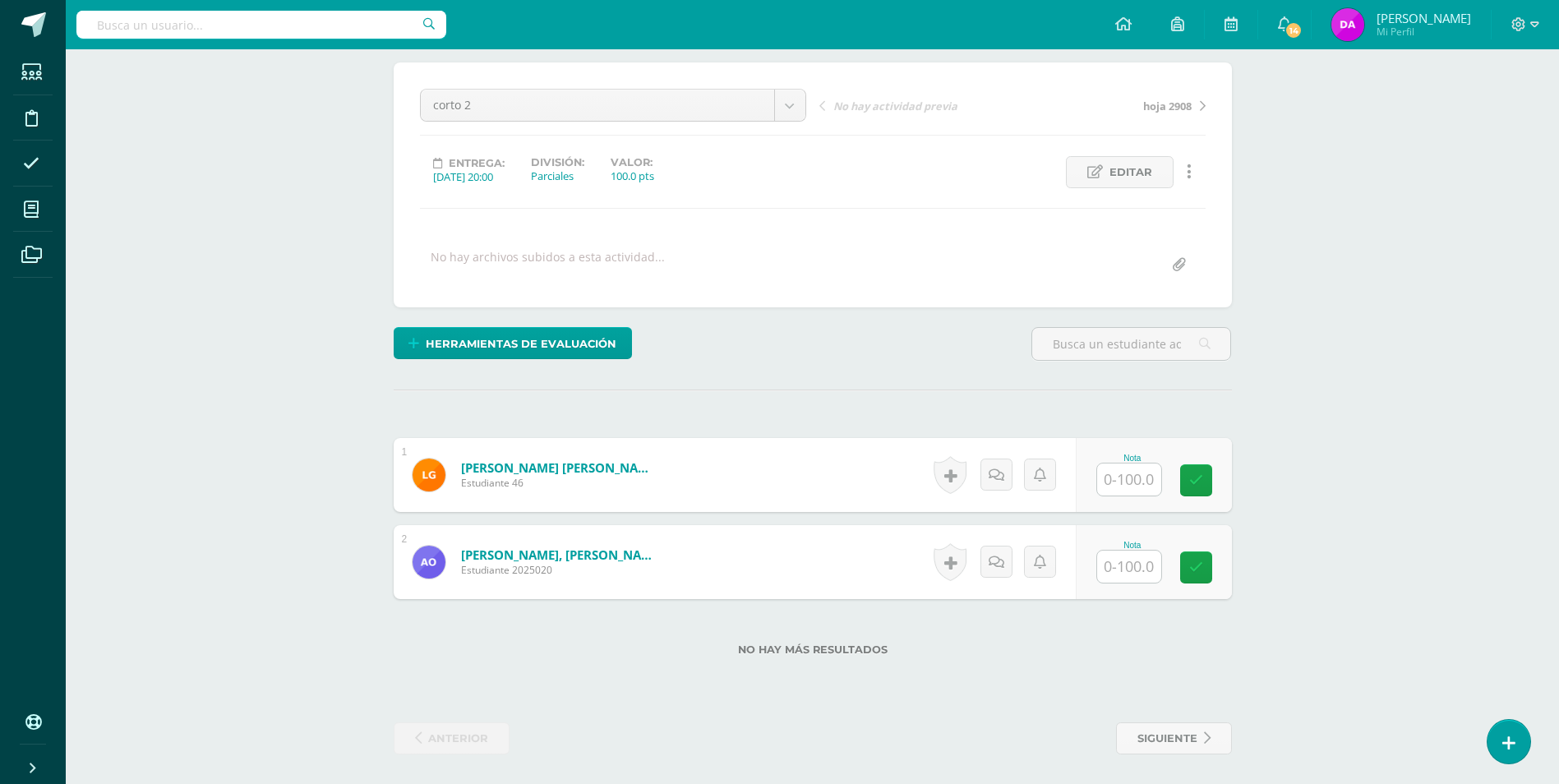
scroll to position [136, 0]
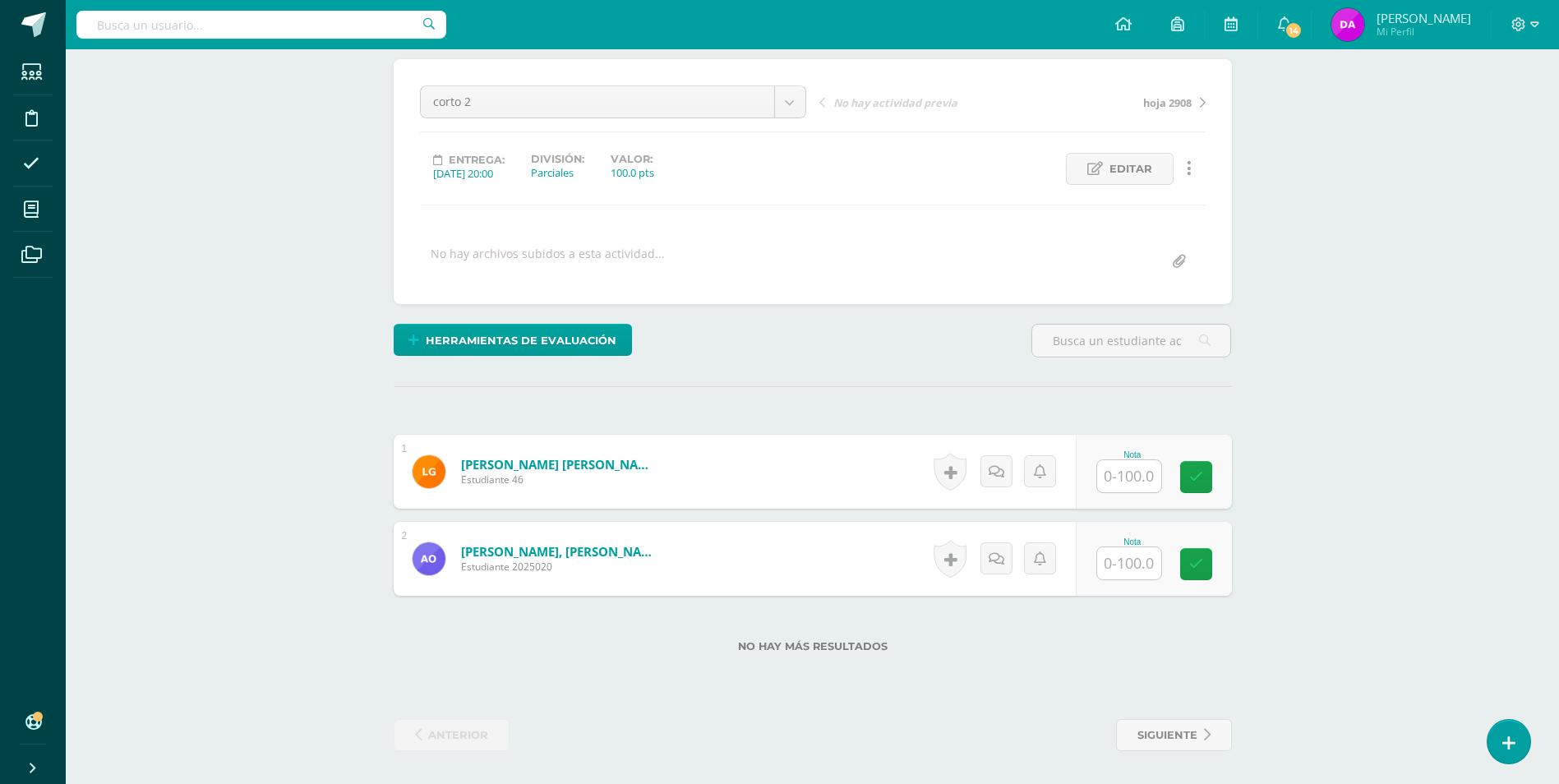
click at [1135, 480] on input "text" at bounding box center [1129, 476] width 64 height 32
type input "100"
type input "75"
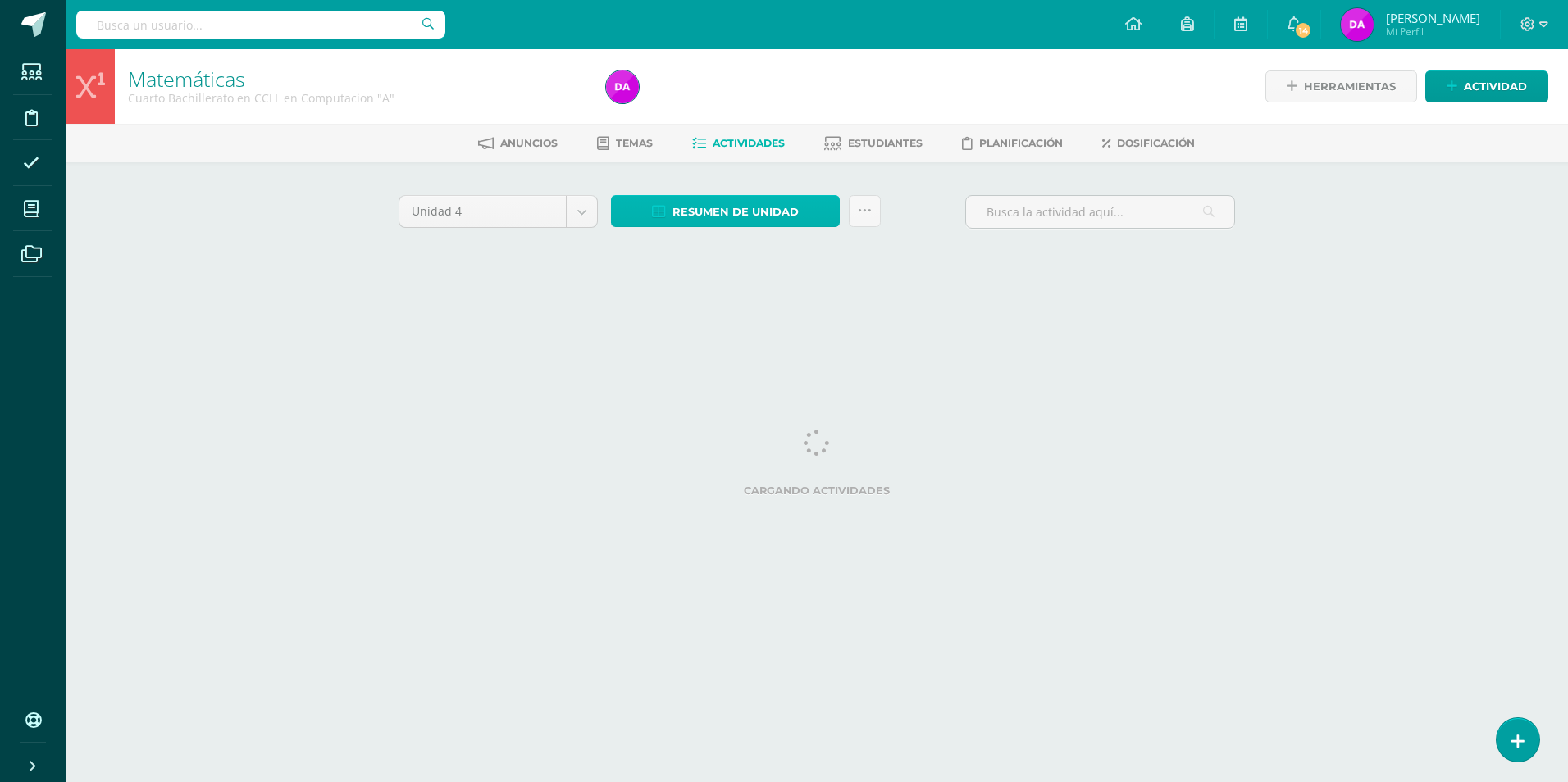
click at [744, 207] on span "Resumen de unidad" at bounding box center [735, 212] width 126 height 31
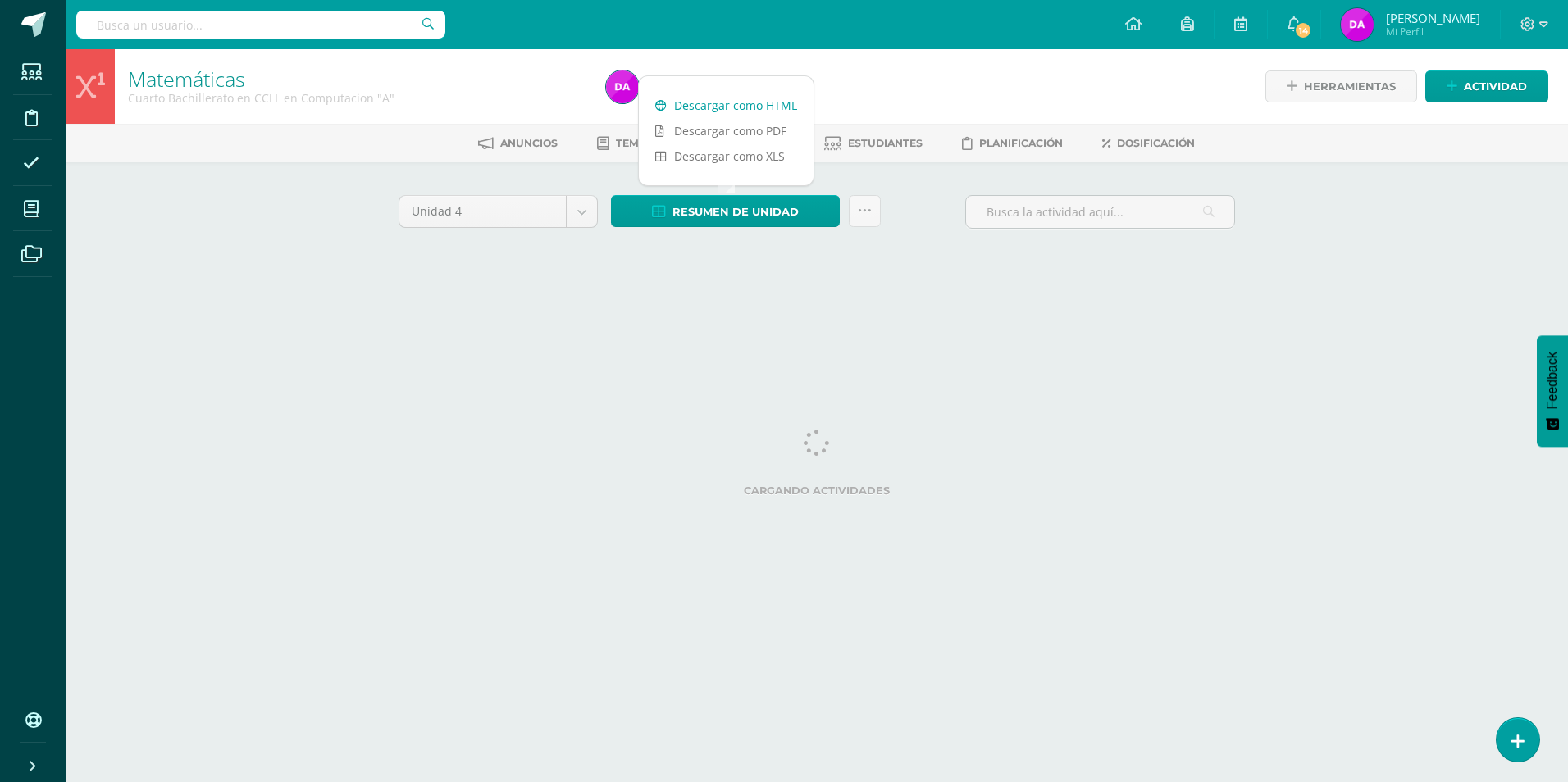
click at [778, 104] on link "Descargar como HTML" at bounding box center [726, 105] width 175 height 25
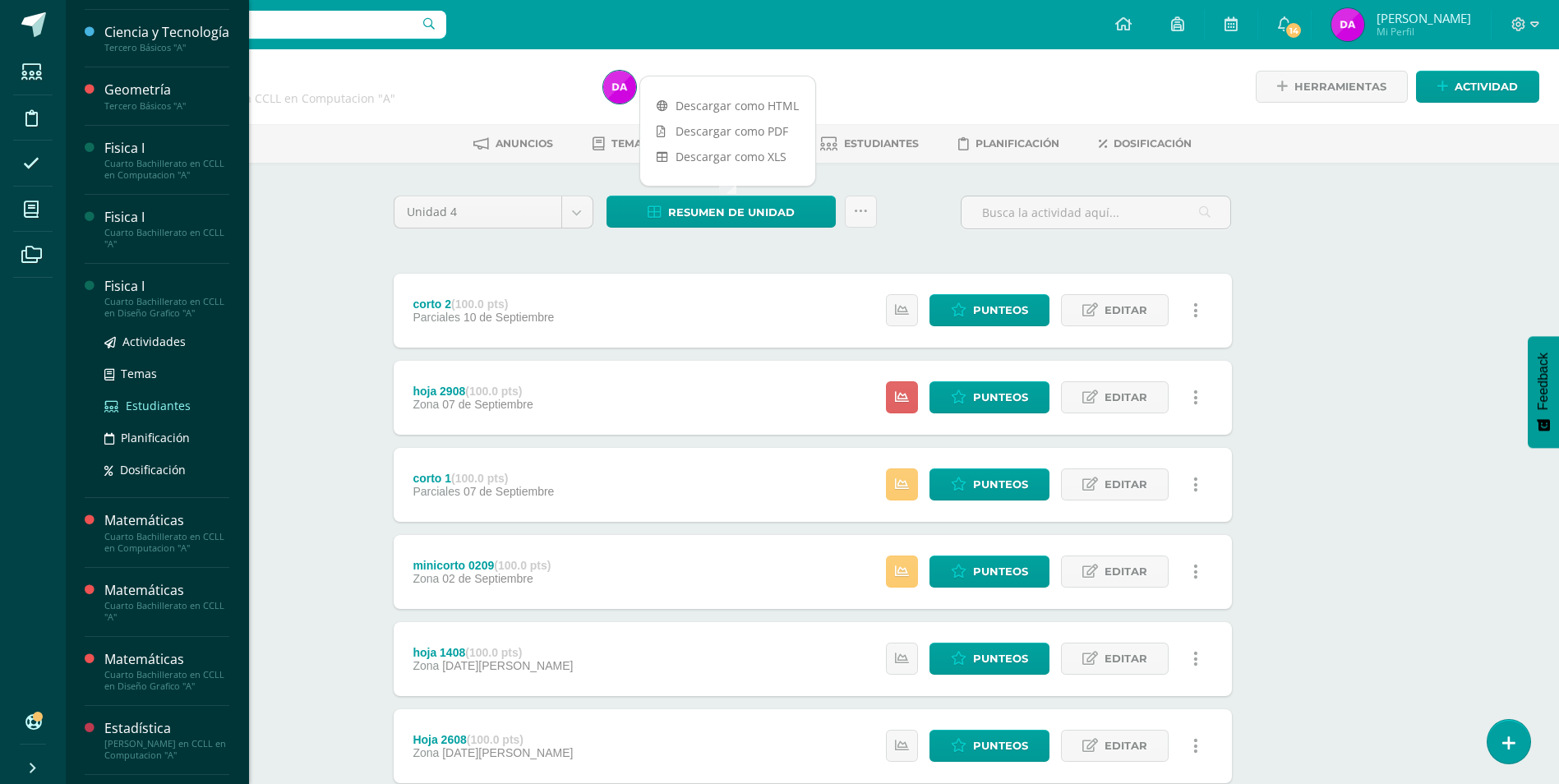
scroll to position [164, 0]
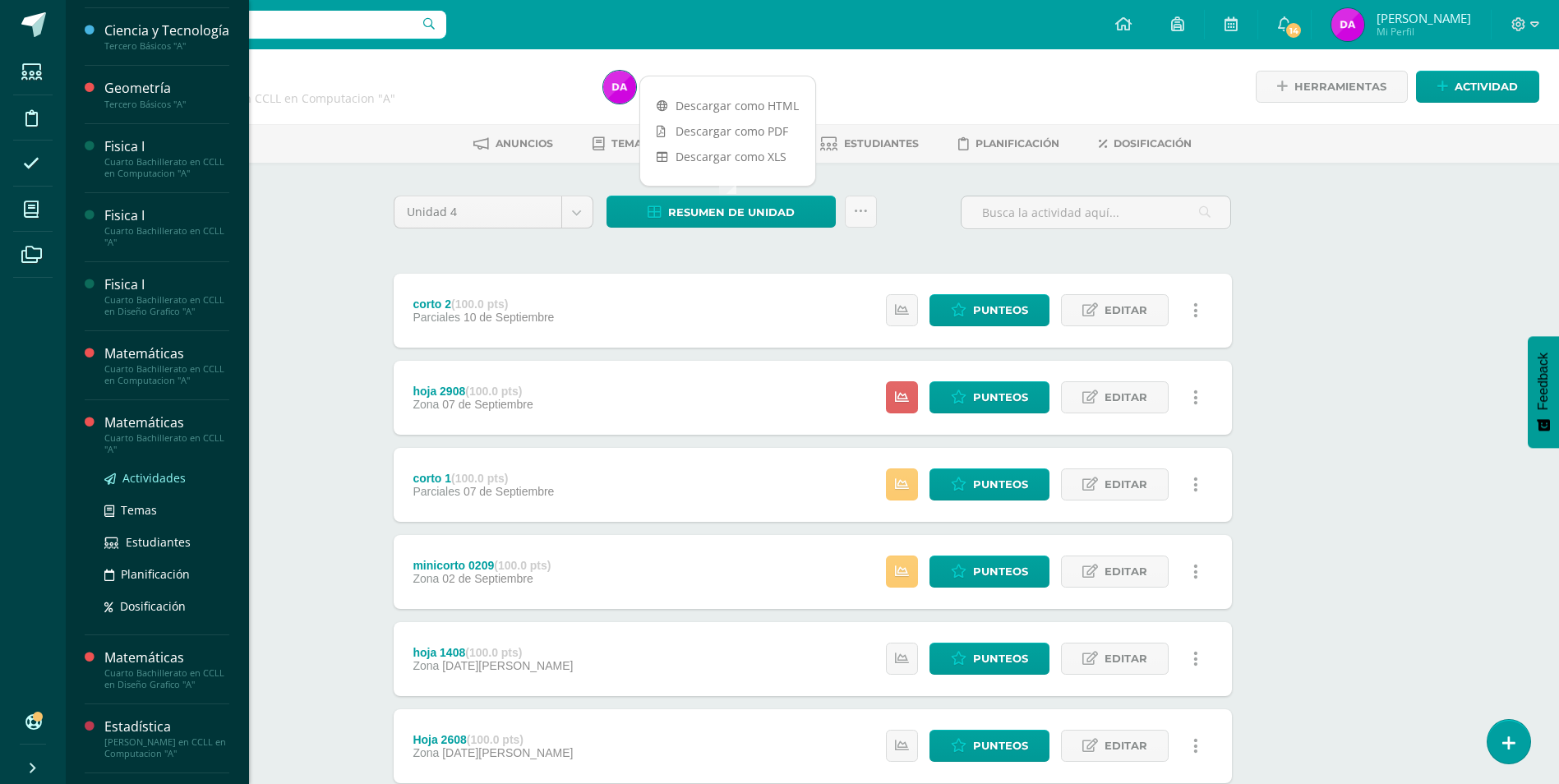
click at [162, 485] on span "Actividades" at bounding box center [154, 478] width 63 height 16
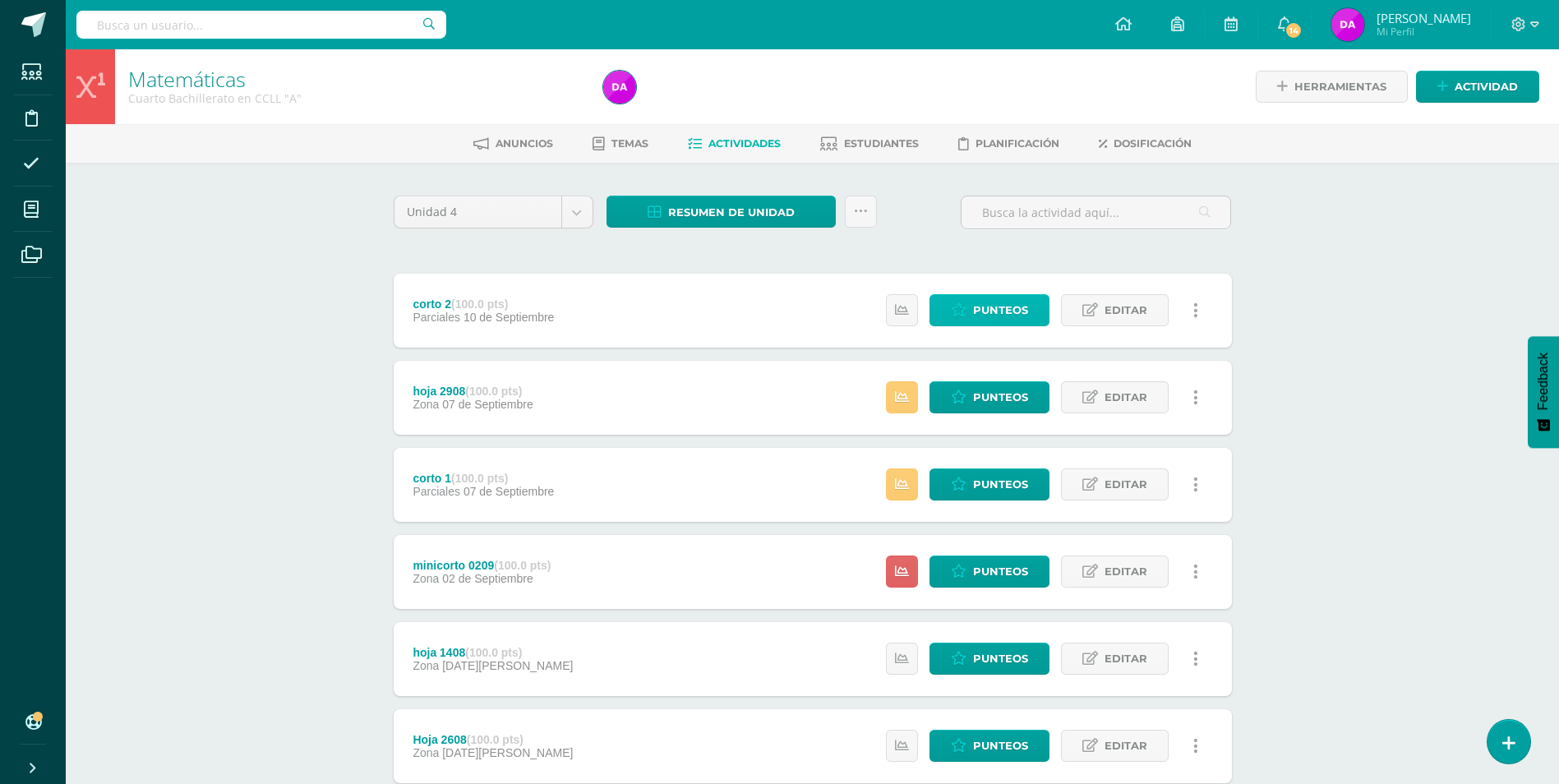
click at [1017, 304] on span "Punteos" at bounding box center [1000, 310] width 55 height 31
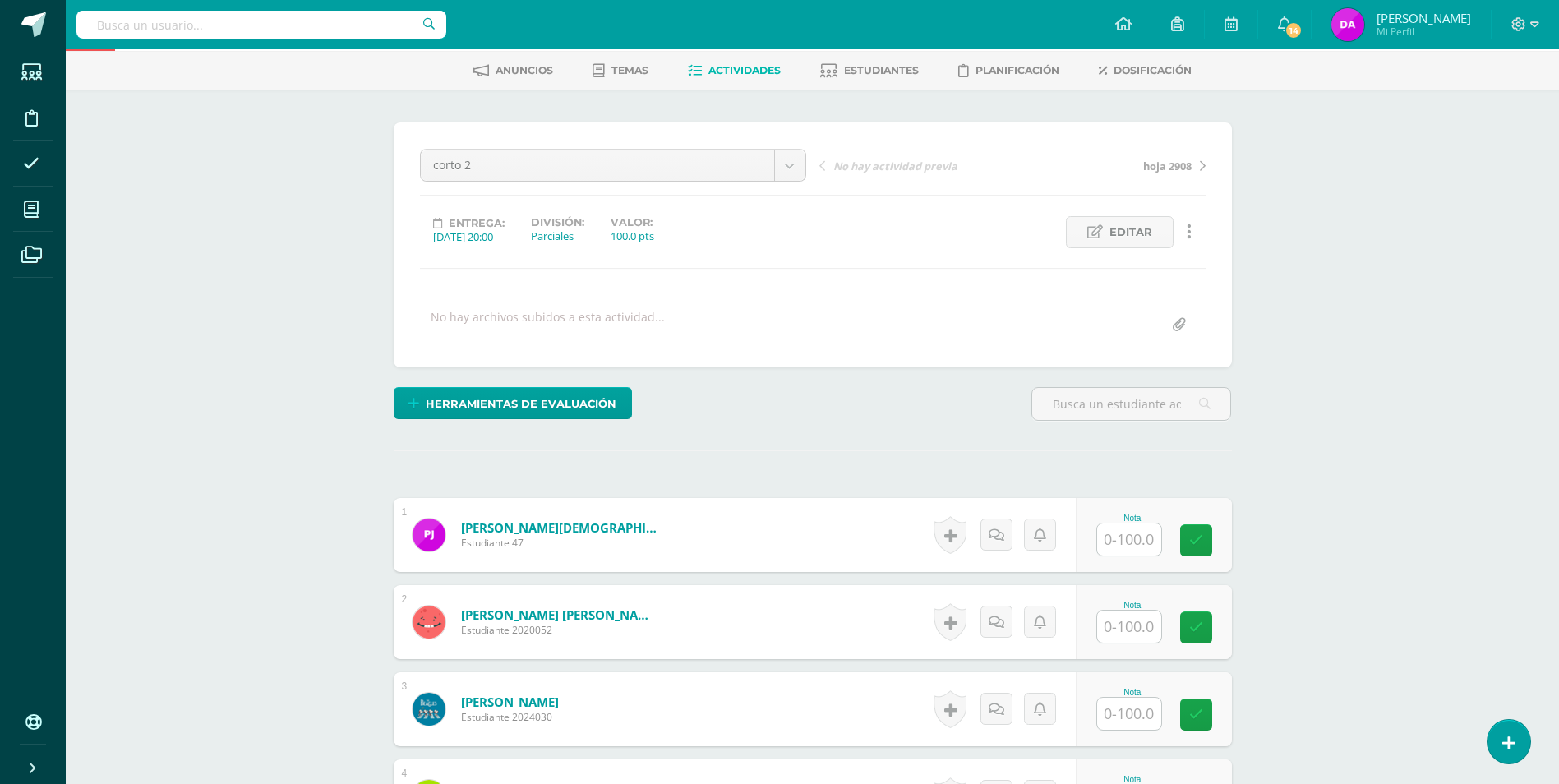
scroll to position [165, 0]
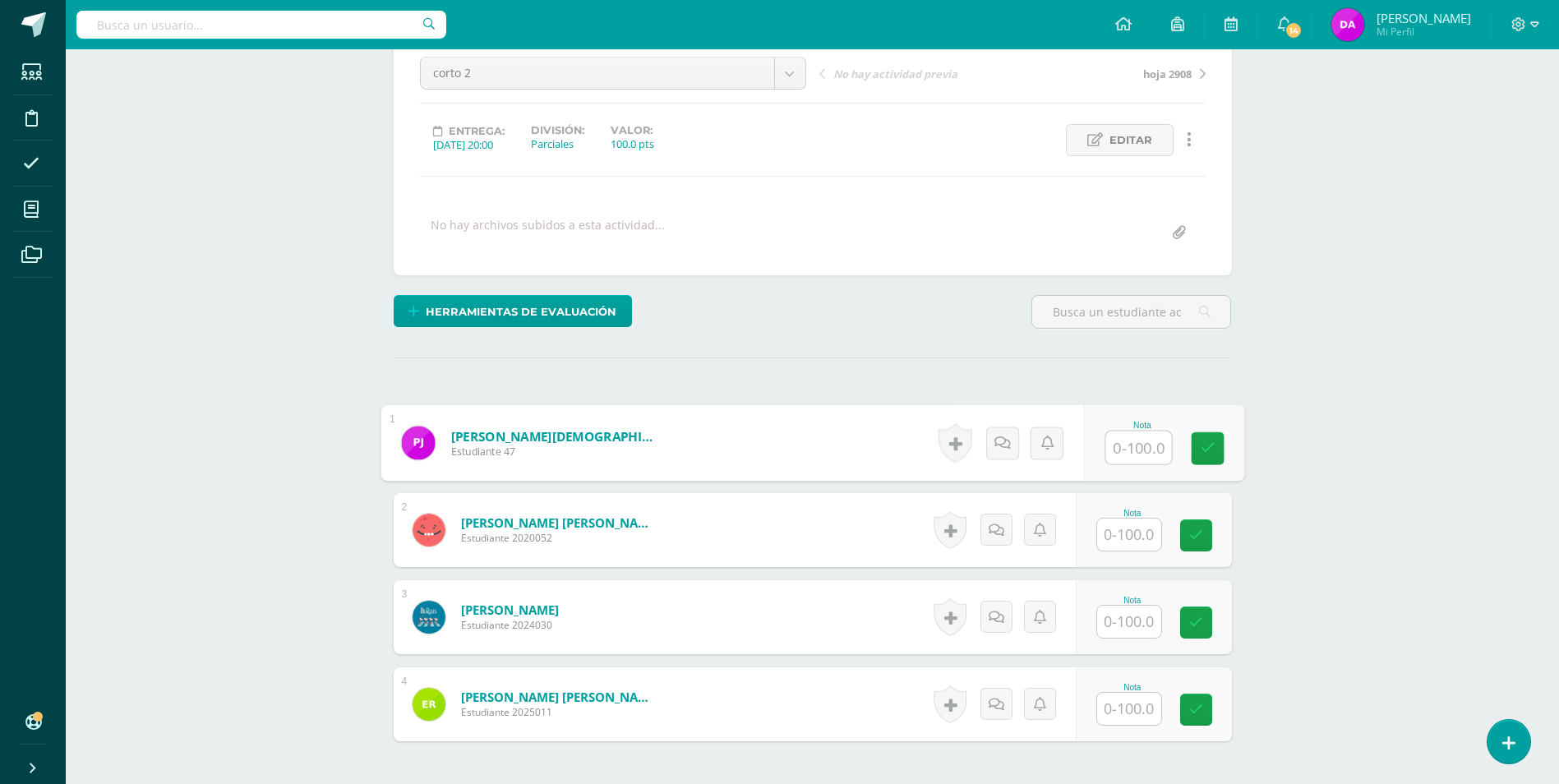
click at [1137, 448] on input "text" at bounding box center [1138, 447] width 66 height 32
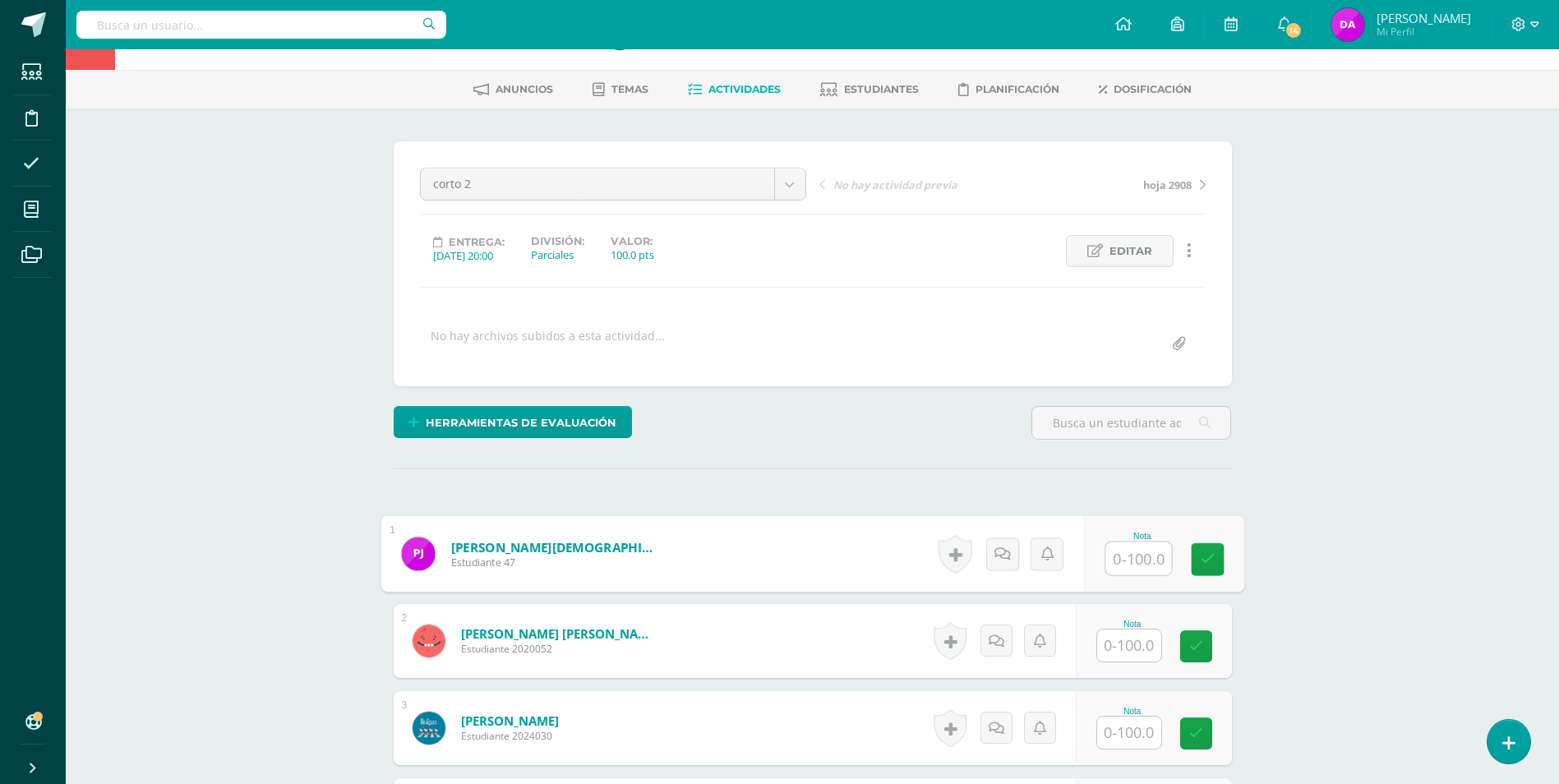
scroll to position [83, 0]
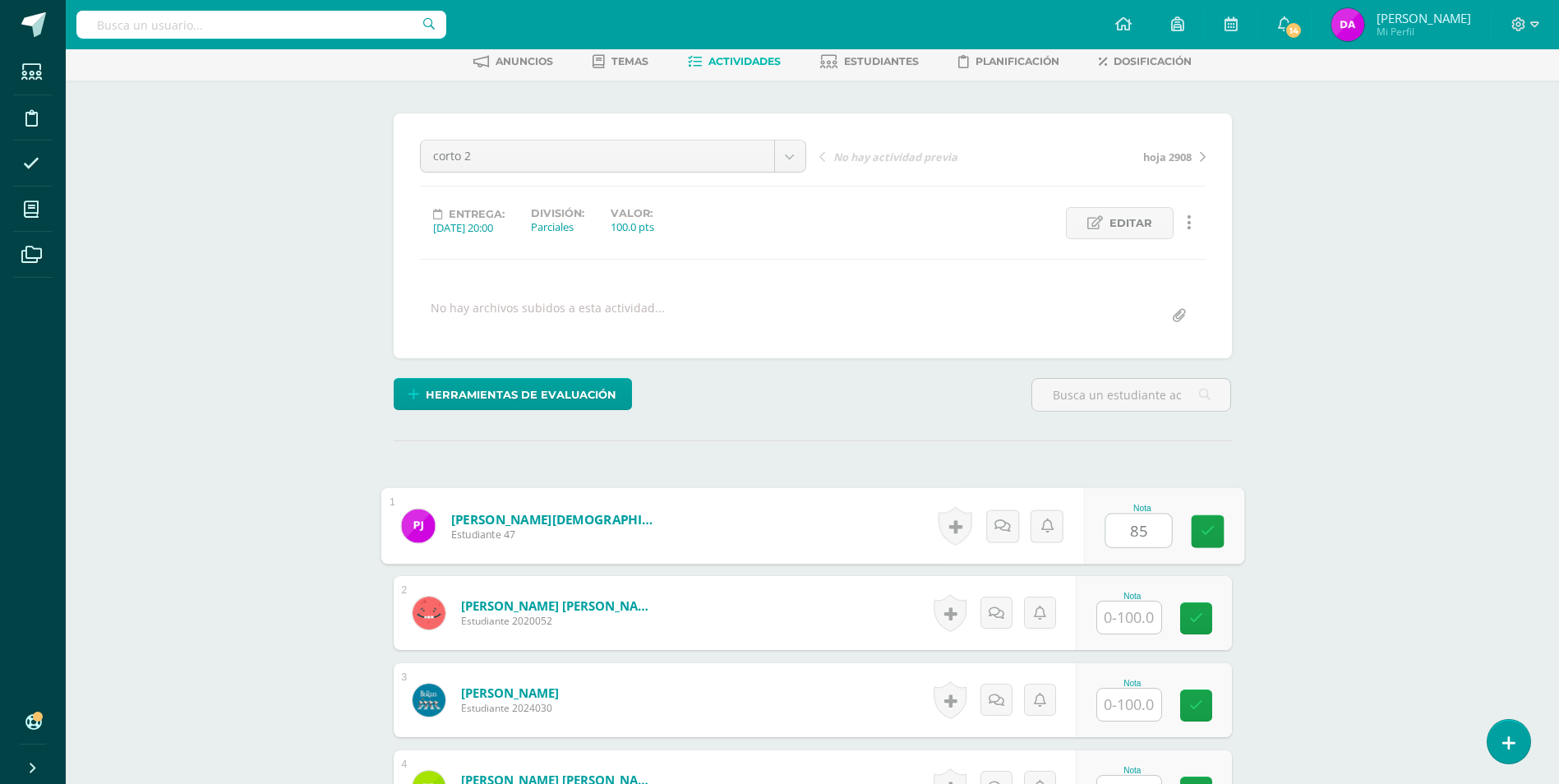
type input "85"
type input "75"
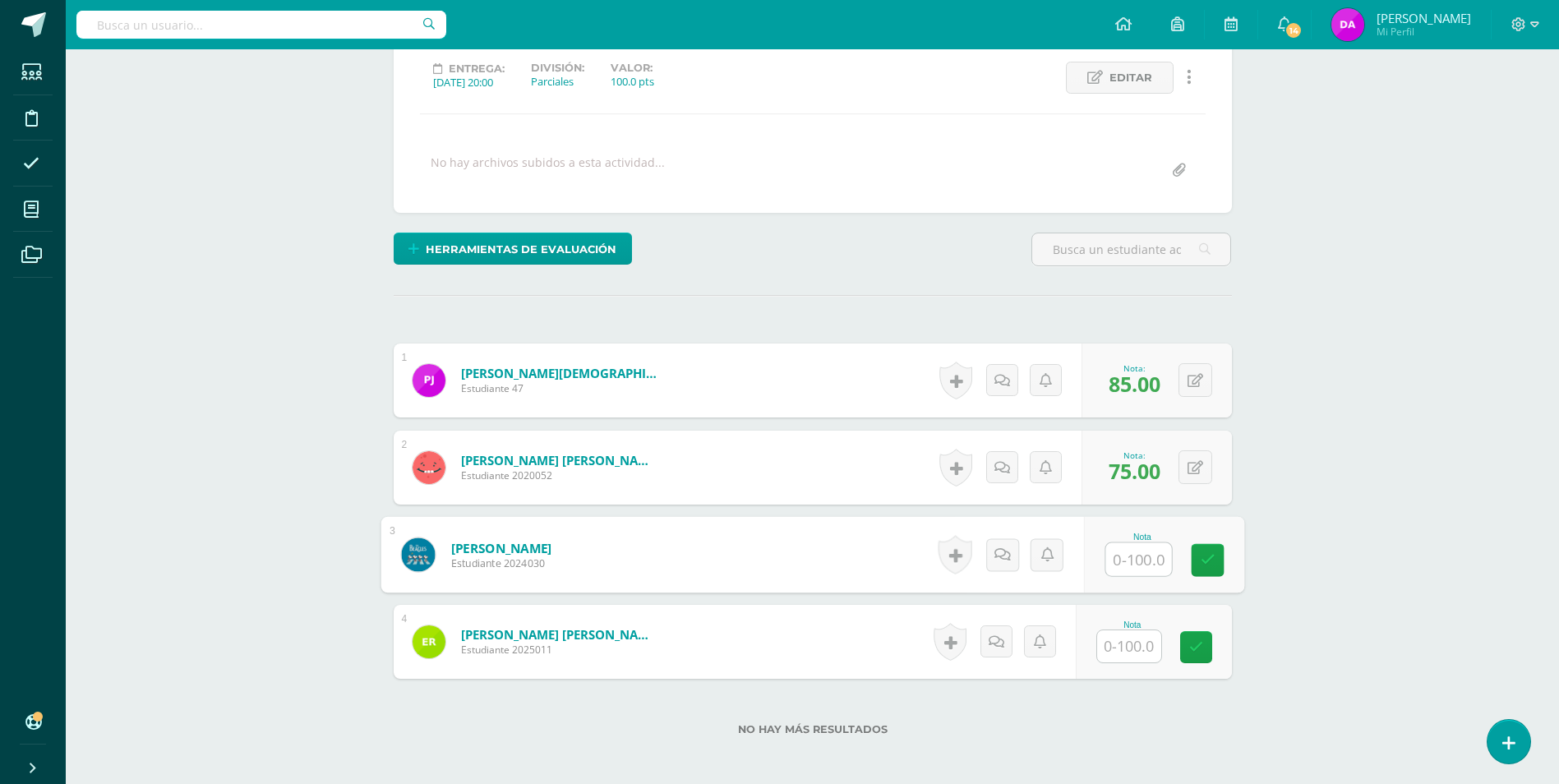
scroll to position [311, 0]
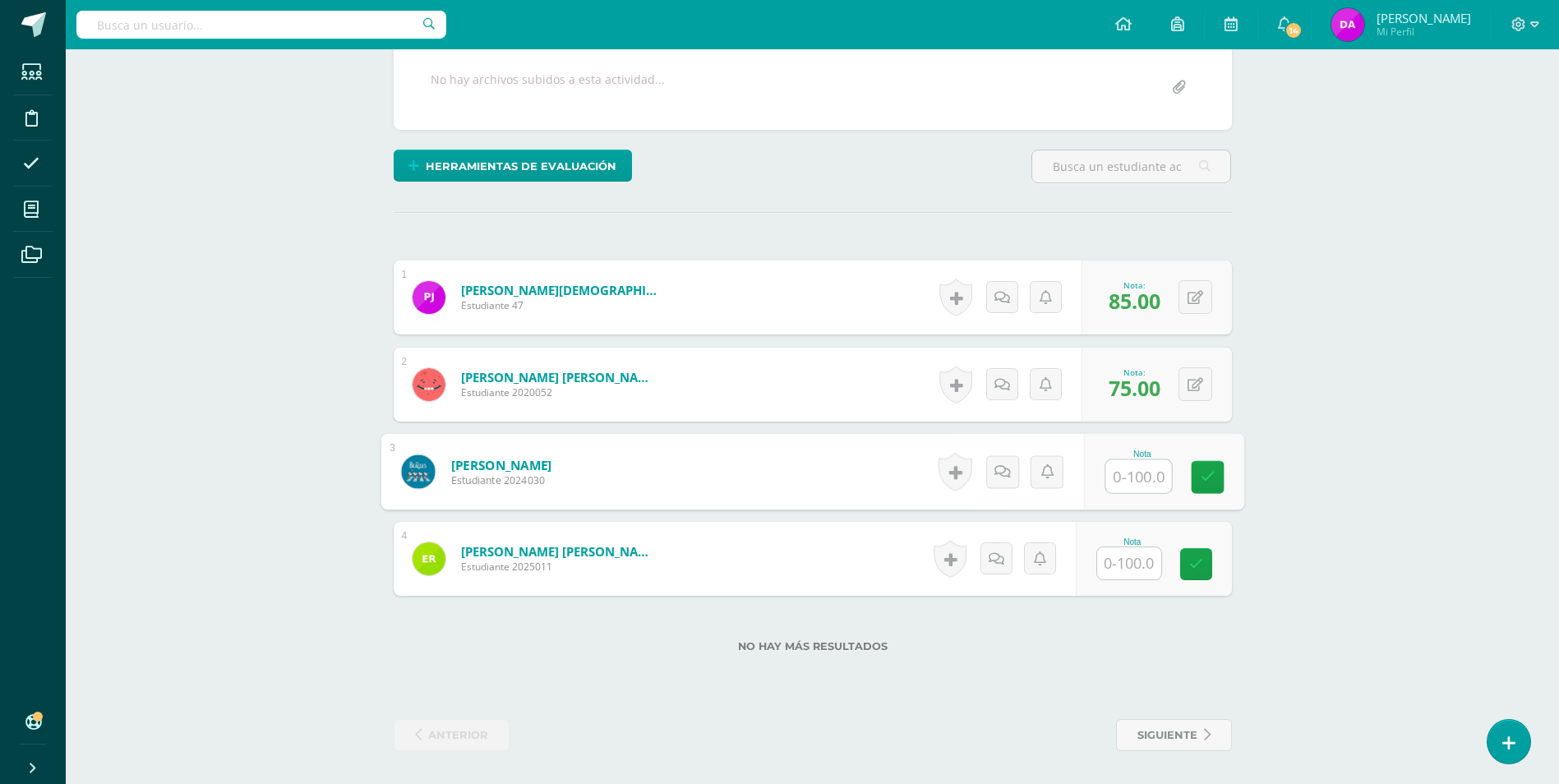
click at [1136, 558] on input "text" at bounding box center [1129, 563] width 64 height 32
type input "60"
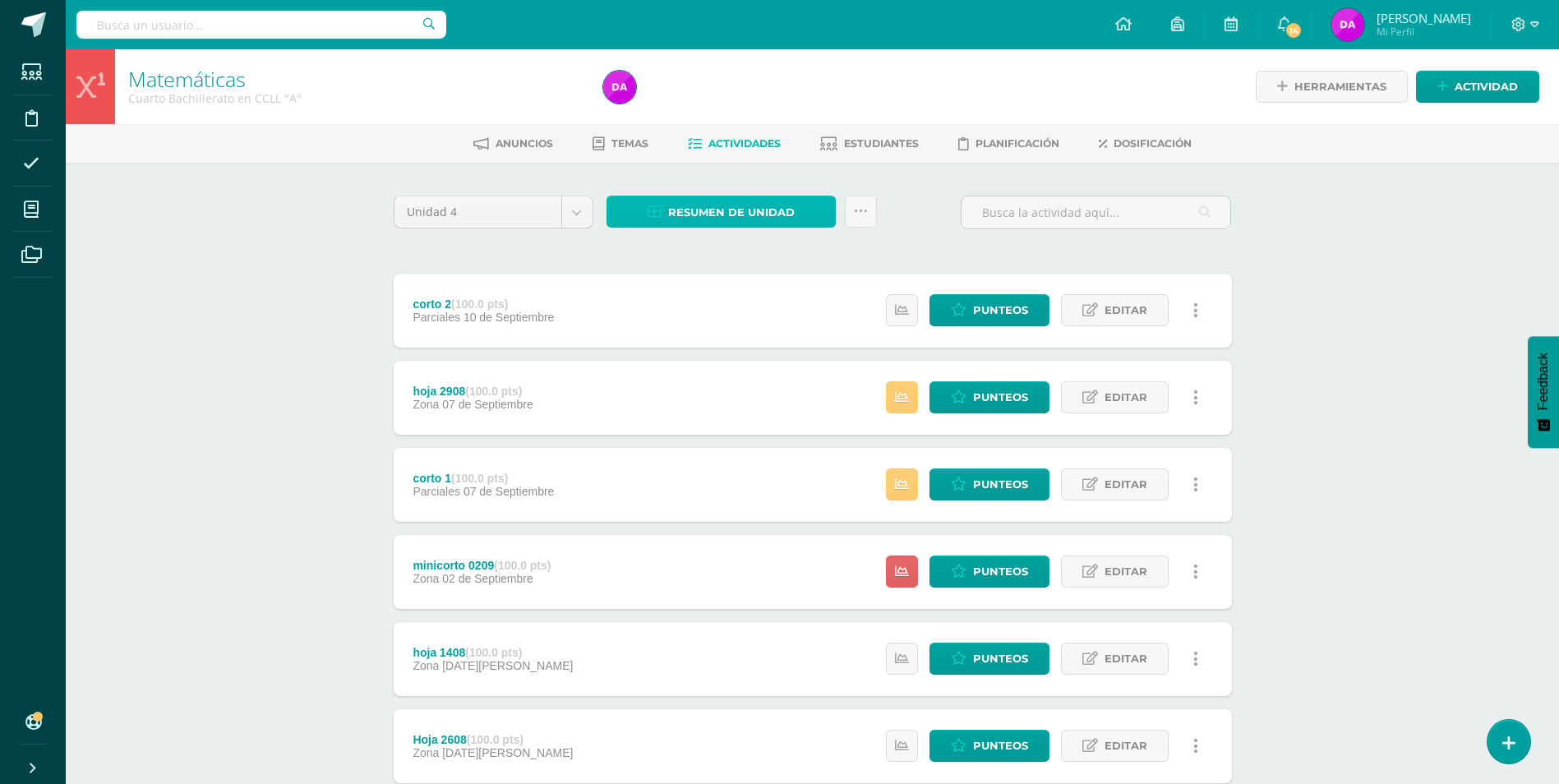
click at [740, 212] on span "Resumen de unidad" at bounding box center [731, 212] width 126 height 31
click at [751, 107] on link "Descargar como HTML" at bounding box center [722, 105] width 175 height 25
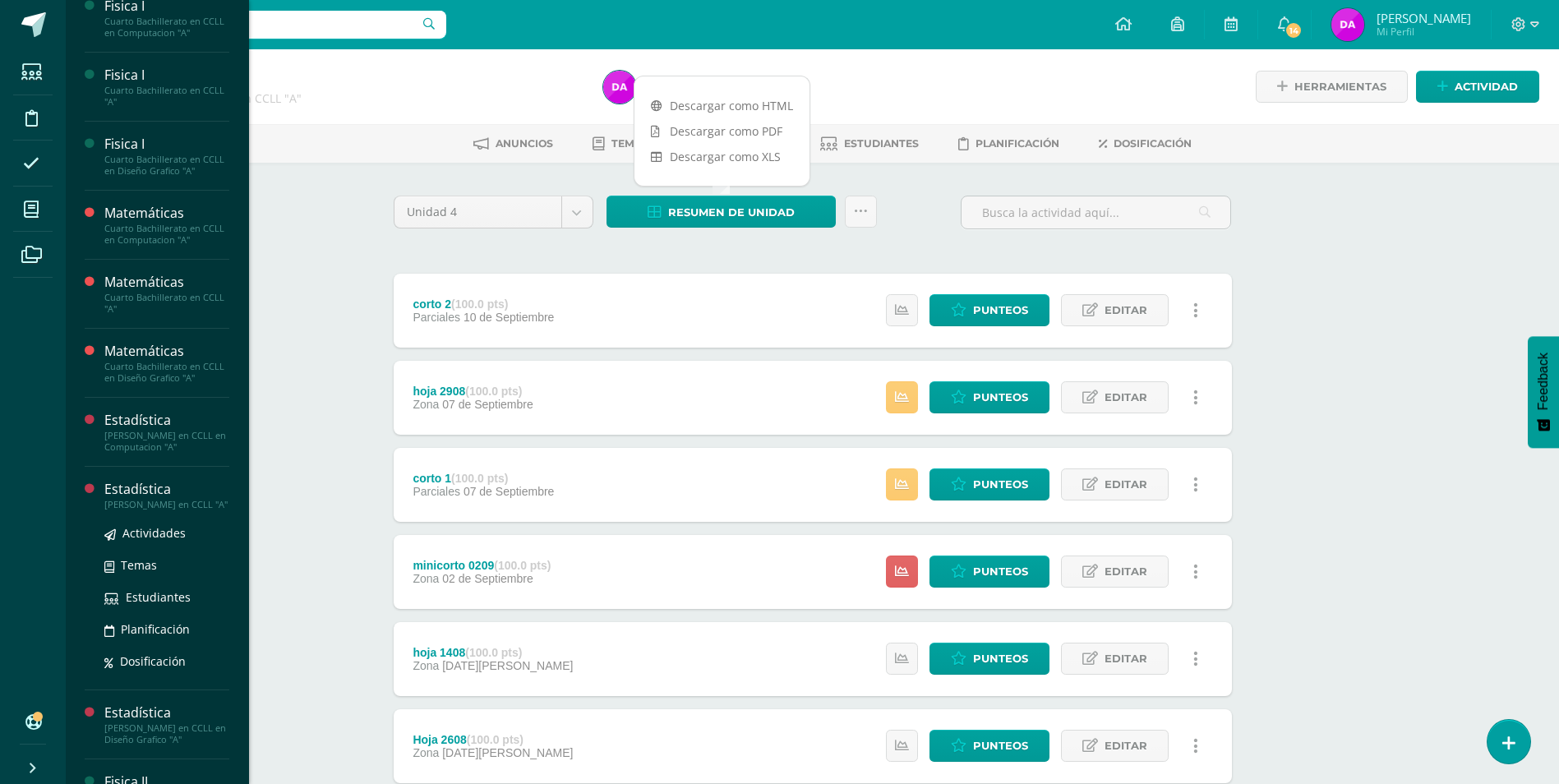
scroll to position [328, 0]
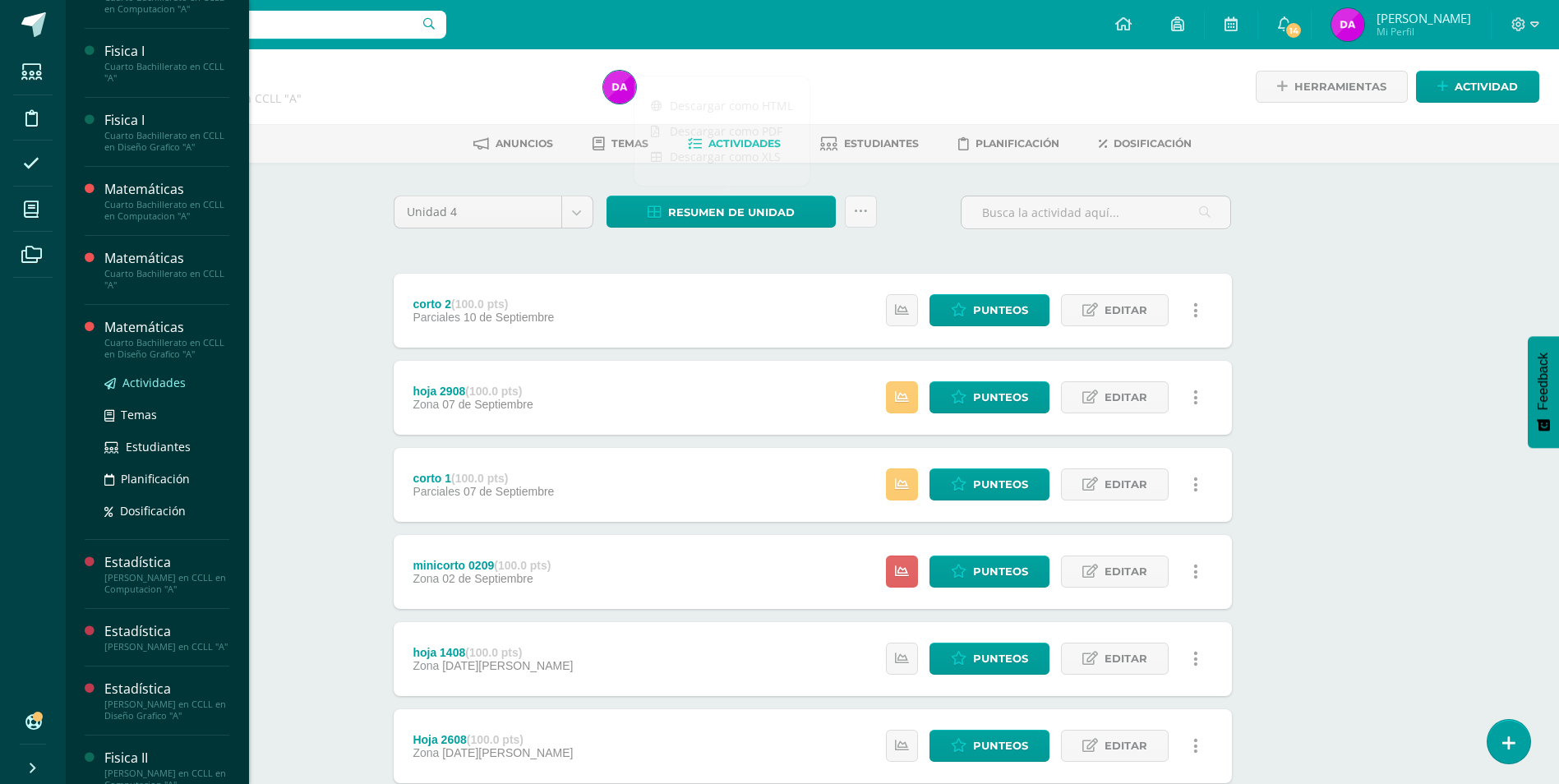
click at [172, 391] on span "Actividades" at bounding box center [154, 382] width 63 height 16
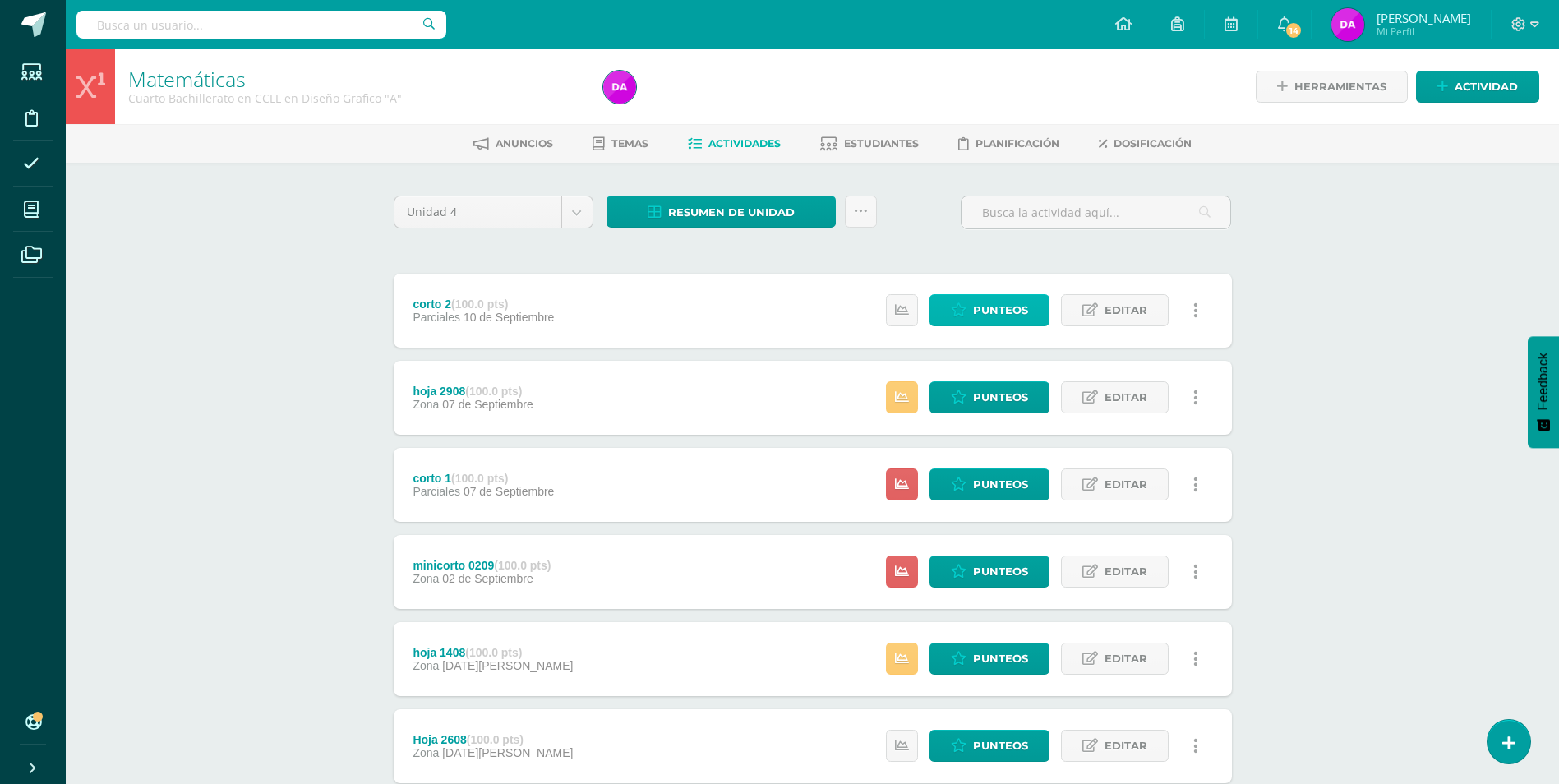
click at [997, 304] on span "Punteos" at bounding box center [1000, 310] width 55 height 31
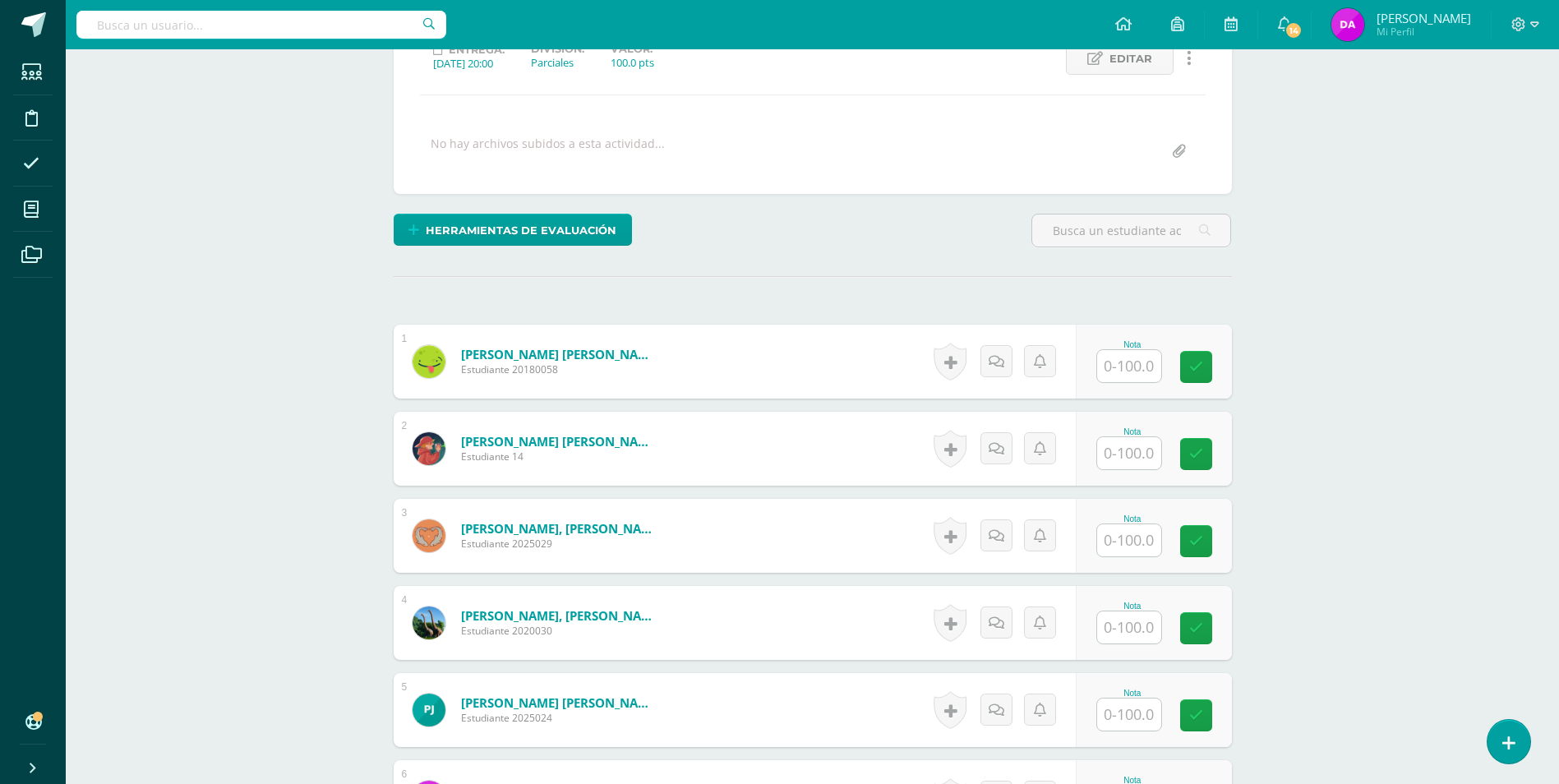
scroll to position [248, 0]
click at [1127, 366] on input "text" at bounding box center [1129, 365] width 64 height 32
type input "100"
type input "90"
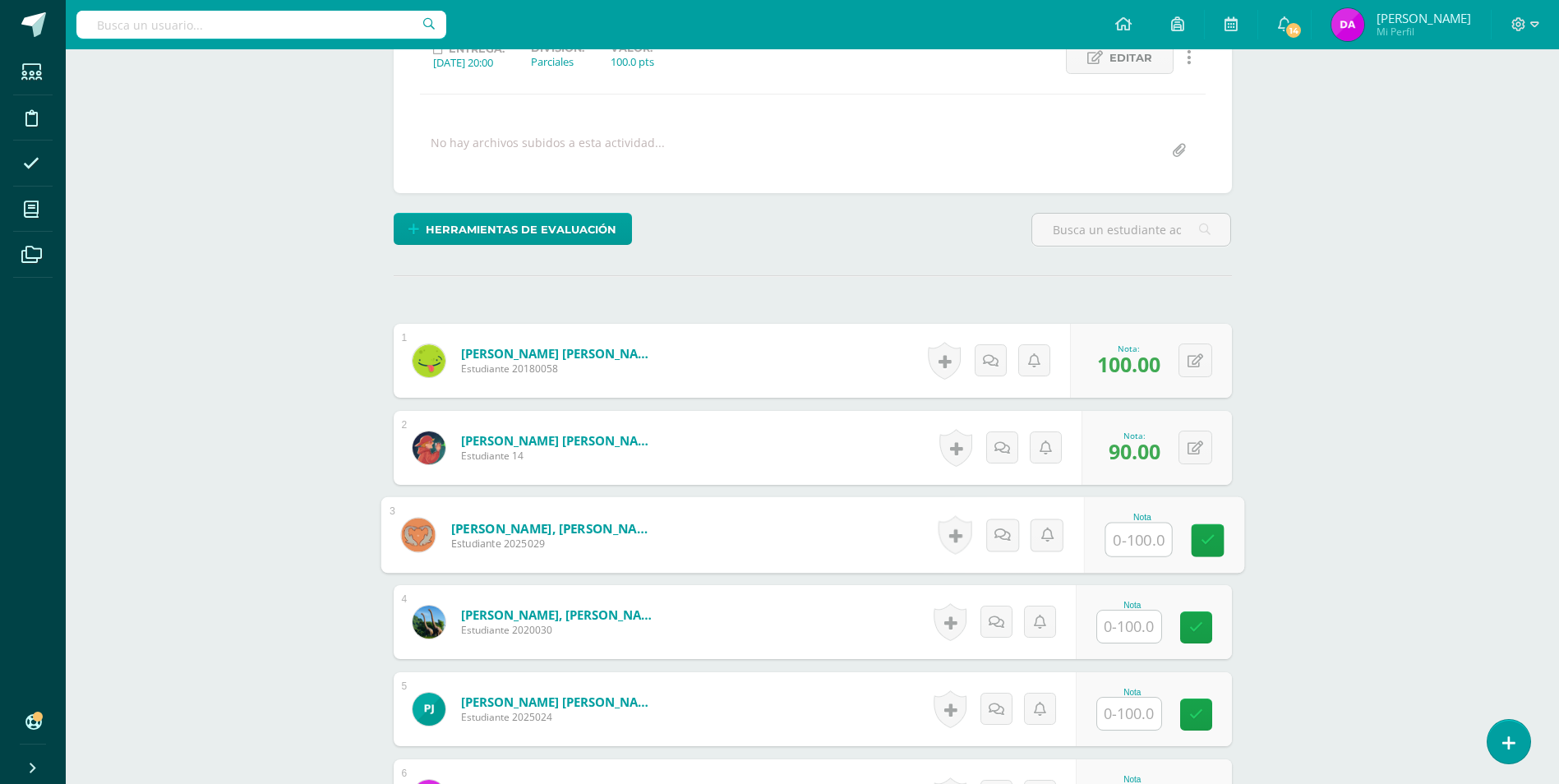
type input "6"
type input "50"
click at [1128, 720] on input "text" at bounding box center [1129, 713] width 64 height 32
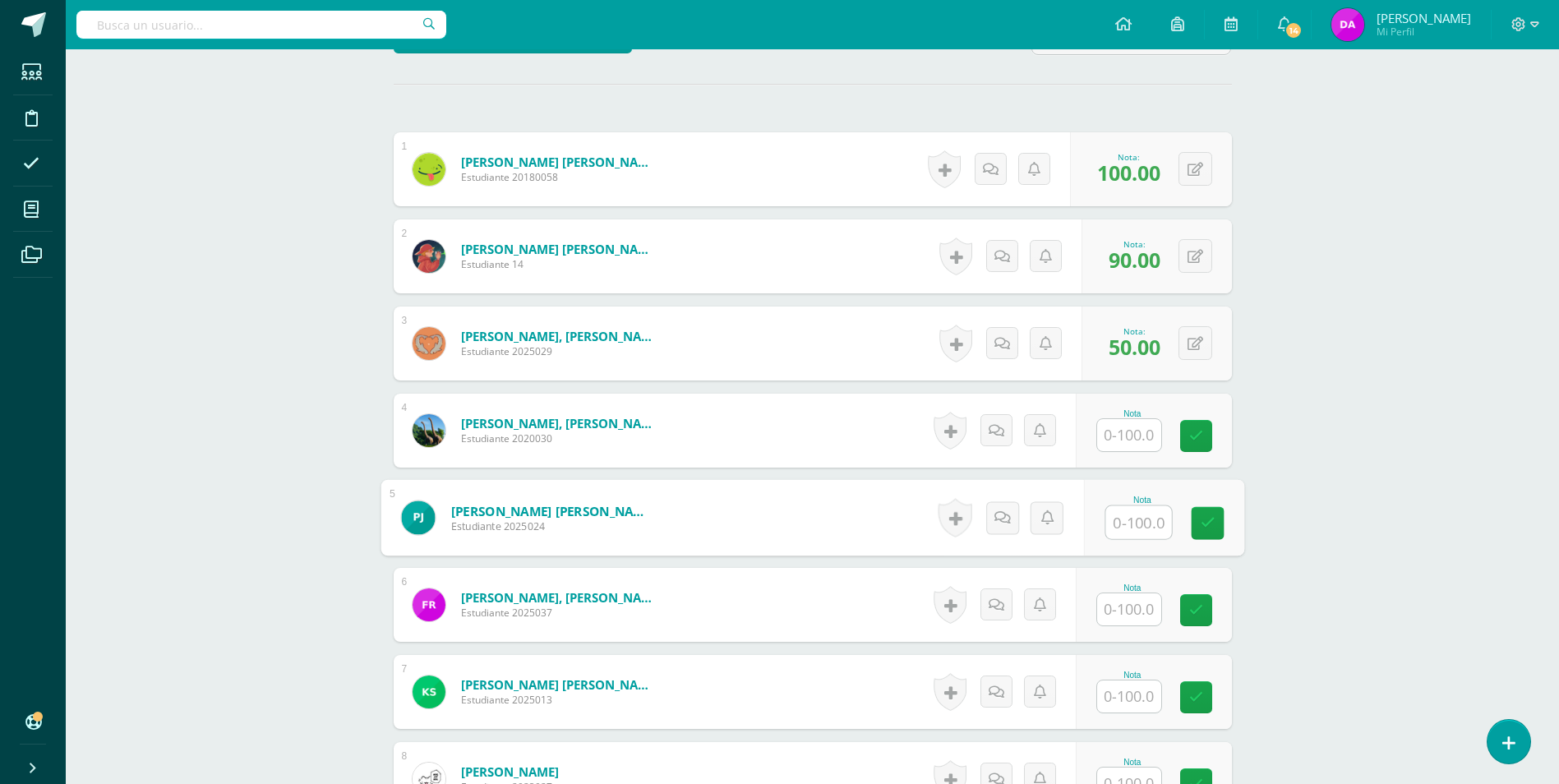
scroll to position [494, 0]
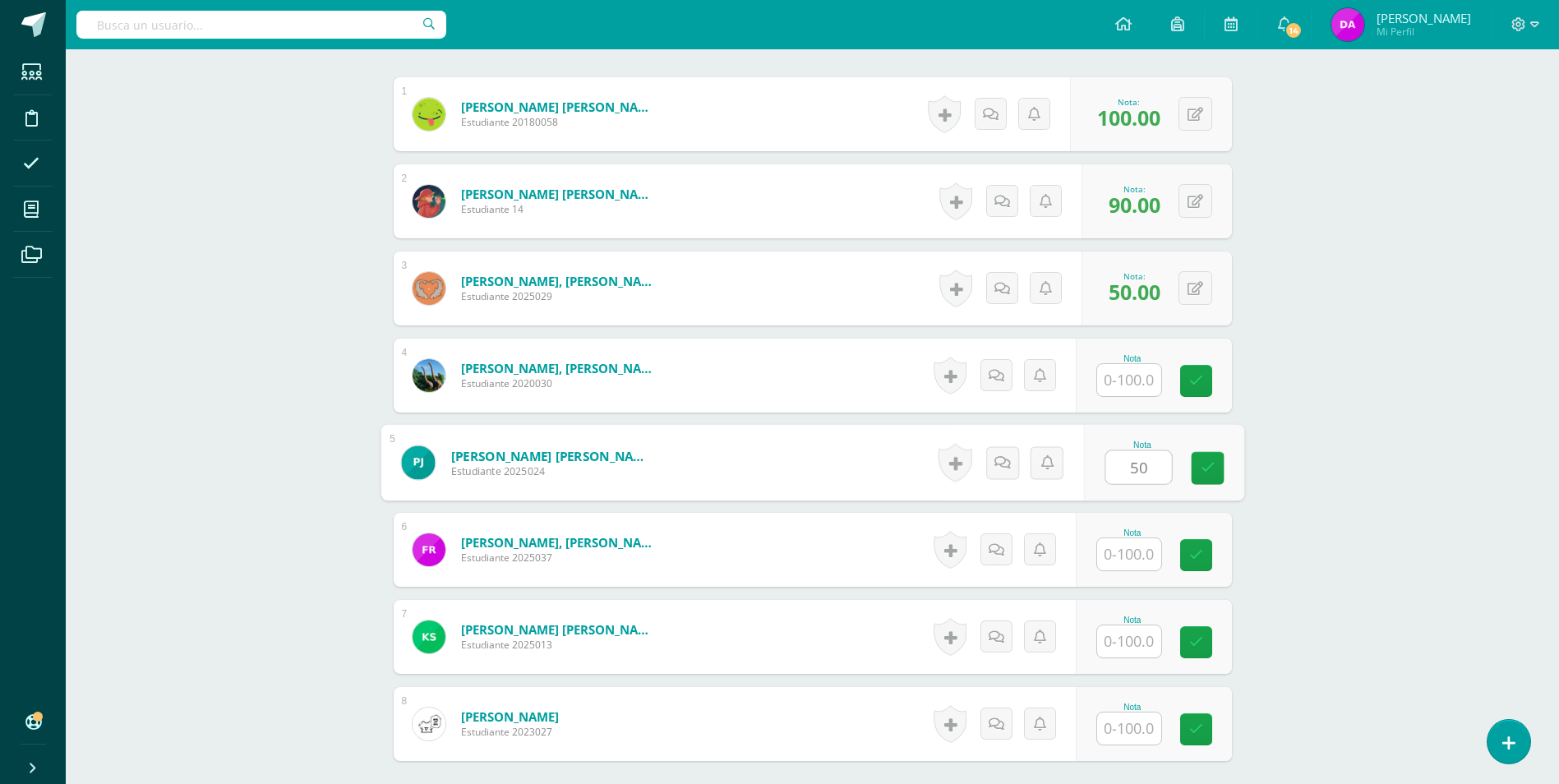
type input "50"
type input "75"
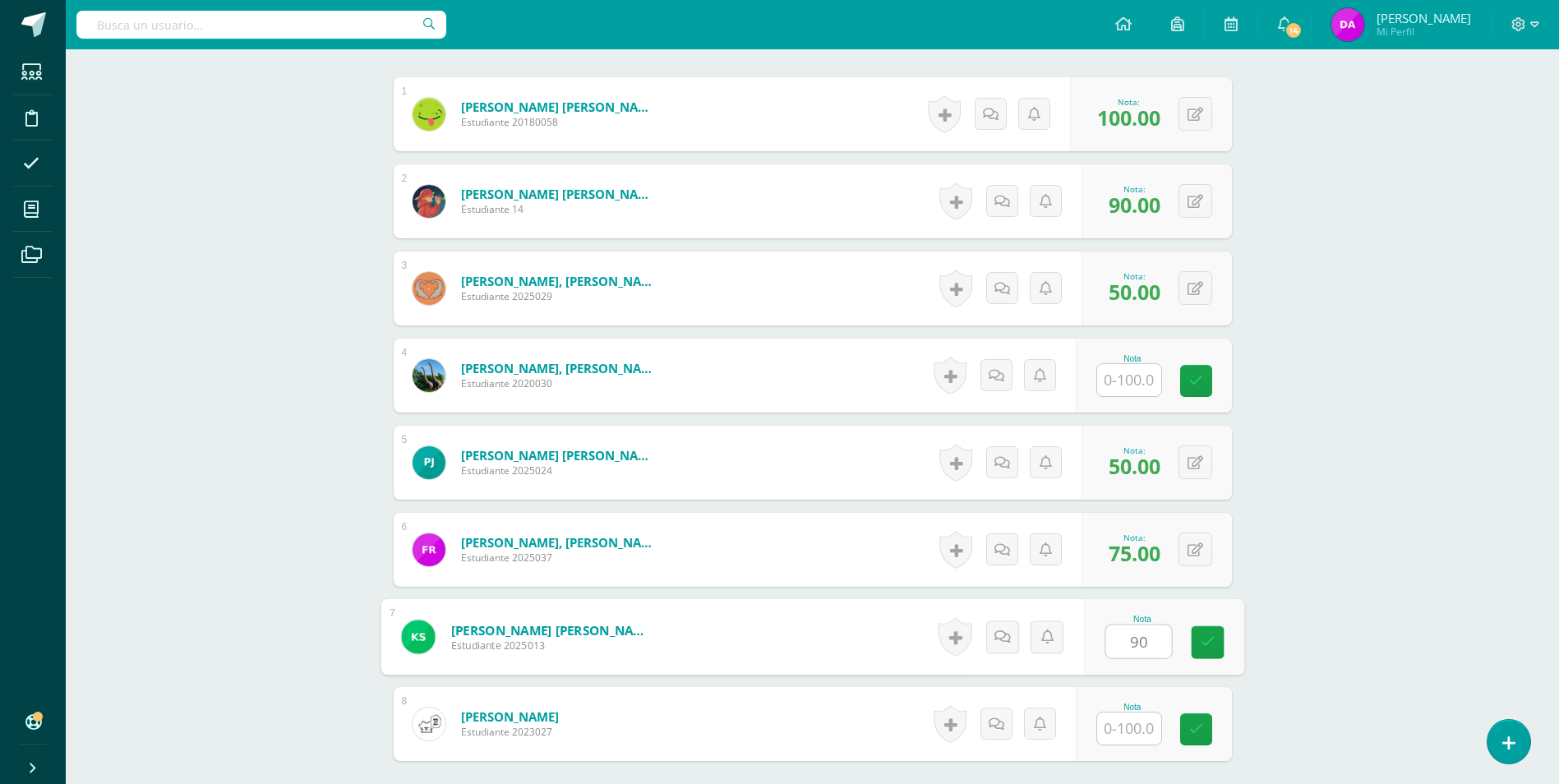
type input "90"
type input "60"
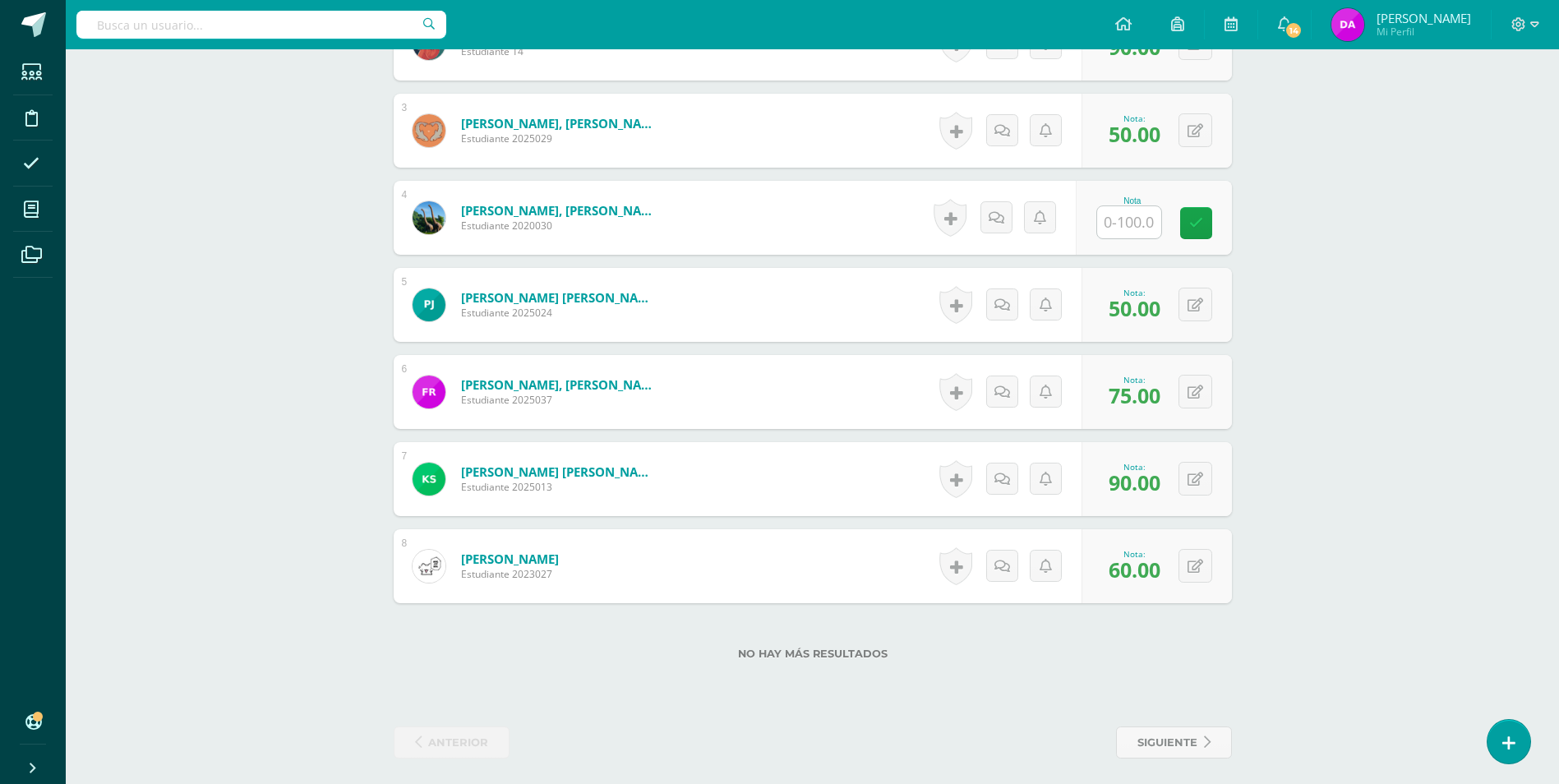
scroll to position [659, 0]
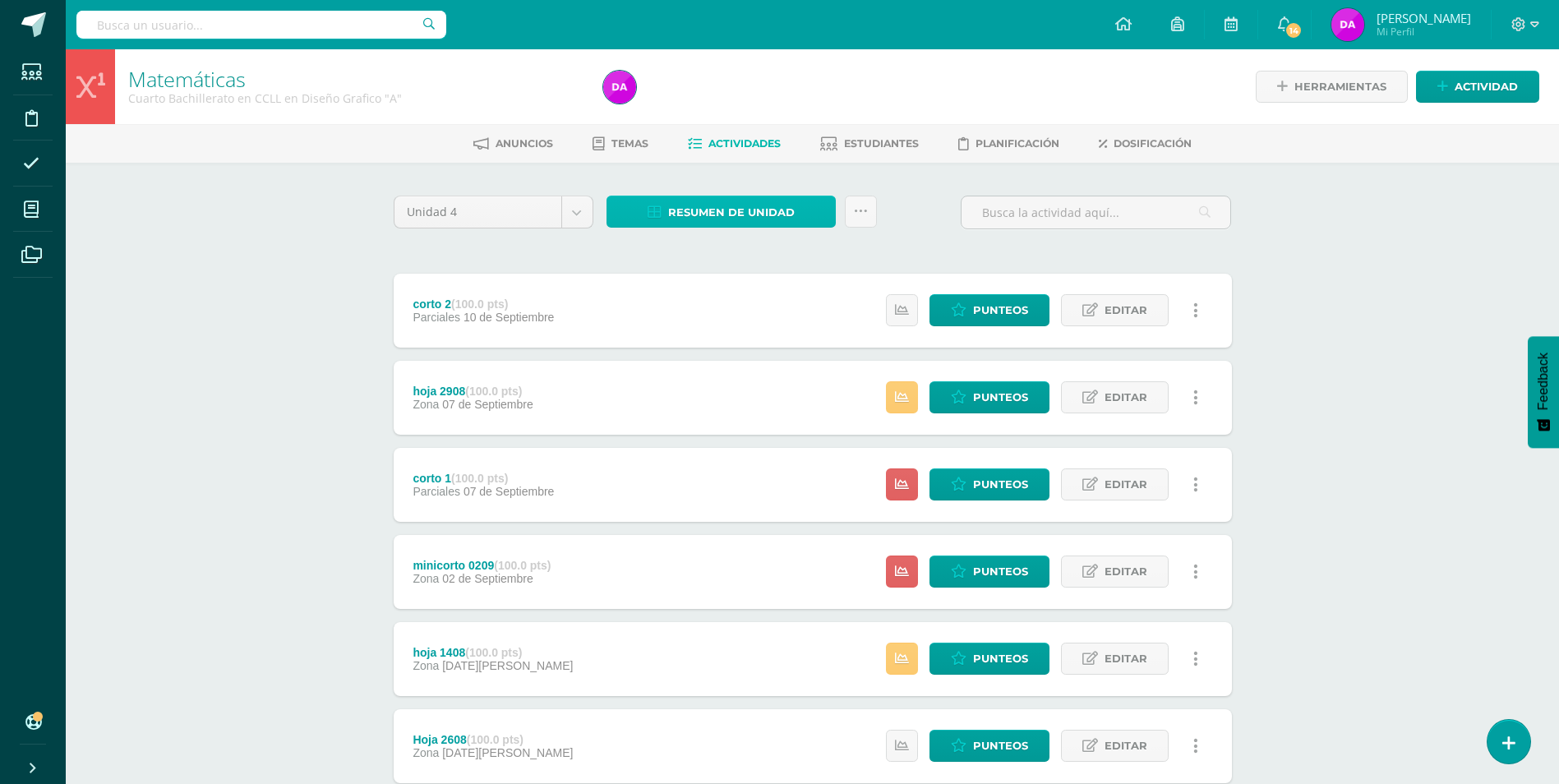
click at [759, 214] on span "Resumen de unidad" at bounding box center [731, 212] width 126 height 31
click at [782, 106] on link "Descargar como HTML" at bounding box center [722, 105] width 175 height 25
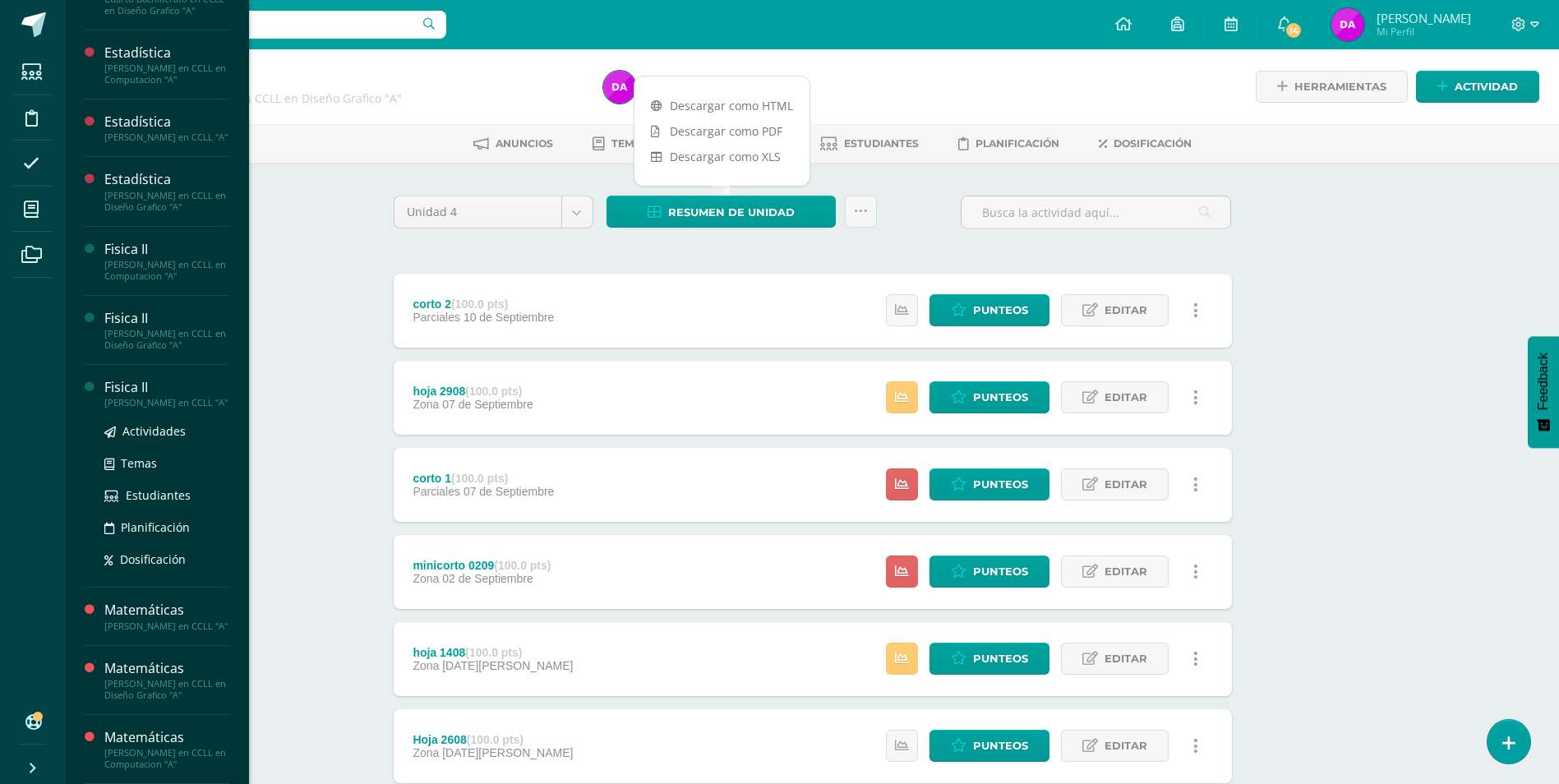
scroll to position [726, 0]
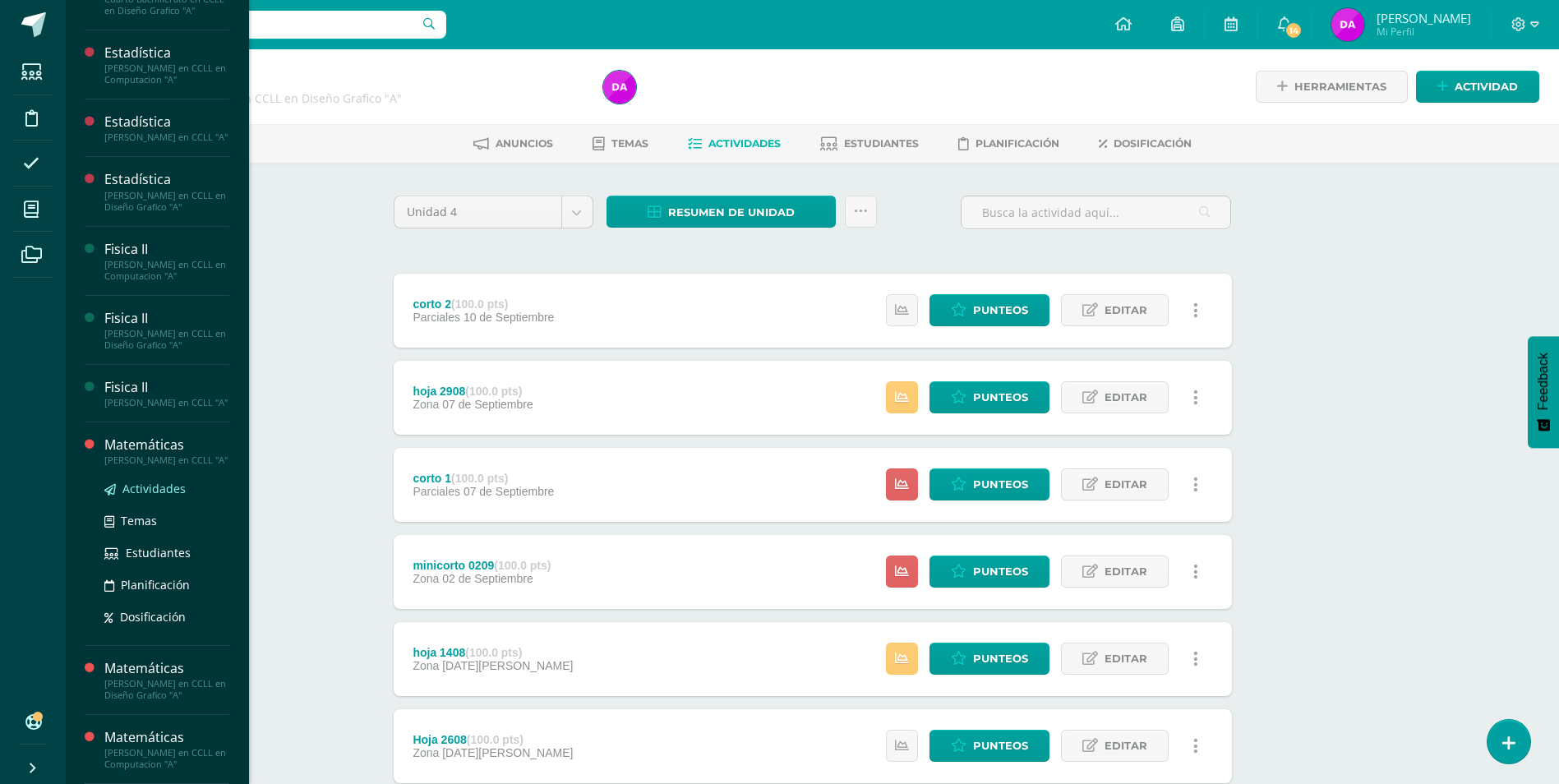
click at [149, 485] on span "Actividades" at bounding box center [154, 488] width 63 height 16
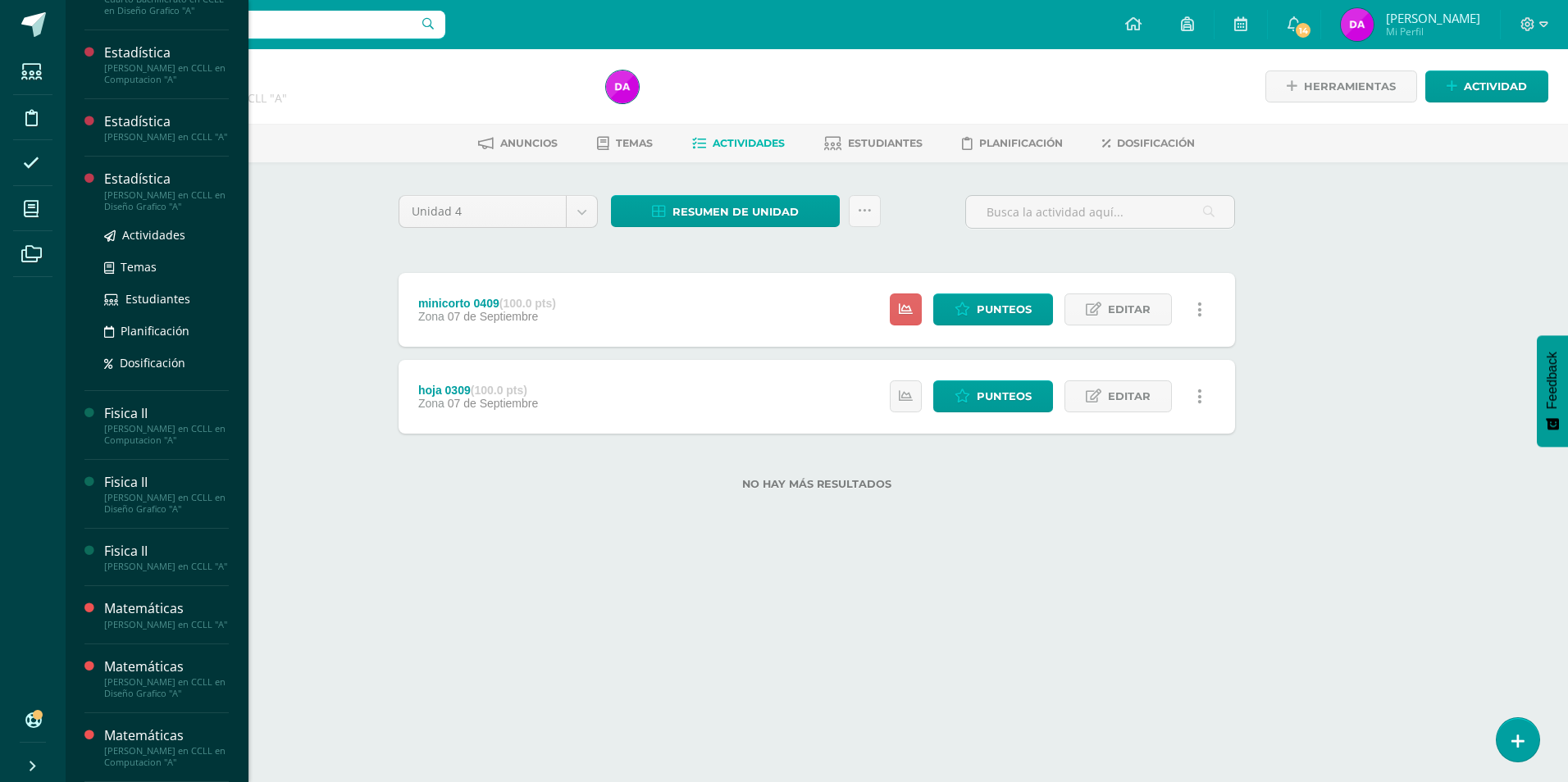
scroll to position [724, 0]
click at [158, 157] on span "Actividades" at bounding box center [154, 165] width 63 height 16
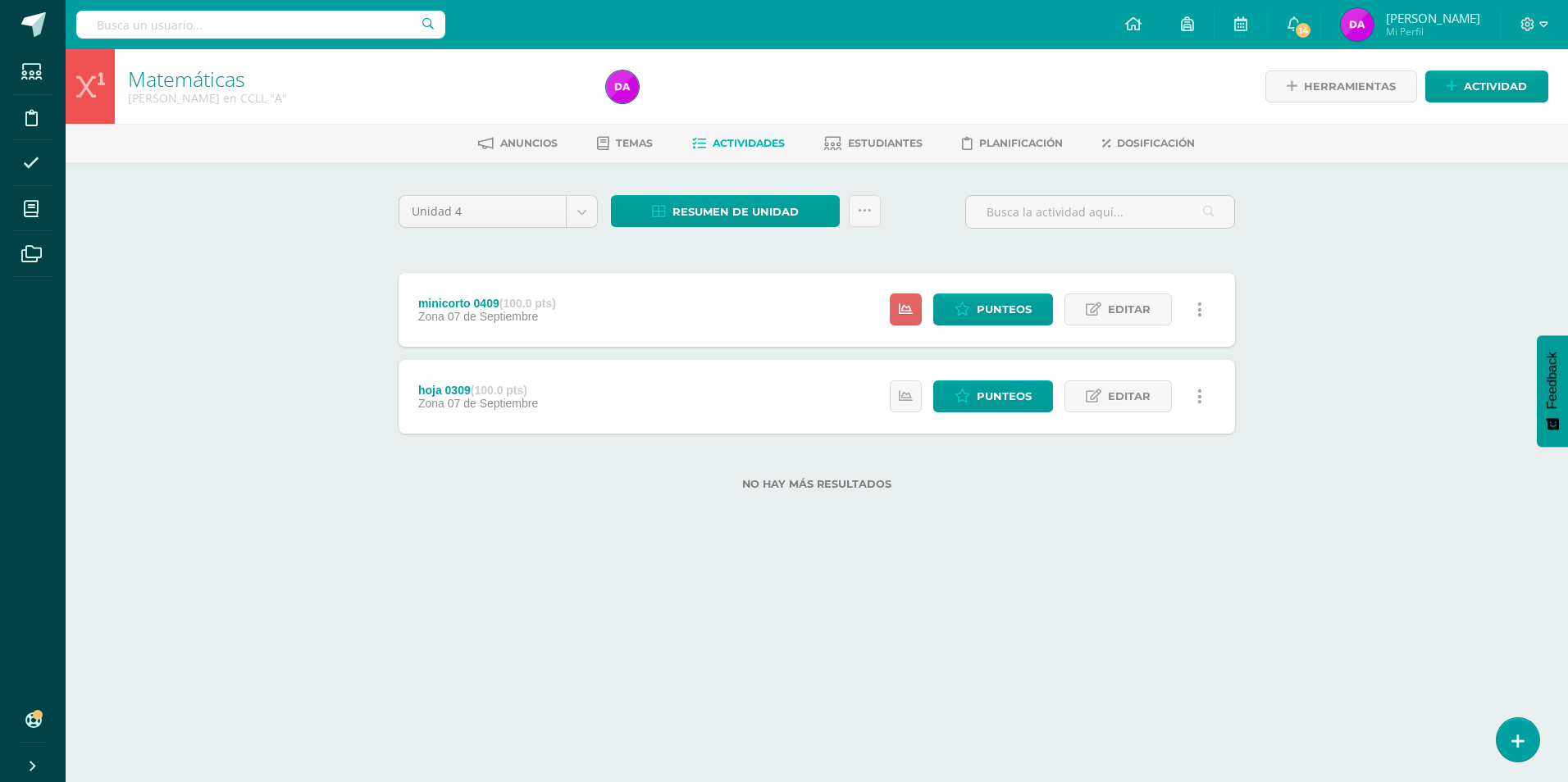
scroll to position [558, 0]
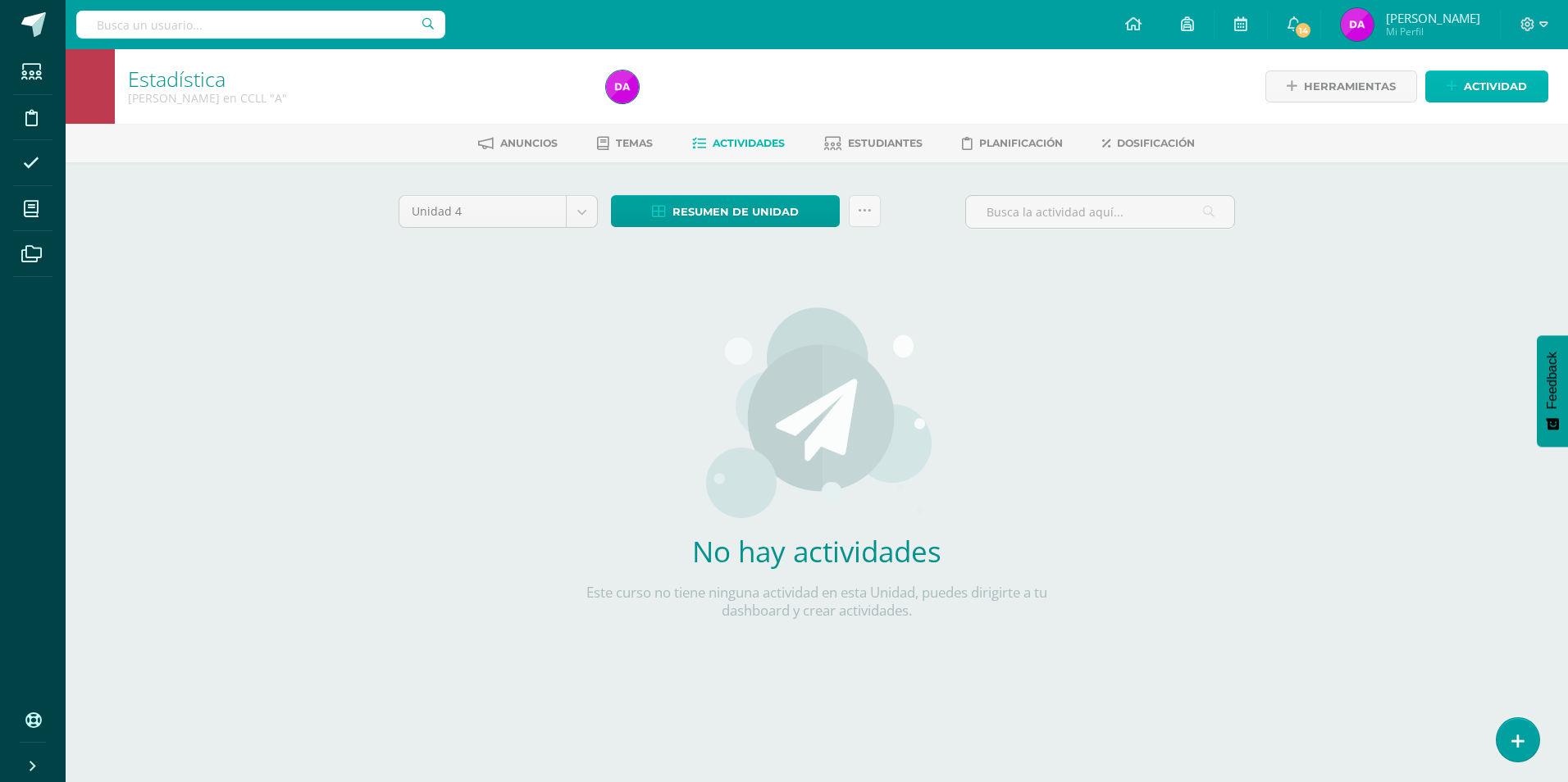
click at [1524, 81] on span "Actividad" at bounding box center [1495, 86] width 63 height 31
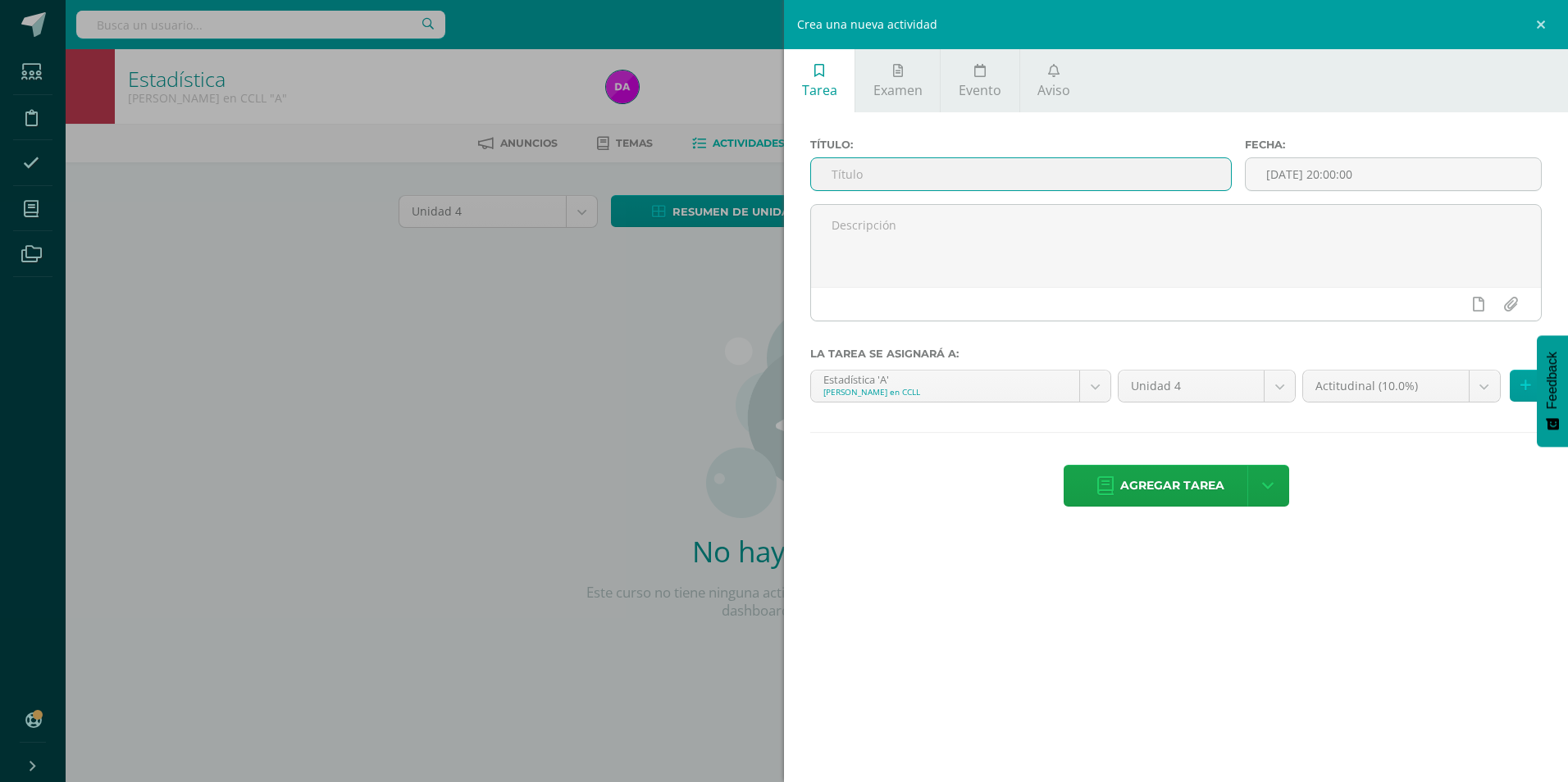
click at [858, 166] on input "text" at bounding box center [1021, 174] width 420 height 32
type input "hoja 1009"
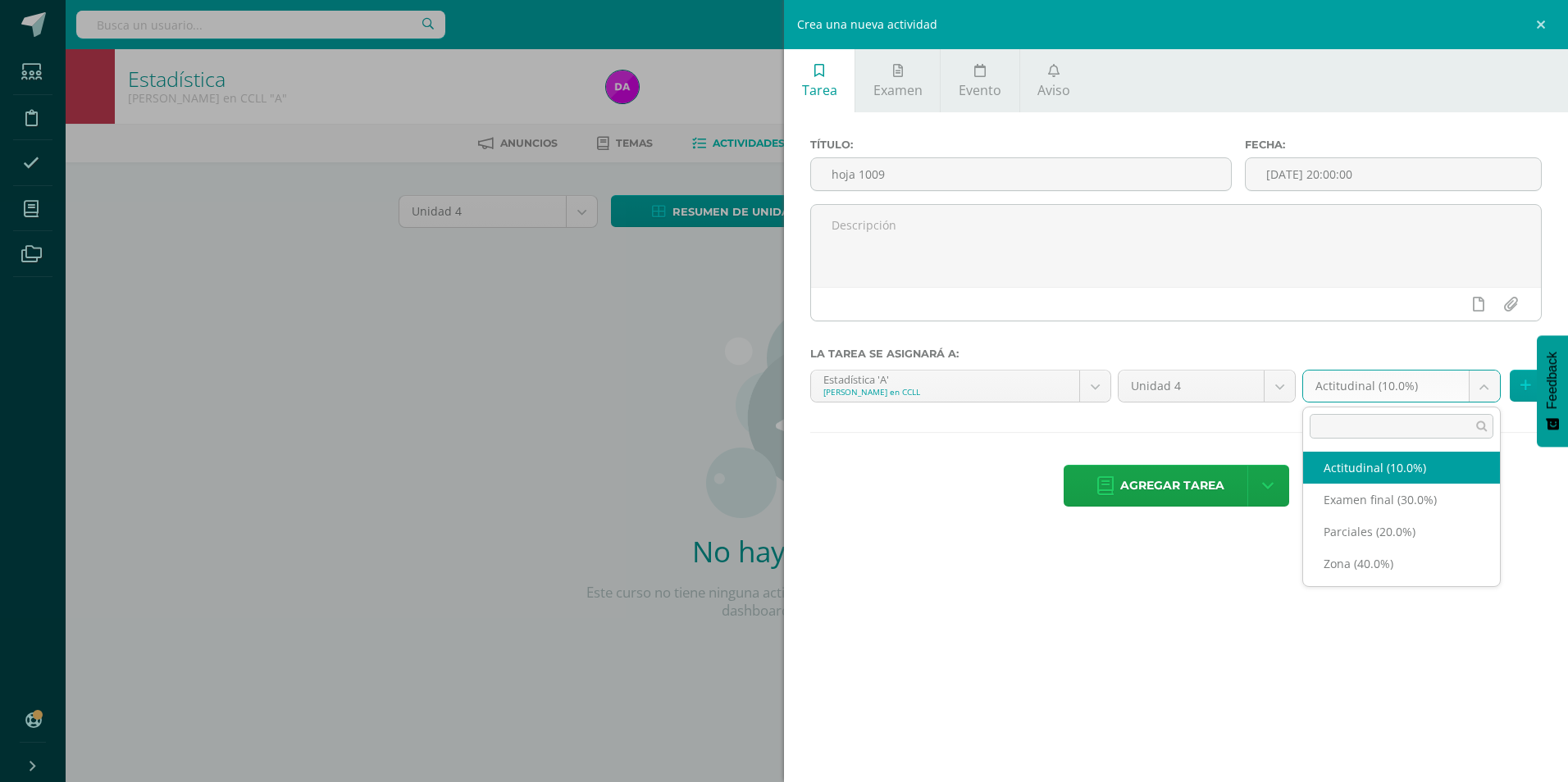
click at [1487, 384] on body "Estudiantes Disciplina Asistencia Mis cursos Archivos Soporte Ayuda Reportar un…" at bounding box center [784, 352] width 1568 height 704
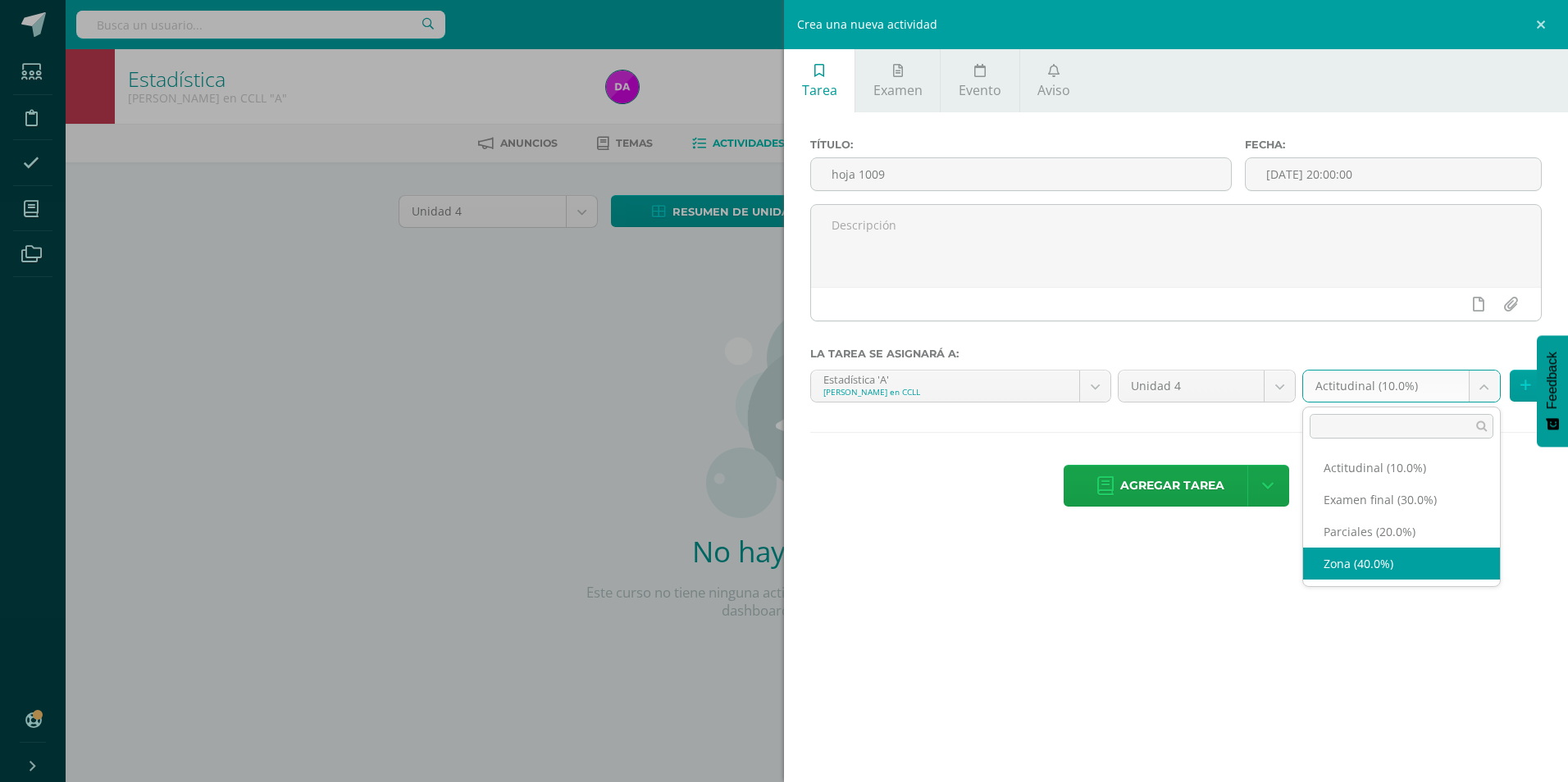
select select "170391"
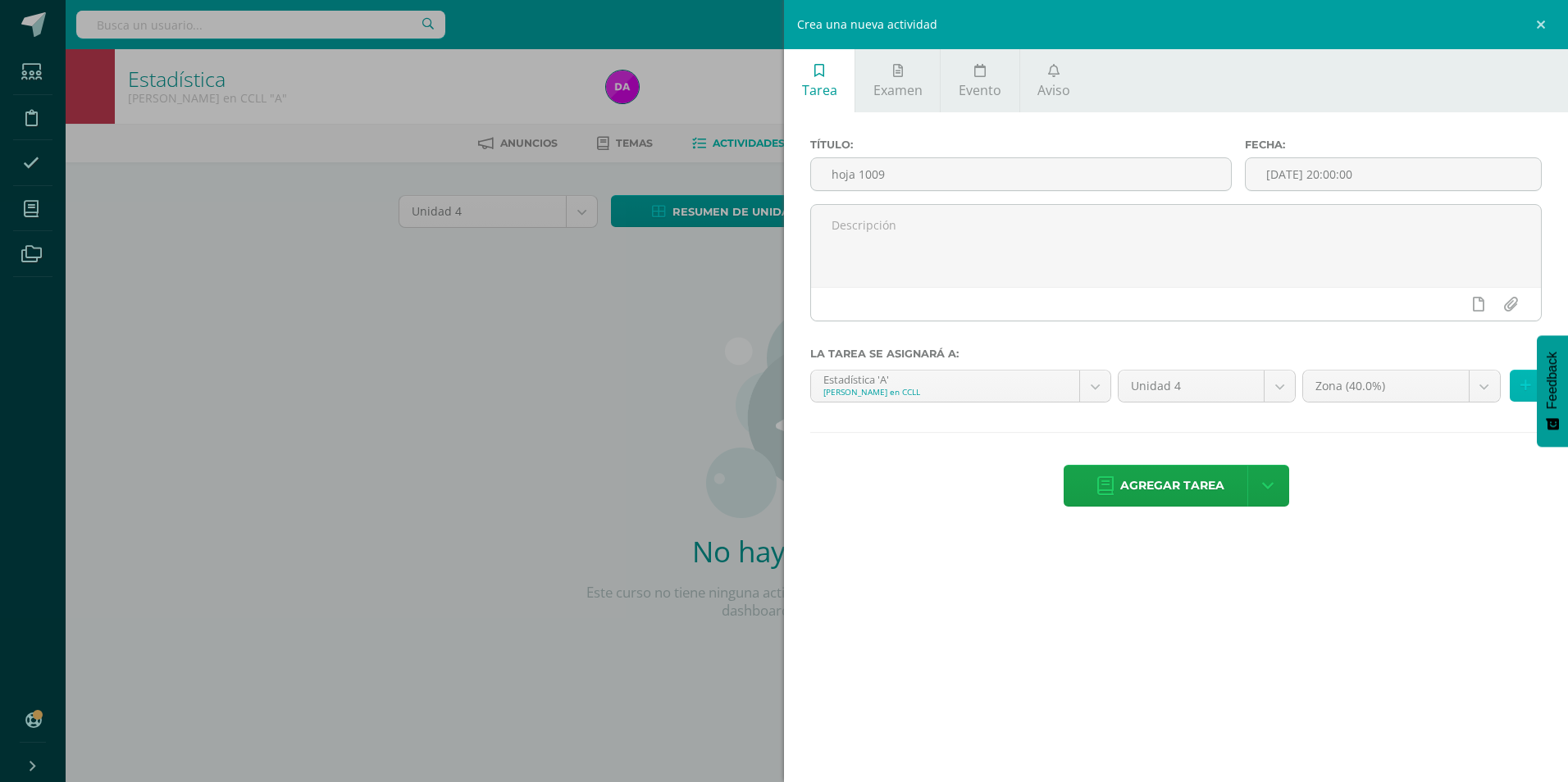
click at [1527, 381] on icon at bounding box center [1525, 385] width 11 height 14
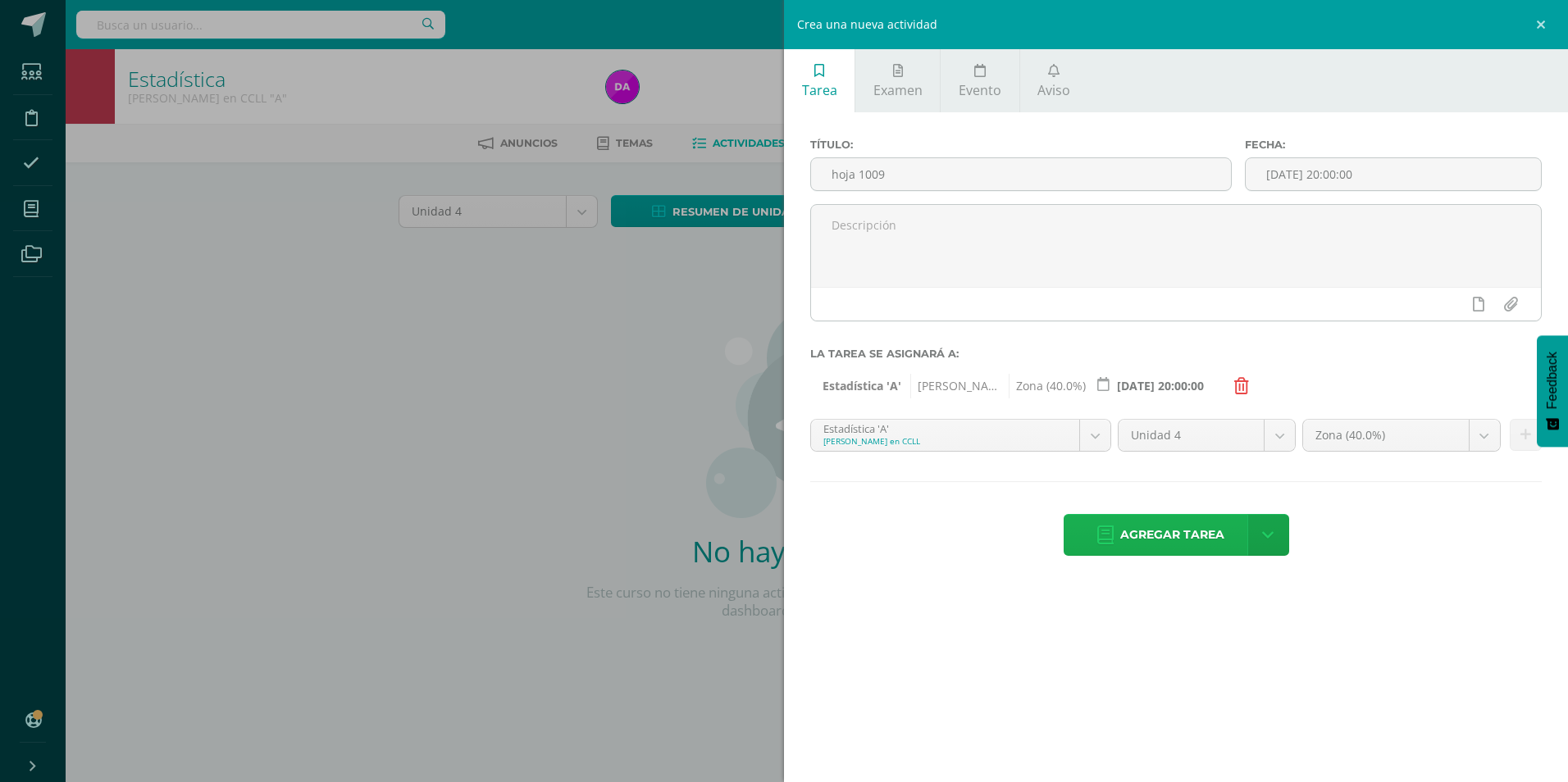
click at [1186, 532] on span "Agregar tarea" at bounding box center [1172, 534] width 104 height 40
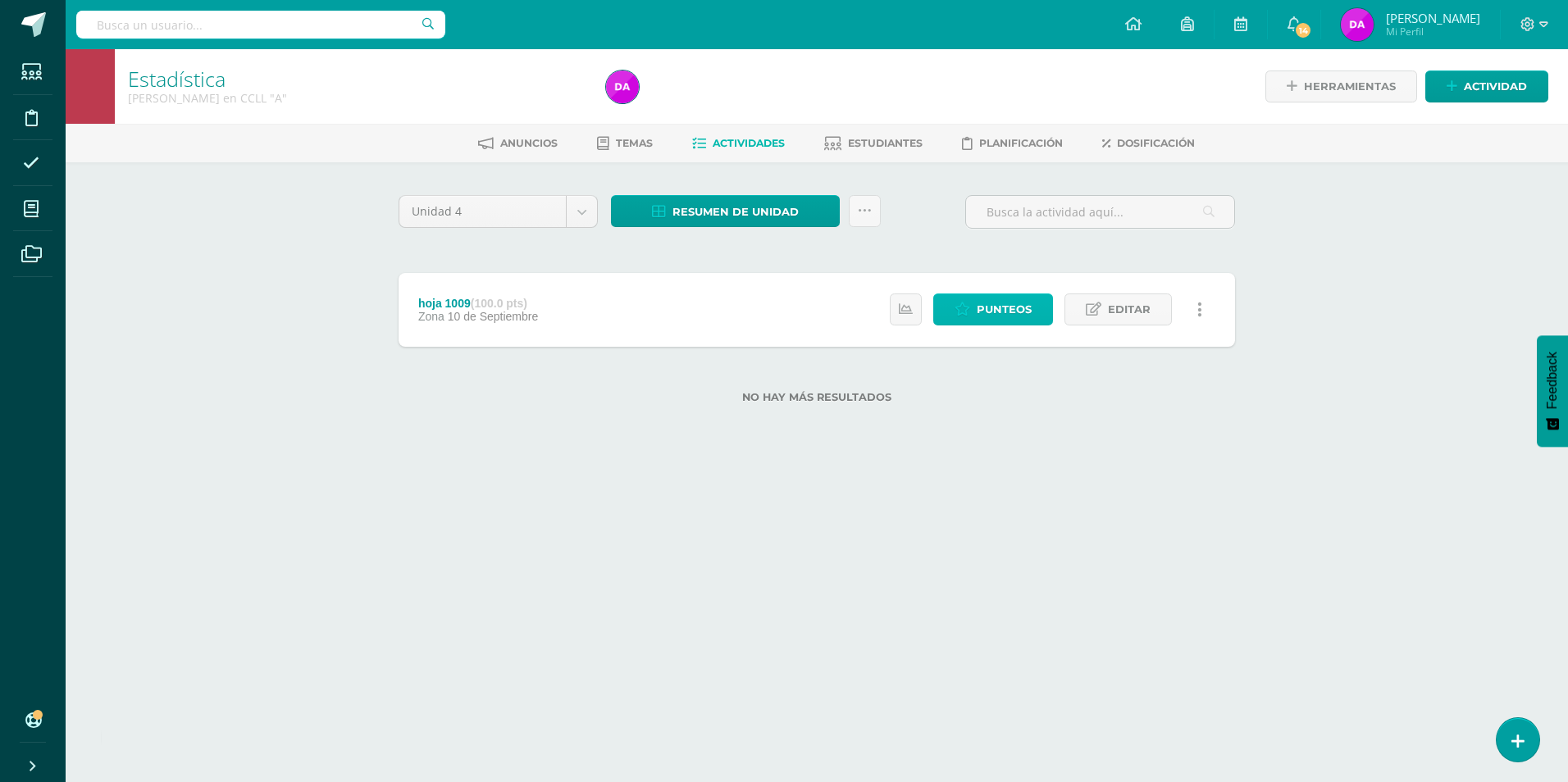
click at [1029, 305] on span "Punteos" at bounding box center [1003, 309] width 55 height 31
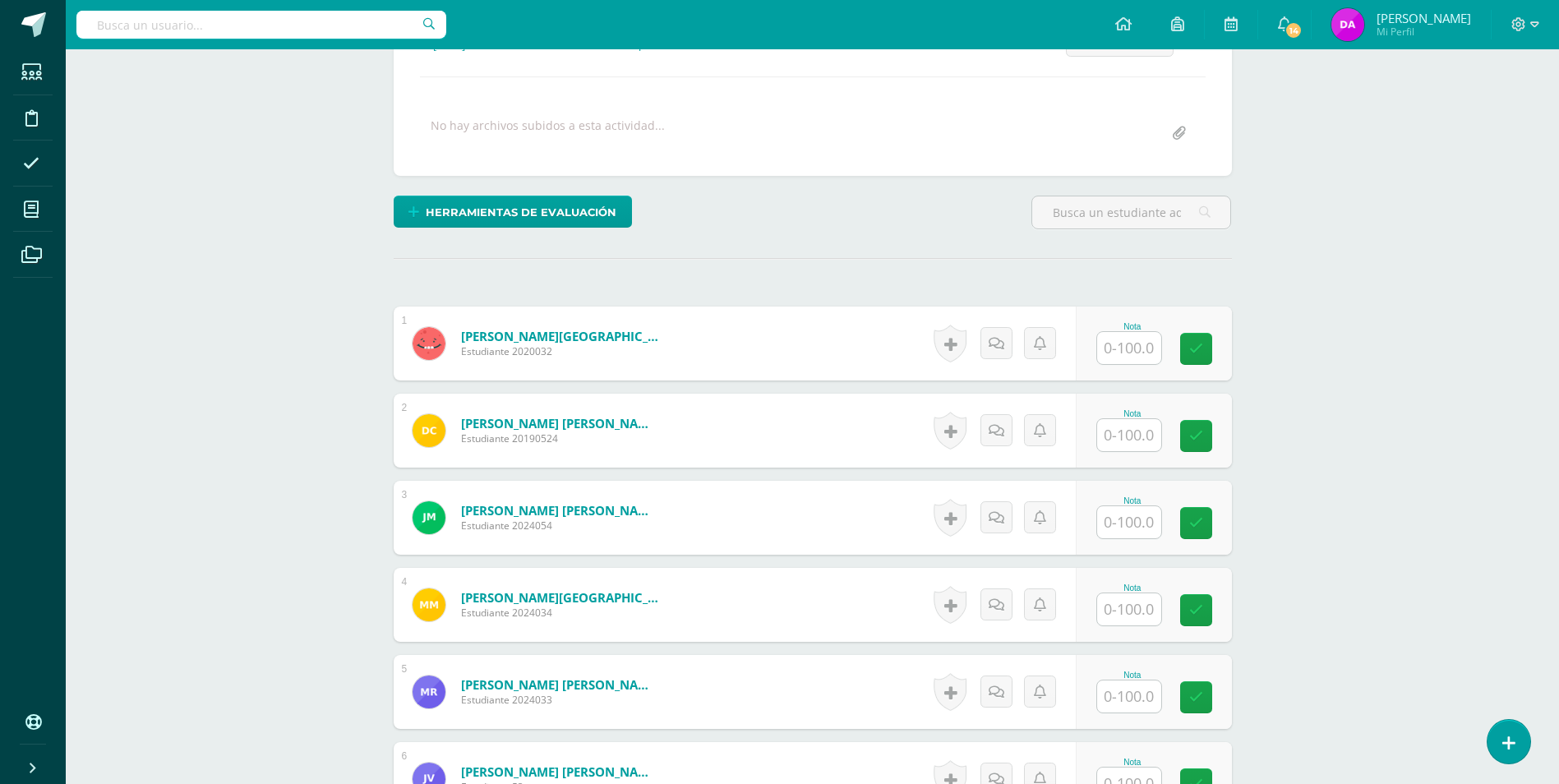
scroll to position [265, 0]
click at [1152, 338] on input "text" at bounding box center [1129, 347] width 64 height 32
type input "75"
type input "90"
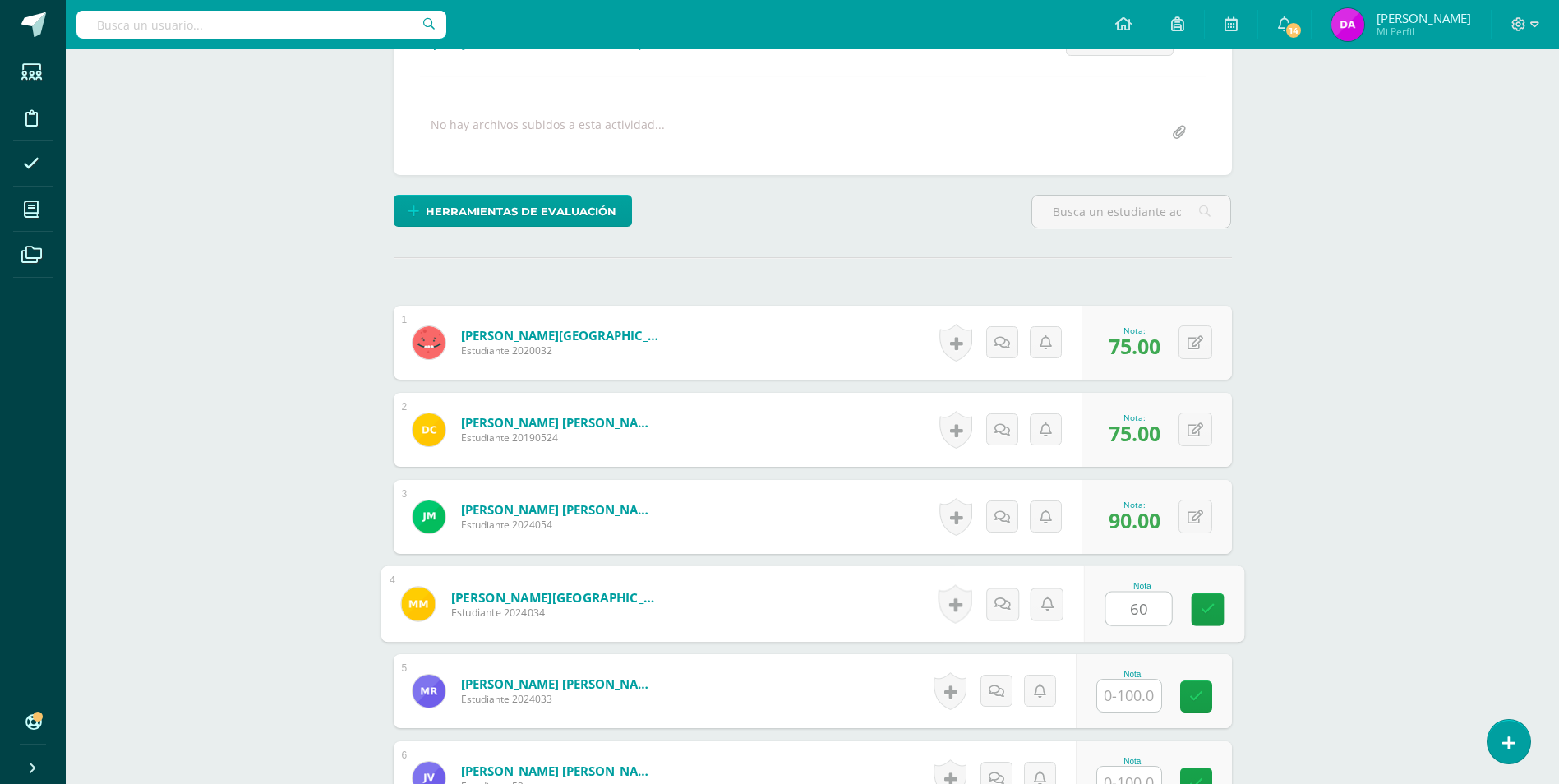
type input "60"
type input "75"
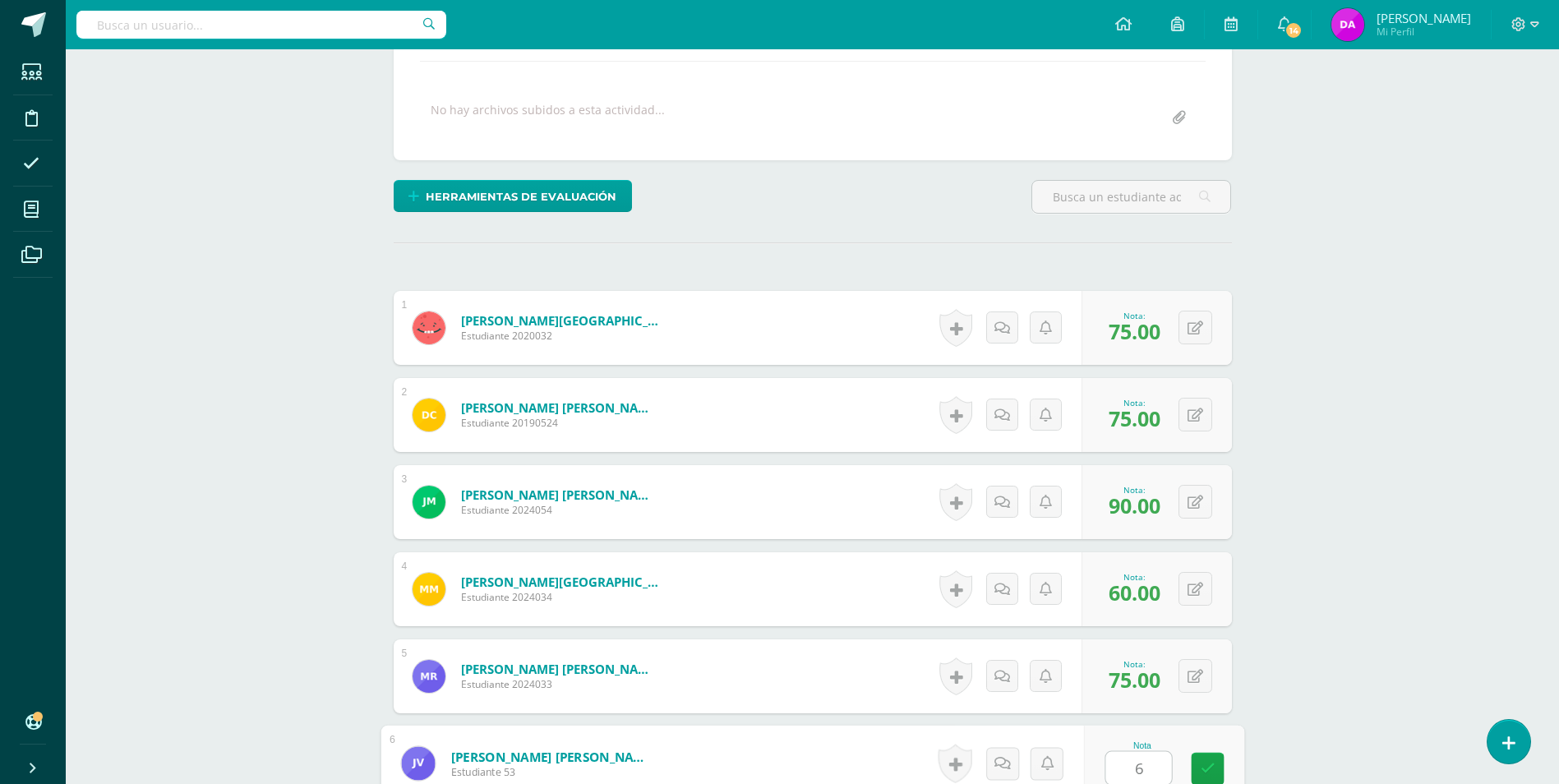
type input "65"
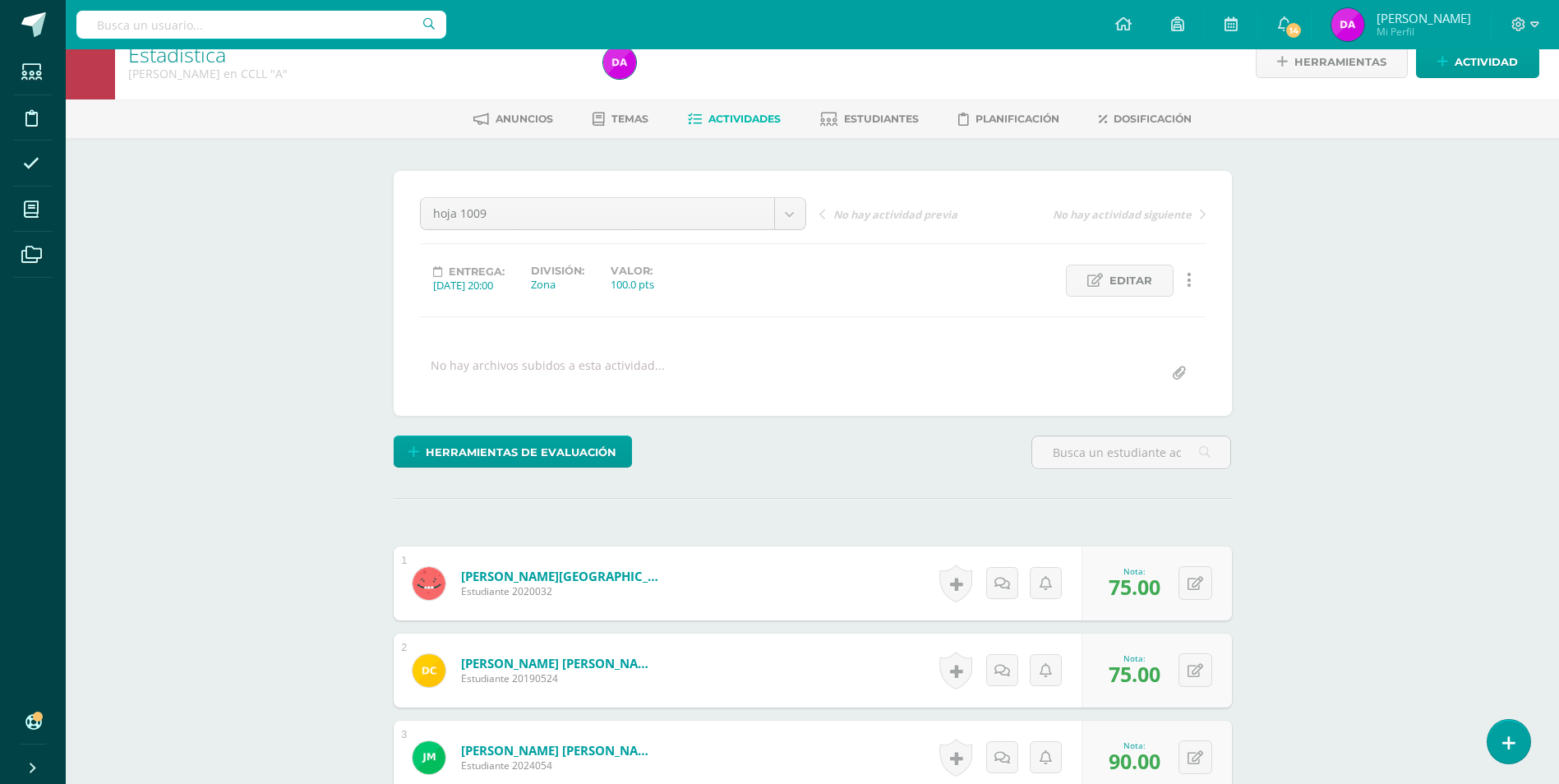
scroll to position [0, 0]
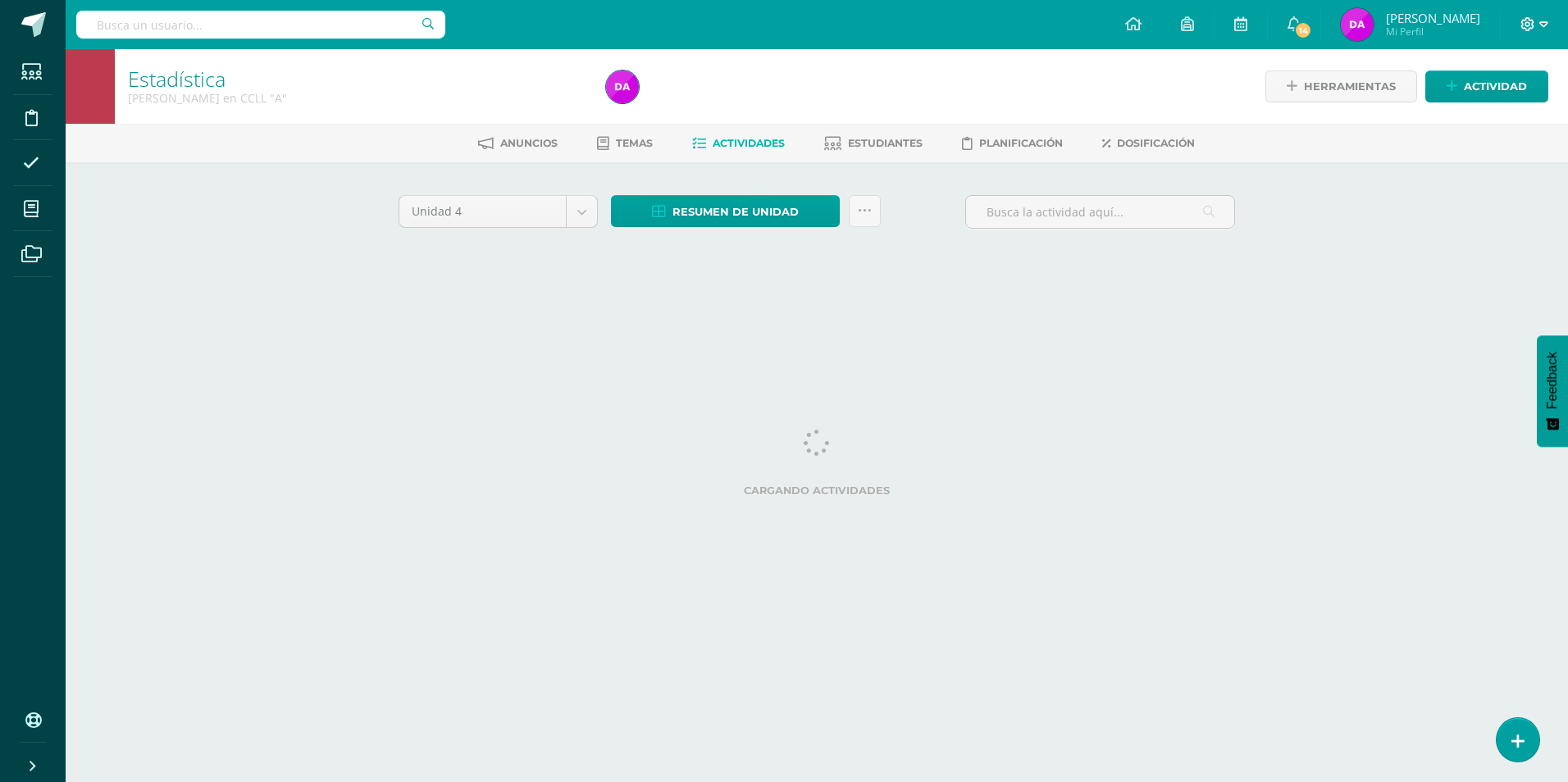
click at [1542, 22] on icon at bounding box center [1544, 24] width 9 height 6
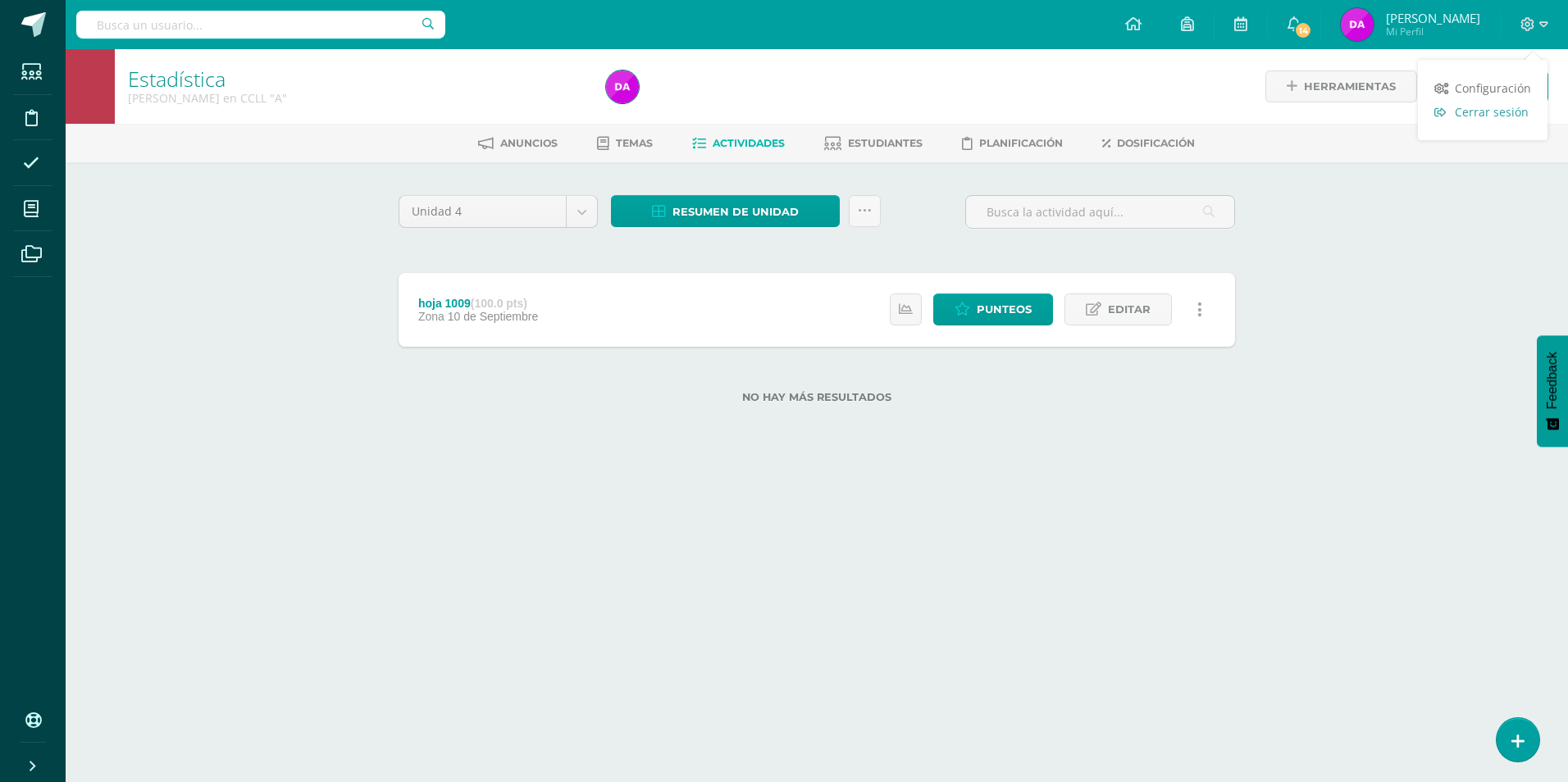
click at [1507, 111] on span "Cerrar sesión" at bounding box center [1491, 111] width 74 height 16
